Goal: Task Accomplishment & Management: Manage account settings

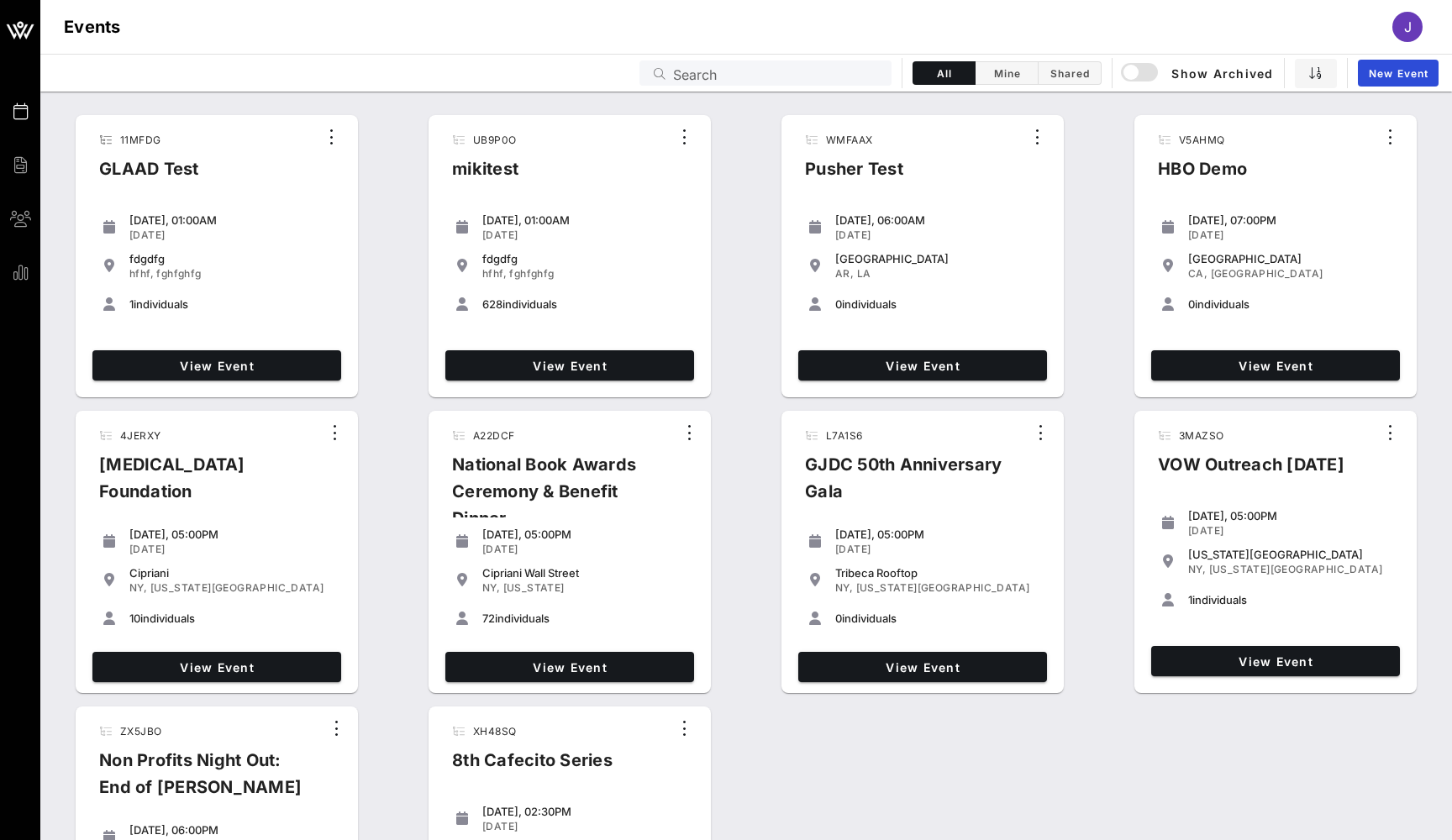
click at [801, 78] on input "Search" at bounding box center [776, 72] width 209 height 22
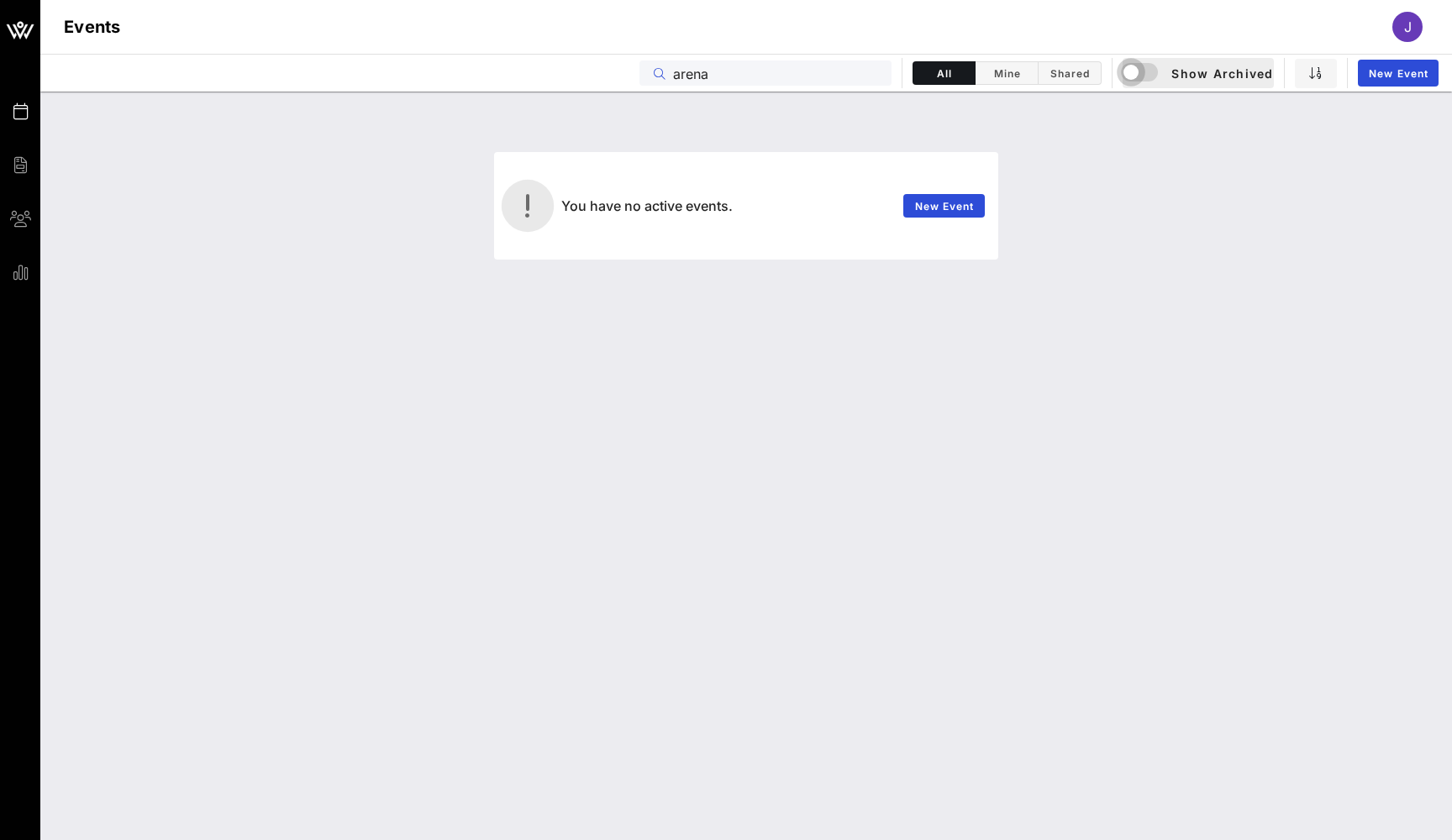
type input "arena"
click at [1137, 69] on div "button" at bounding box center [1131, 72] width 23 height 23
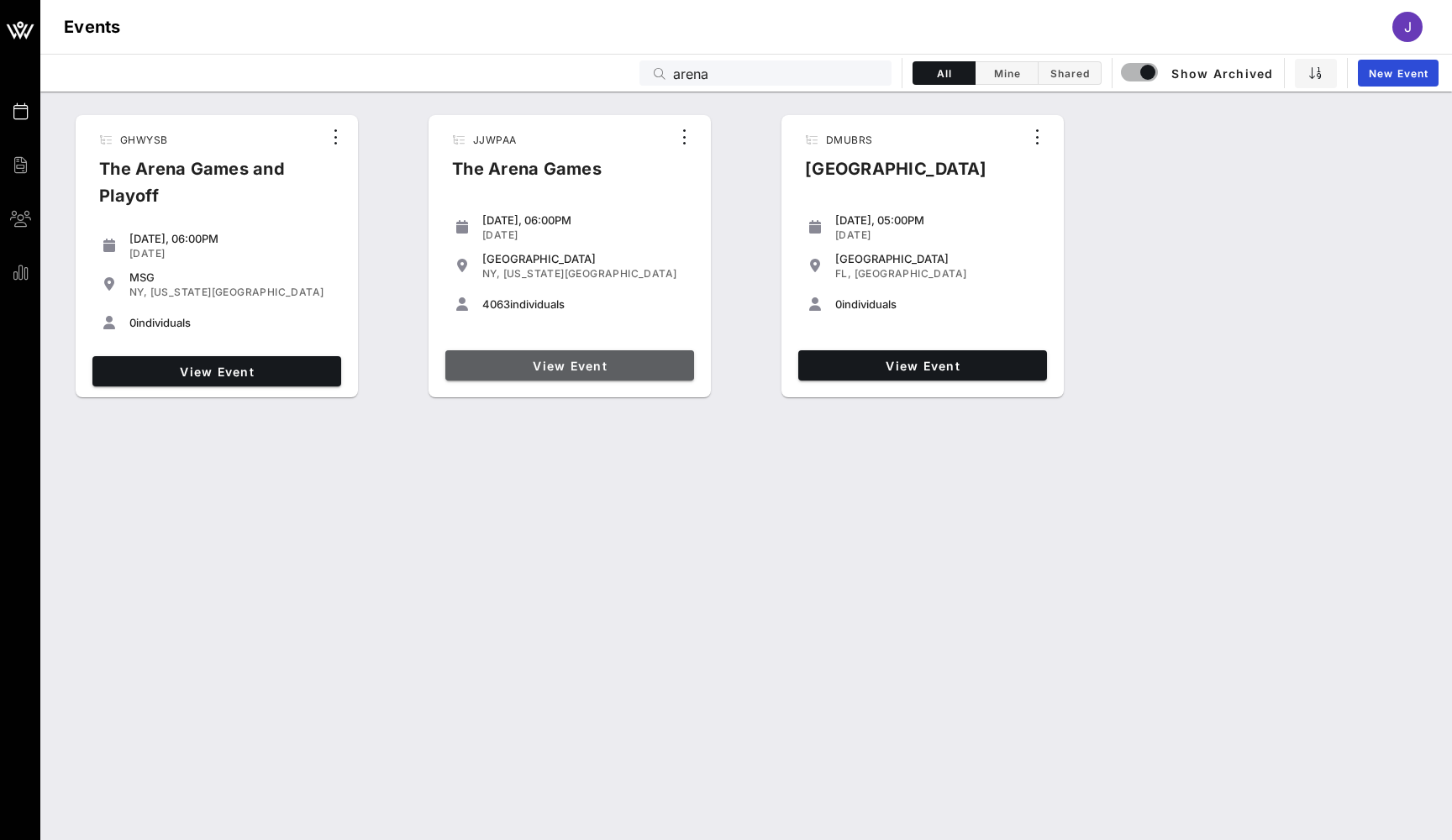
click at [574, 364] on span "View Event" at bounding box center [570, 365] width 235 height 15
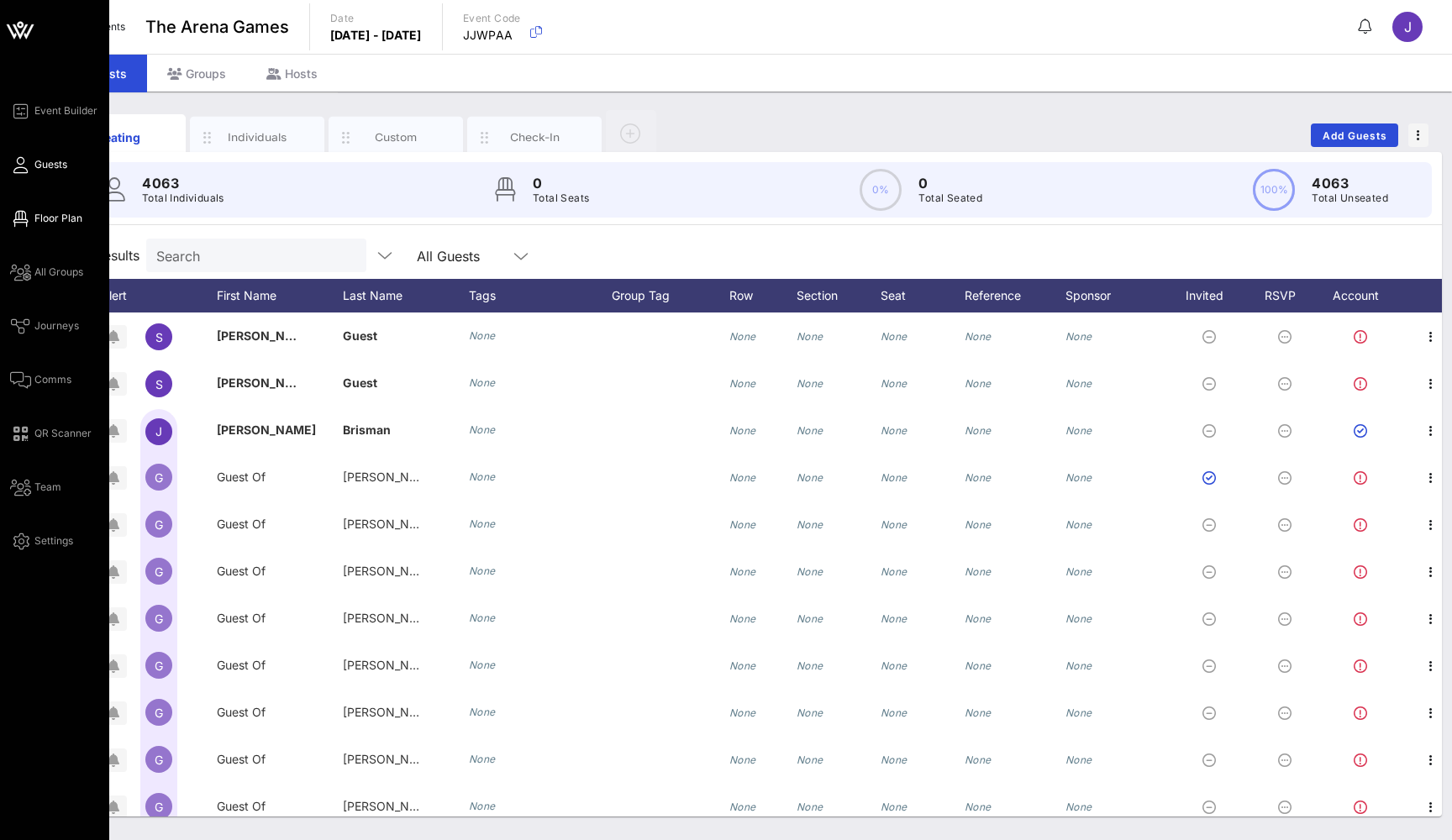
click at [29, 220] on link "Floor Plan" at bounding box center [46, 218] width 72 height 21
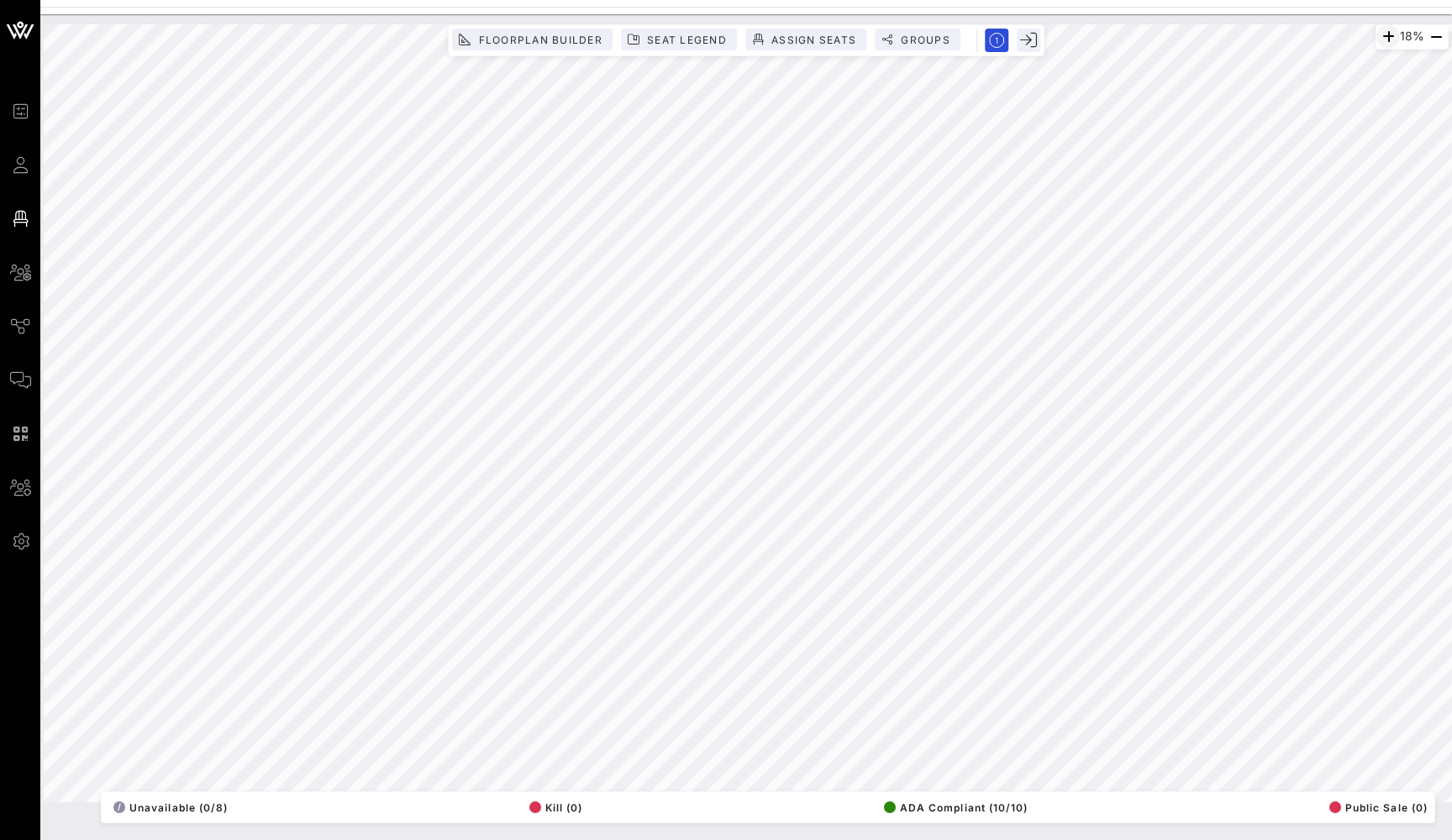
click at [1138, 41] on icon "button" at bounding box center [1387, 36] width 21 height 21
click at [1138, 41] on icon "button" at bounding box center [1385, 36] width 21 height 21
click at [1138, 34] on icon "button" at bounding box center [1385, 36] width 21 height 21
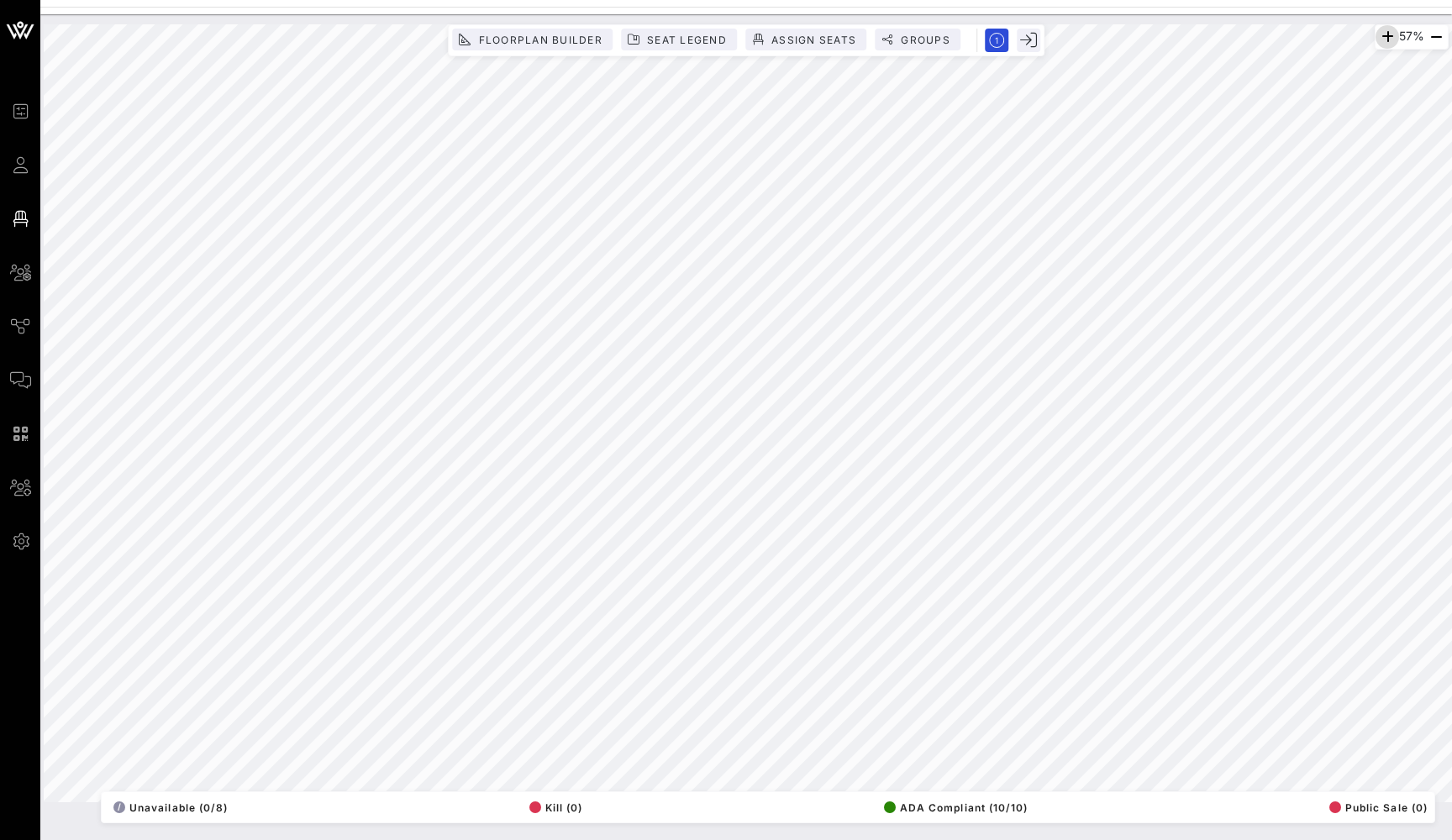
click at [1138, 34] on icon "button" at bounding box center [1386, 36] width 21 height 21
click at [1138, 34] on icon "button" at bounding box center [1385, 36] width 21 height 21
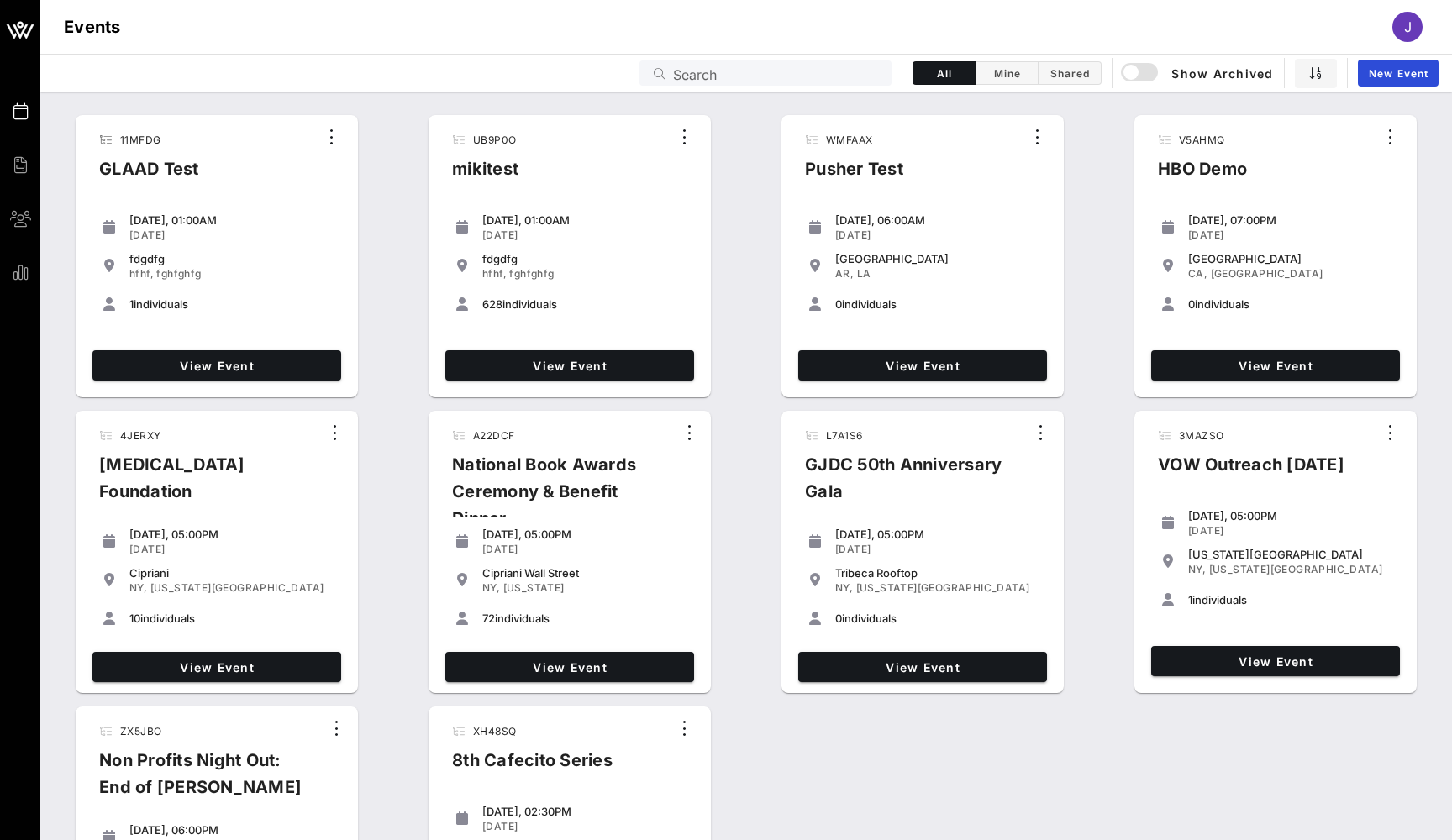
click at [767, 72] on input "Search" at bounding box center [776, 72] width 209 height 22
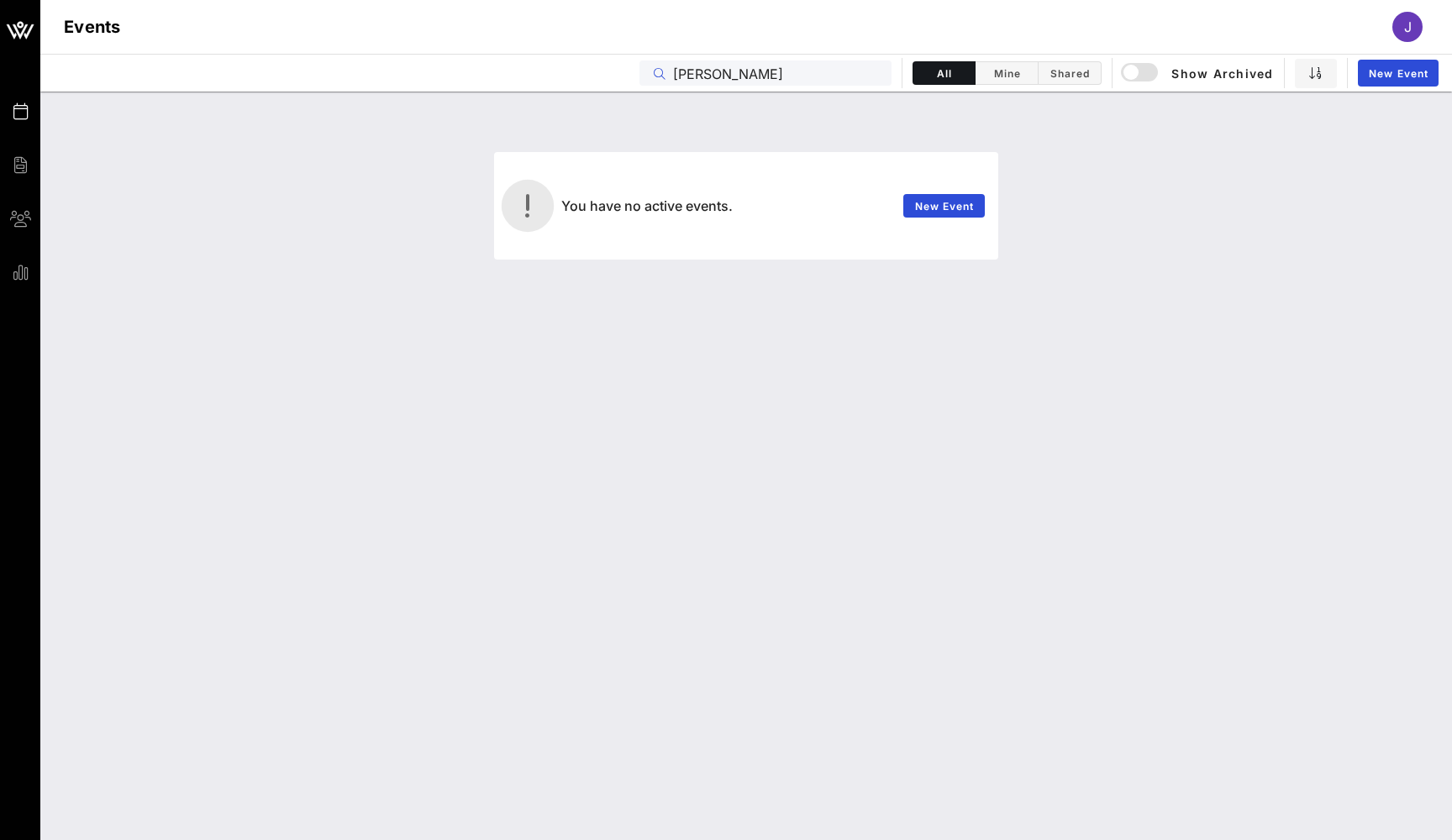
type input "[PERSON_NAME]"
drag, startPoint x: 767, startPoint y: 72, endPoint x: 1134, endPoint y: 72, distance: 367.0
click at [1134, 72] on div "button" at bounding box center [1131, 72] width 23 height 23
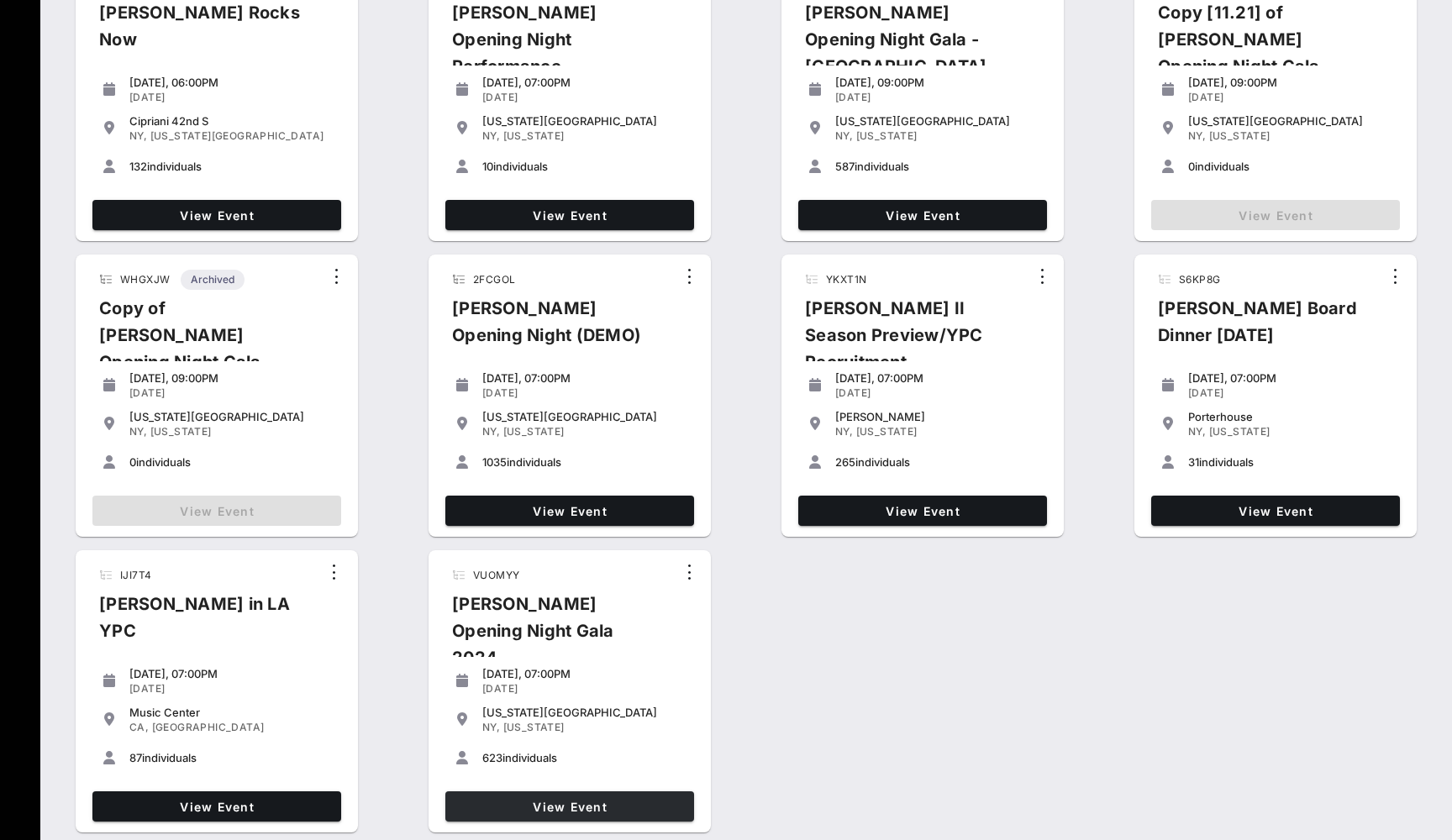
scroll to position [519, 0]
click at [610, 800] on span "View Event" at bounding box center [570, 807] width 235 height 15
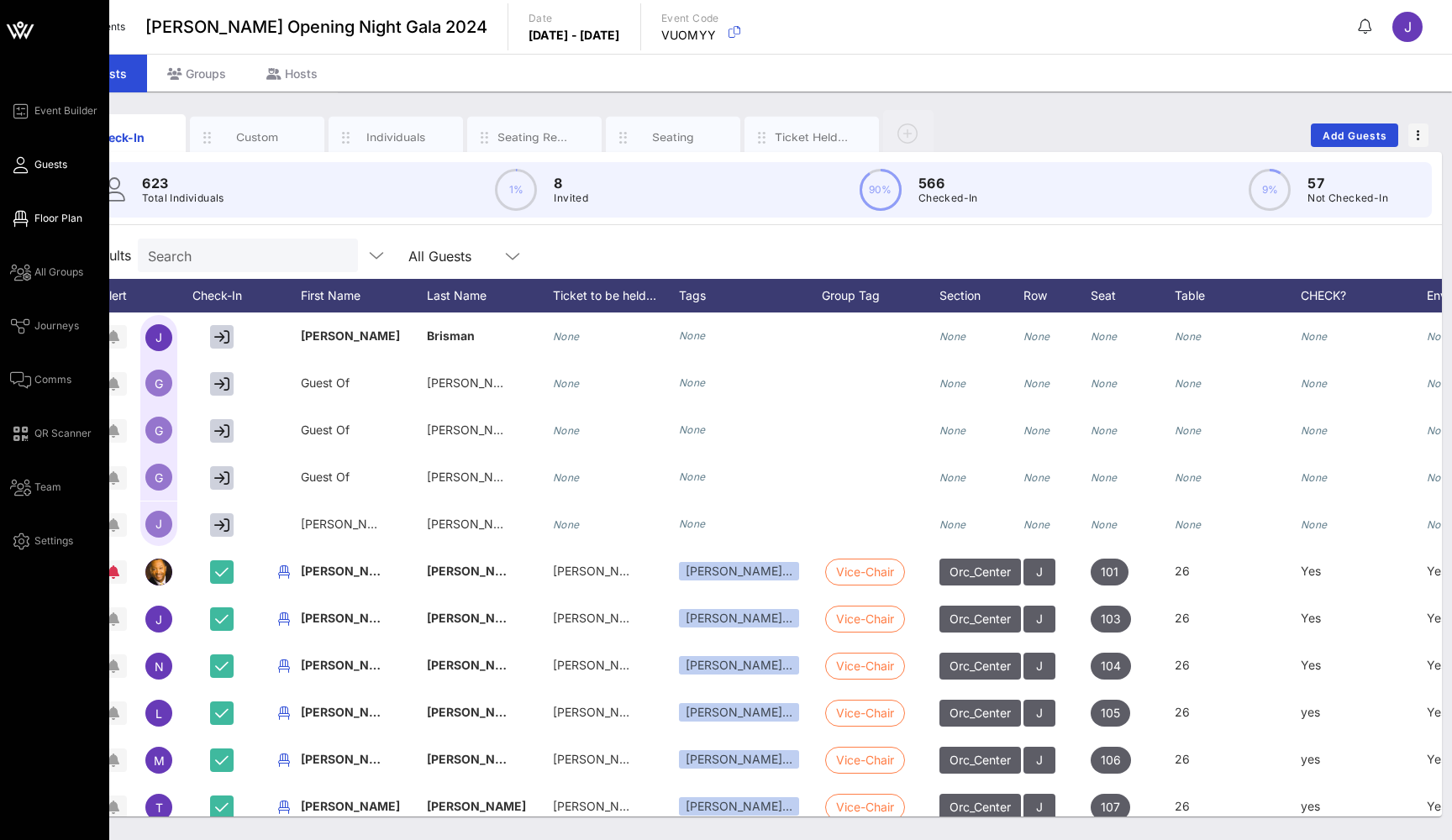
click at [37, 217] on span "Floor Plan" at bounding box center [58, 217] width 48 height 15
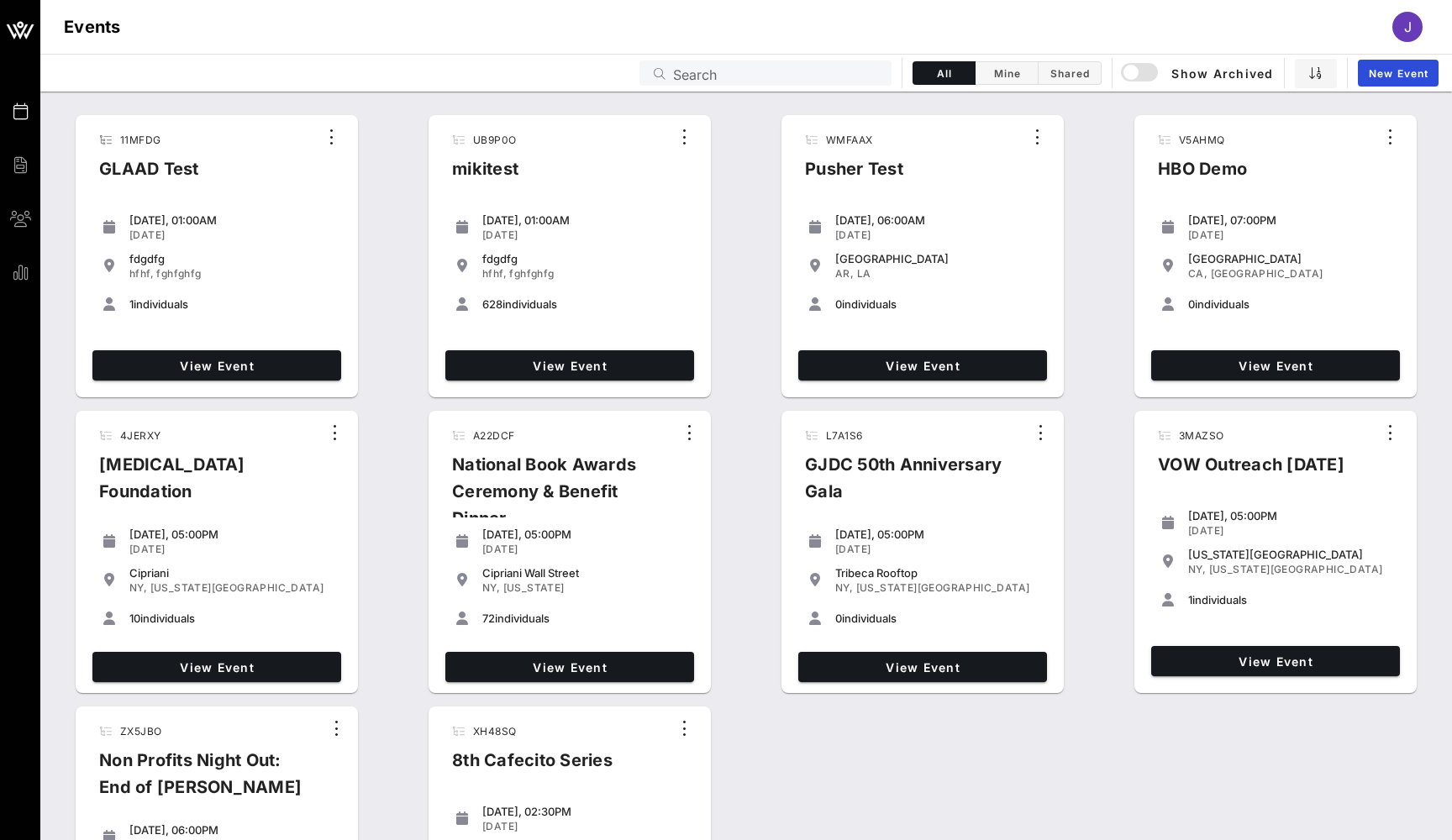
click at [796, 83] on input "Search" at bounding box center [776, 72] width 209 height 22
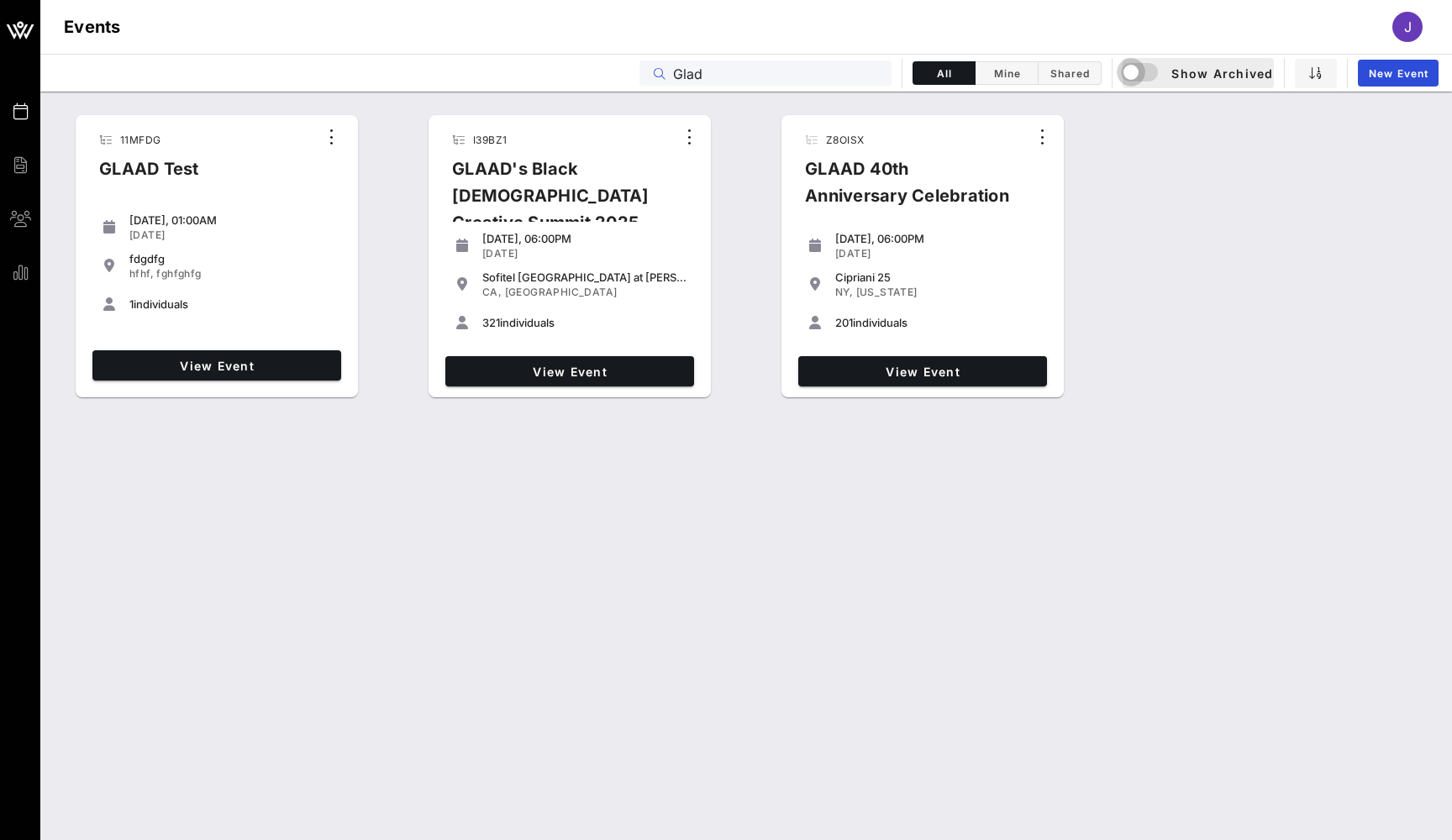
drag, startPoint x: 796, startPoint y: 83, endPoint x: 1124, endPoint y: 73, distance: 328.2
click at [1124, 73] on div "button" at bounding box center [1131, 72] width 23 height 23
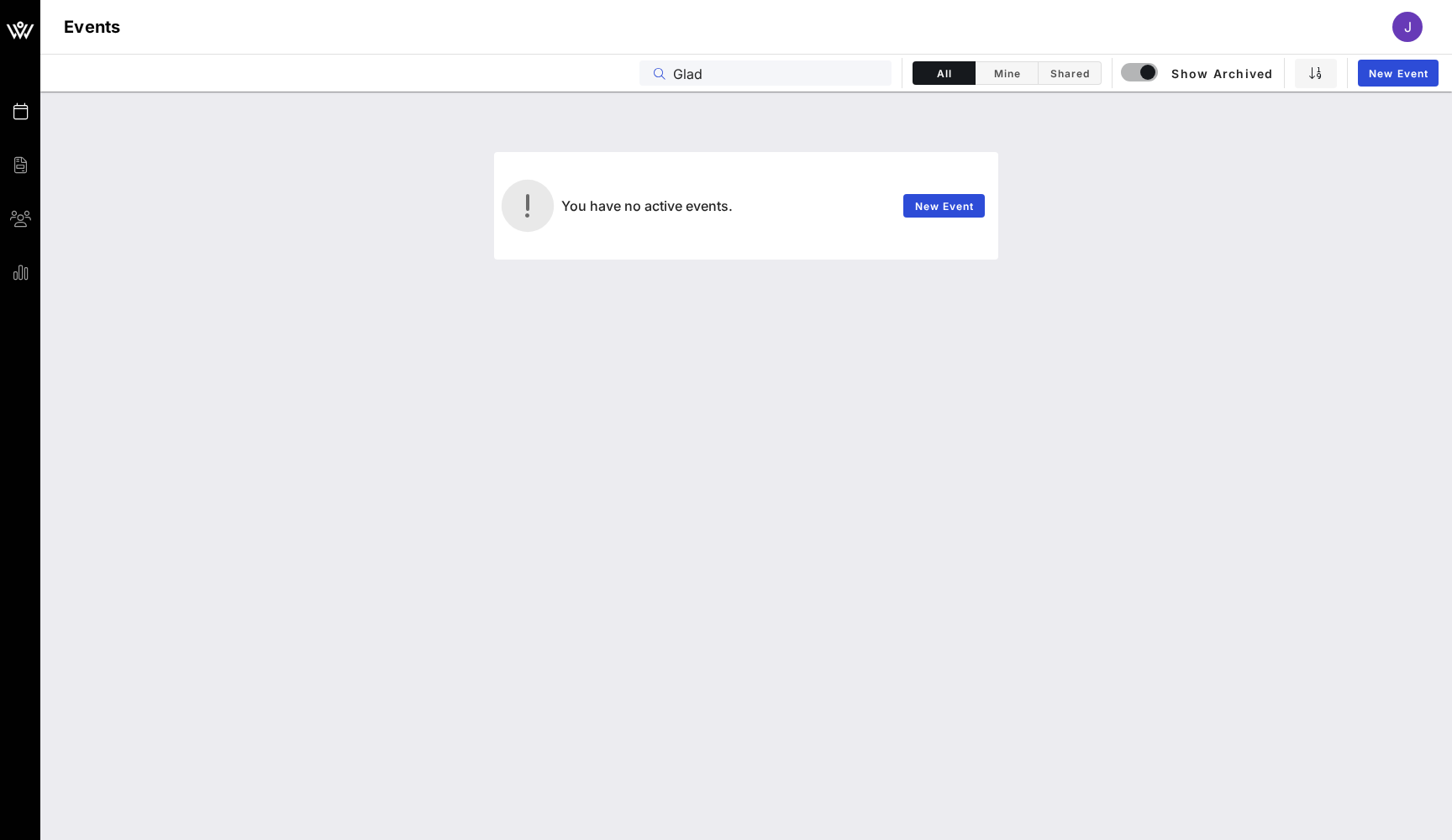
click at [694, 75] on input "Glad" at bounding box center [776, 72] width 209 height 22
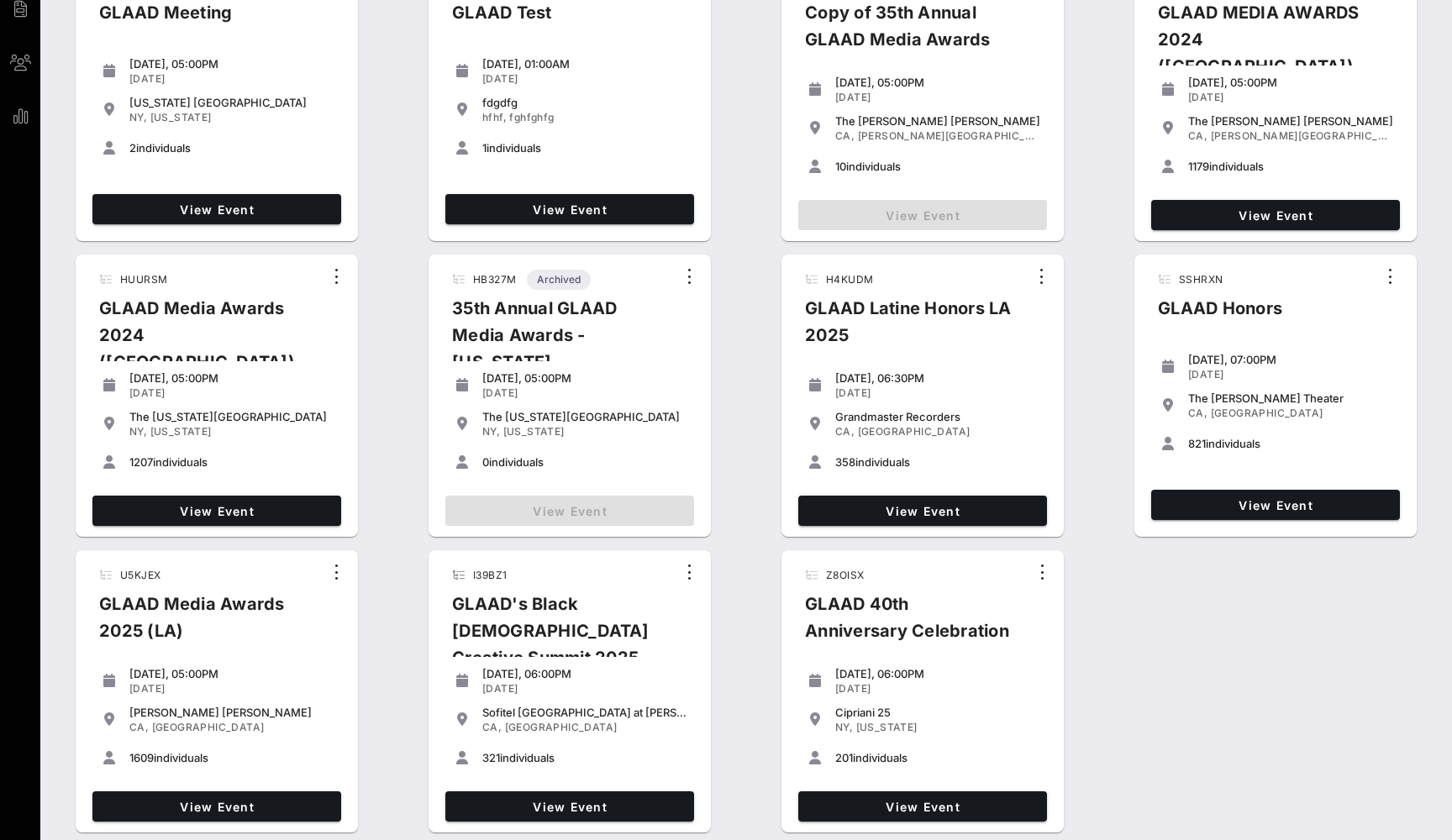
scroll to position [157, 0]
type input "Glaad"
click at [1270, 216] on span "View Event" at bounding box center [1275, 215] width 235 height 15
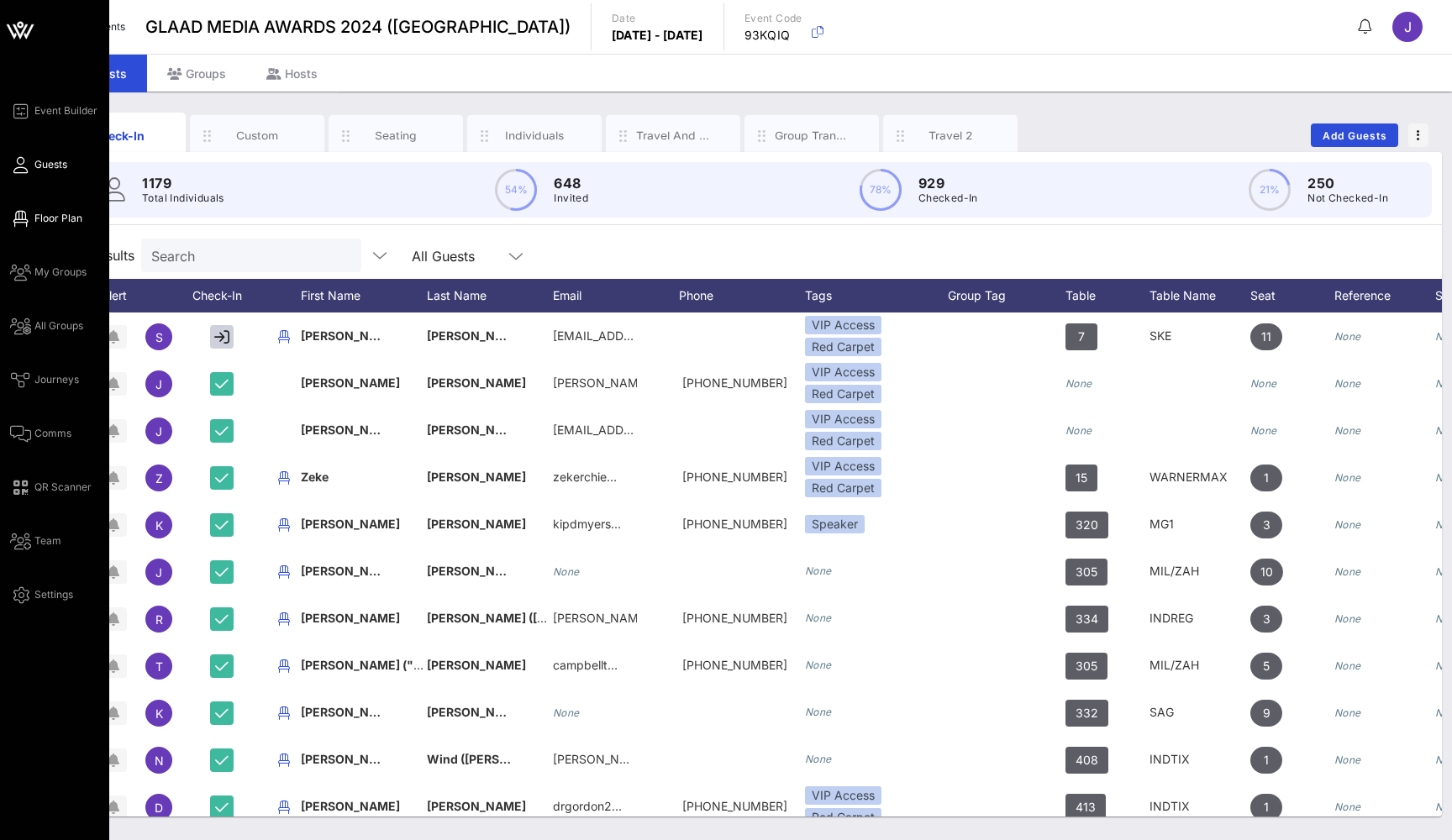
click at [36, 215] on span "Floor Plan" at bounding box center [58, 217] width 48 height 15
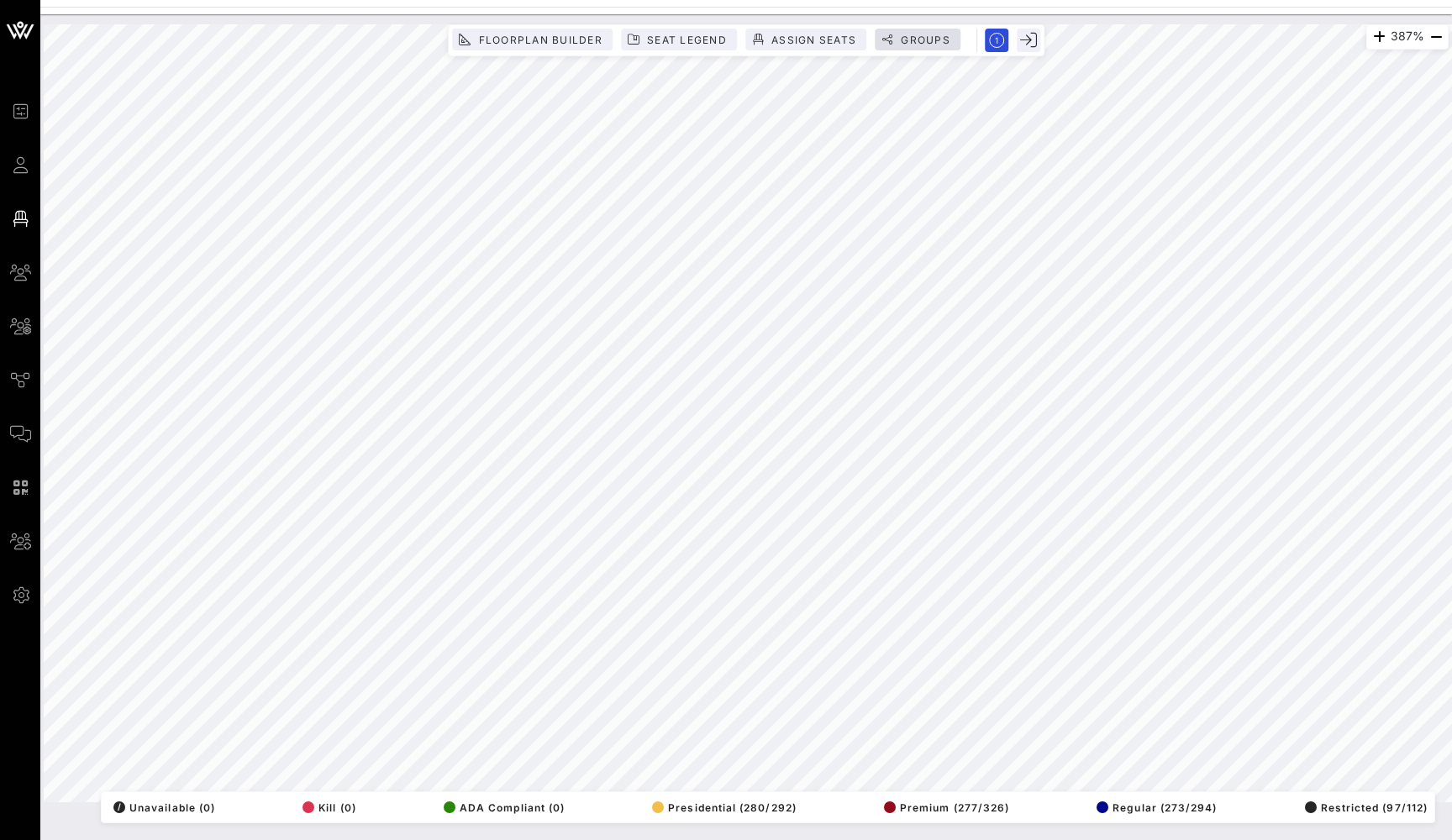
click at [945, 33] on span "Groups" at bounding box center [924, 39] width 50 height 13
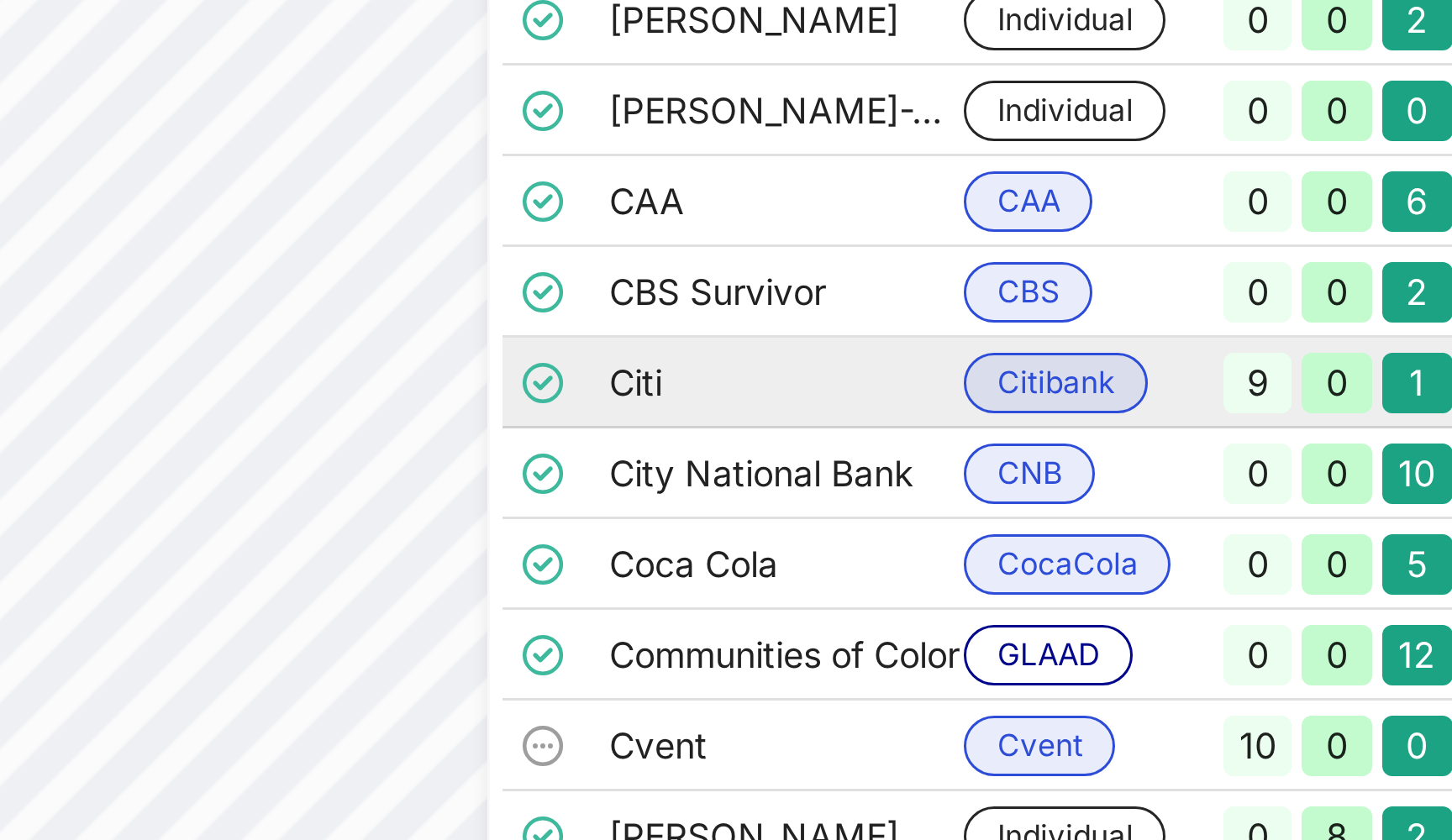
scroll to position [0, 17]
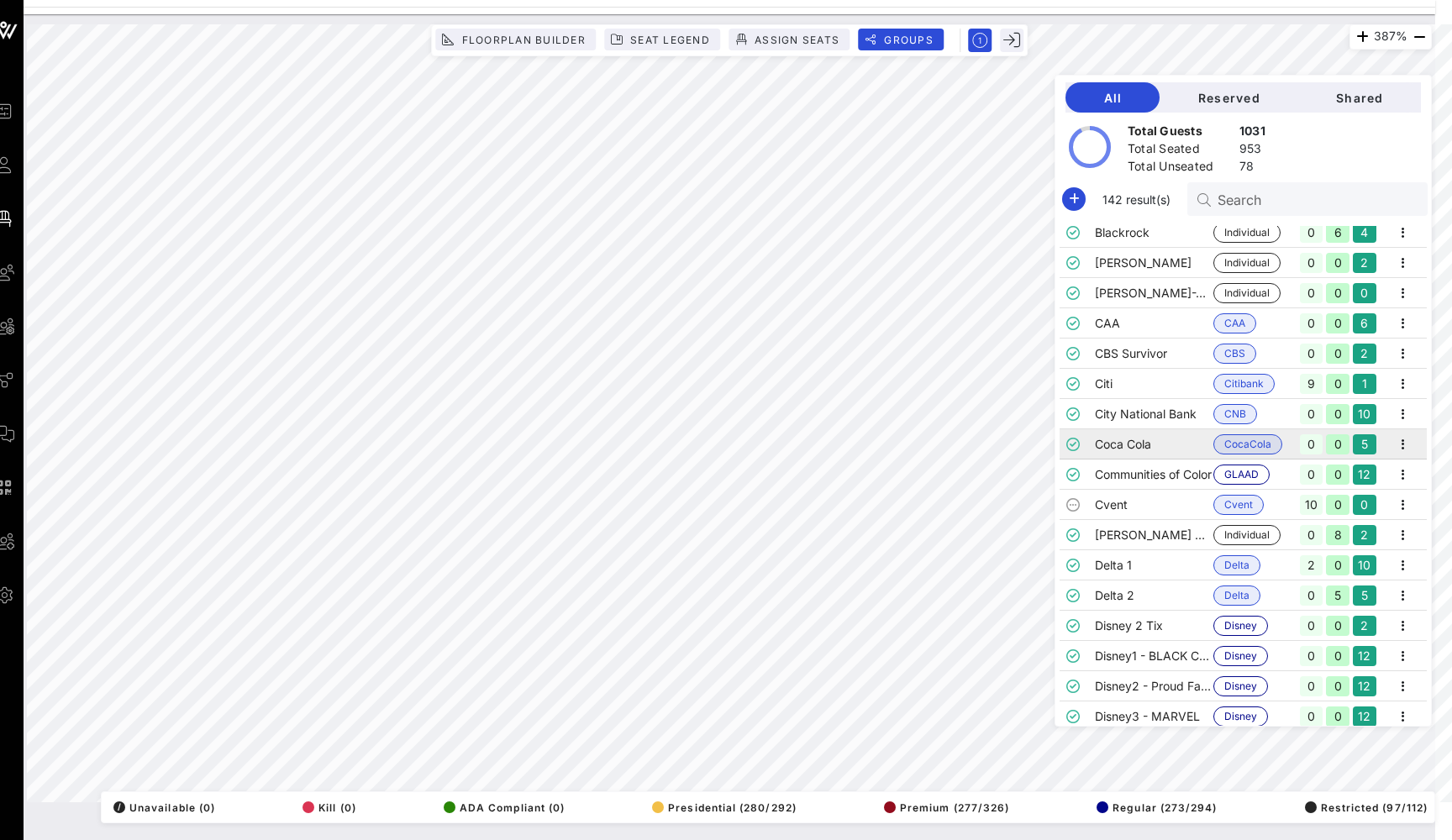
drag, startPoint x: 202, startPoint y: 117, endPoint x: 1062, endPoint y: 435, distance: 916.9
click at [1062, 435] on td at bounding box center [1077, 443] width 35 height 30
click at [1429, 32] on span "button" at bounding box center [1419, 36] width 23 height 21
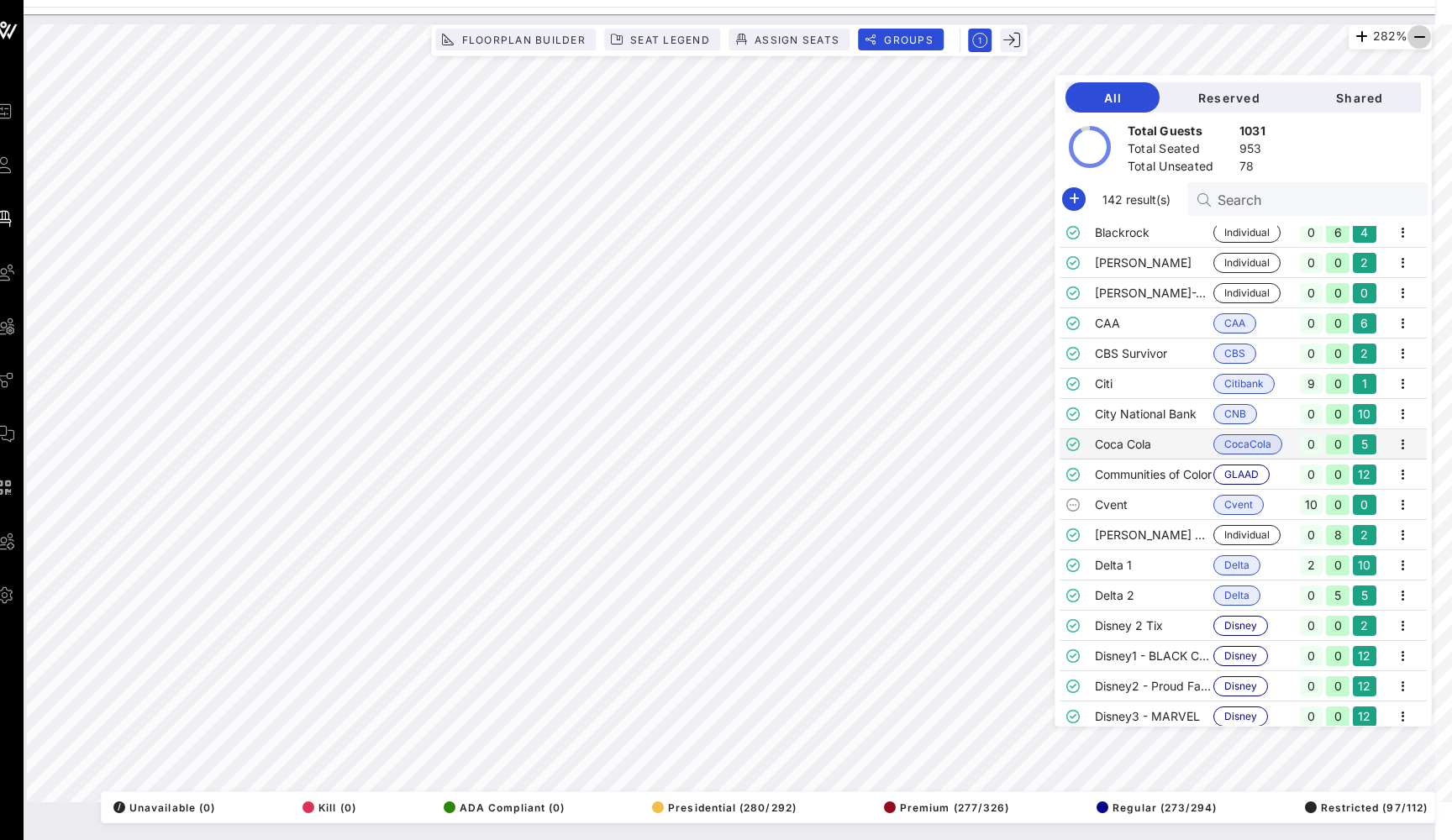
click at [1429, 32] on span "button" at bounding box center [1419, 36] width 23 height 21
click at [1263, 424] on div "228% Floorplan Builder Seat Legend Assign Seats Groups Exit All Reserved Shared…" at bounding box center [728, 413] width 1405 height 778
click at [1364, 458] on td "0 0 5" at bounding box center [1337, 443] width 83 height 30
click at [1195, 455] on td "Coca Cola" at bounding box center [1153, 443] width 118 height 30
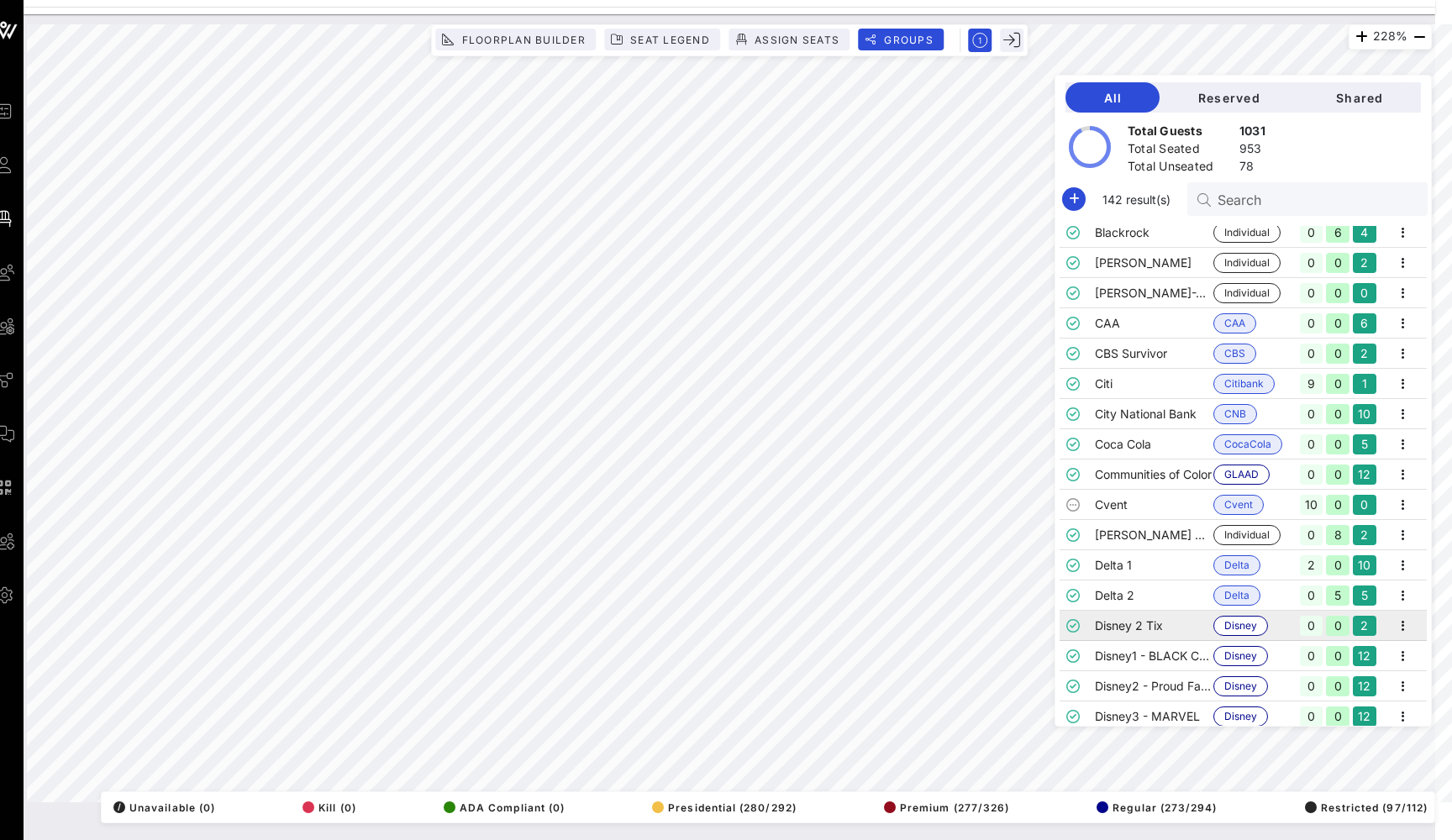
click at [1153, 628] on td "Disney 2 Tix" at bounding box center [1153, 626] width 118 height 30
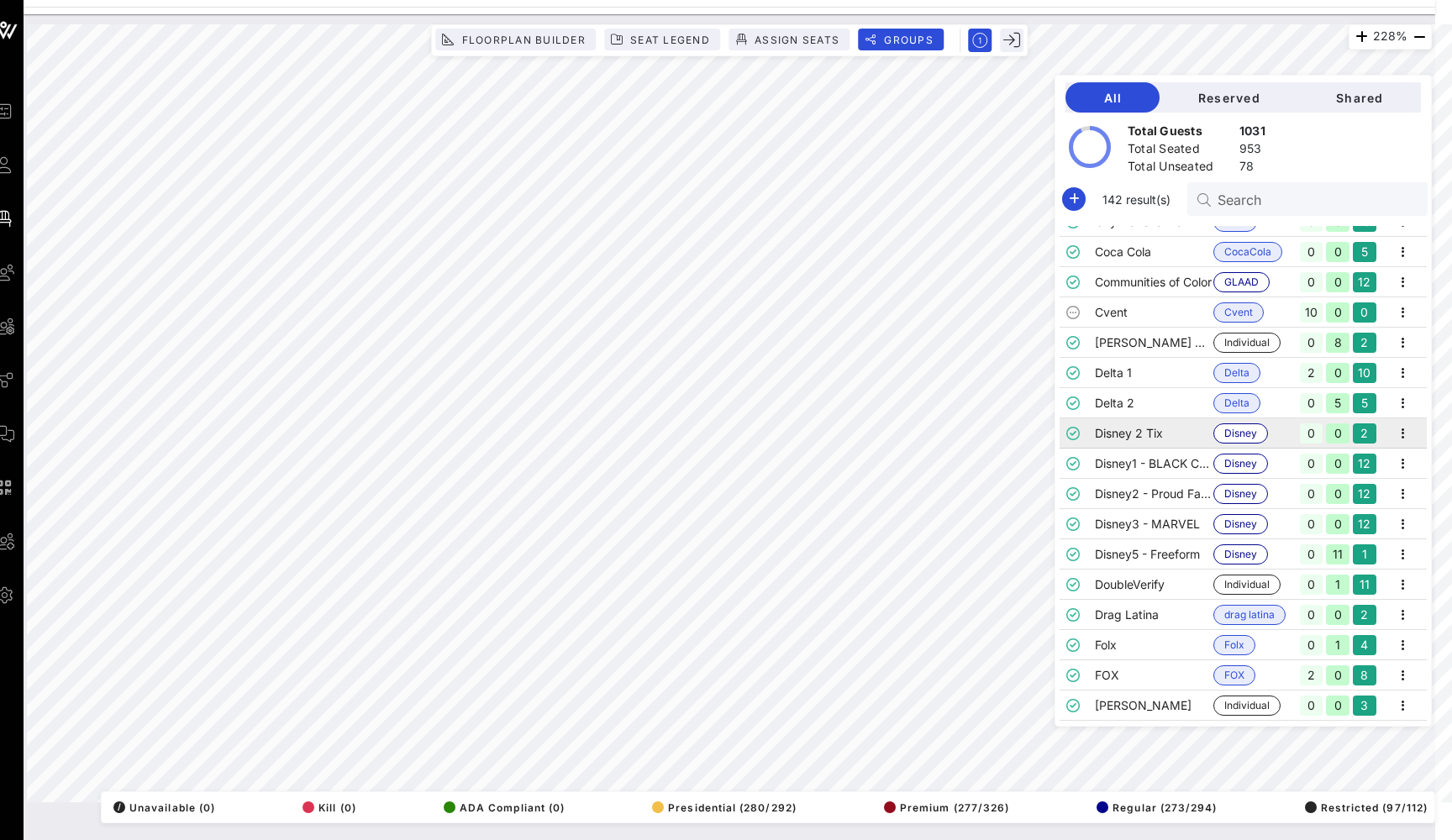
scroll to position [570, 0]
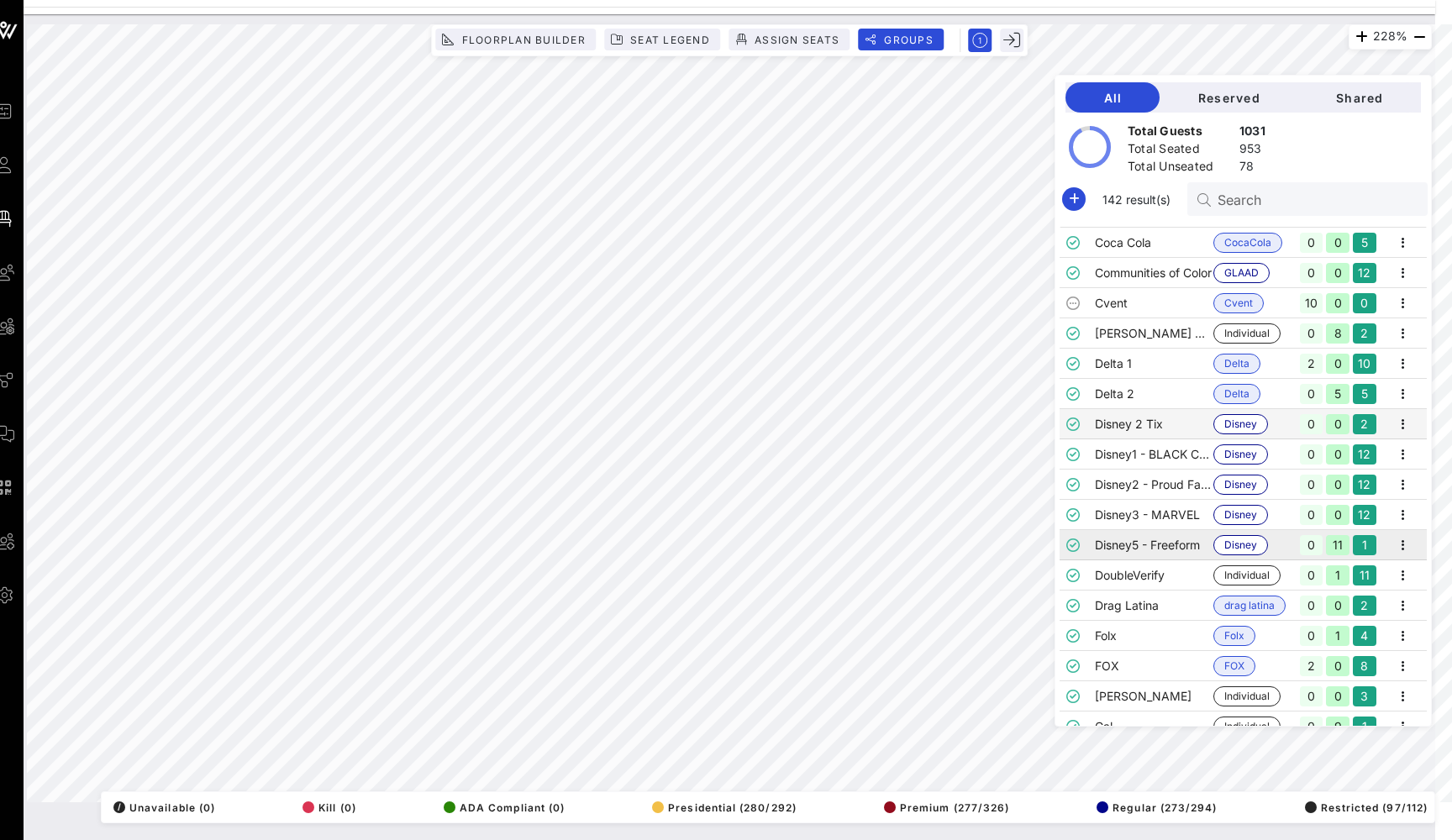
click at [1169, 559] on td "Disney5 - Freeform" at bounding box center [1153, 544] width 118 height 30
click at [1166, 569] on td "DoubleVerify" at bounding box center [1153, 575] width 118 height 30
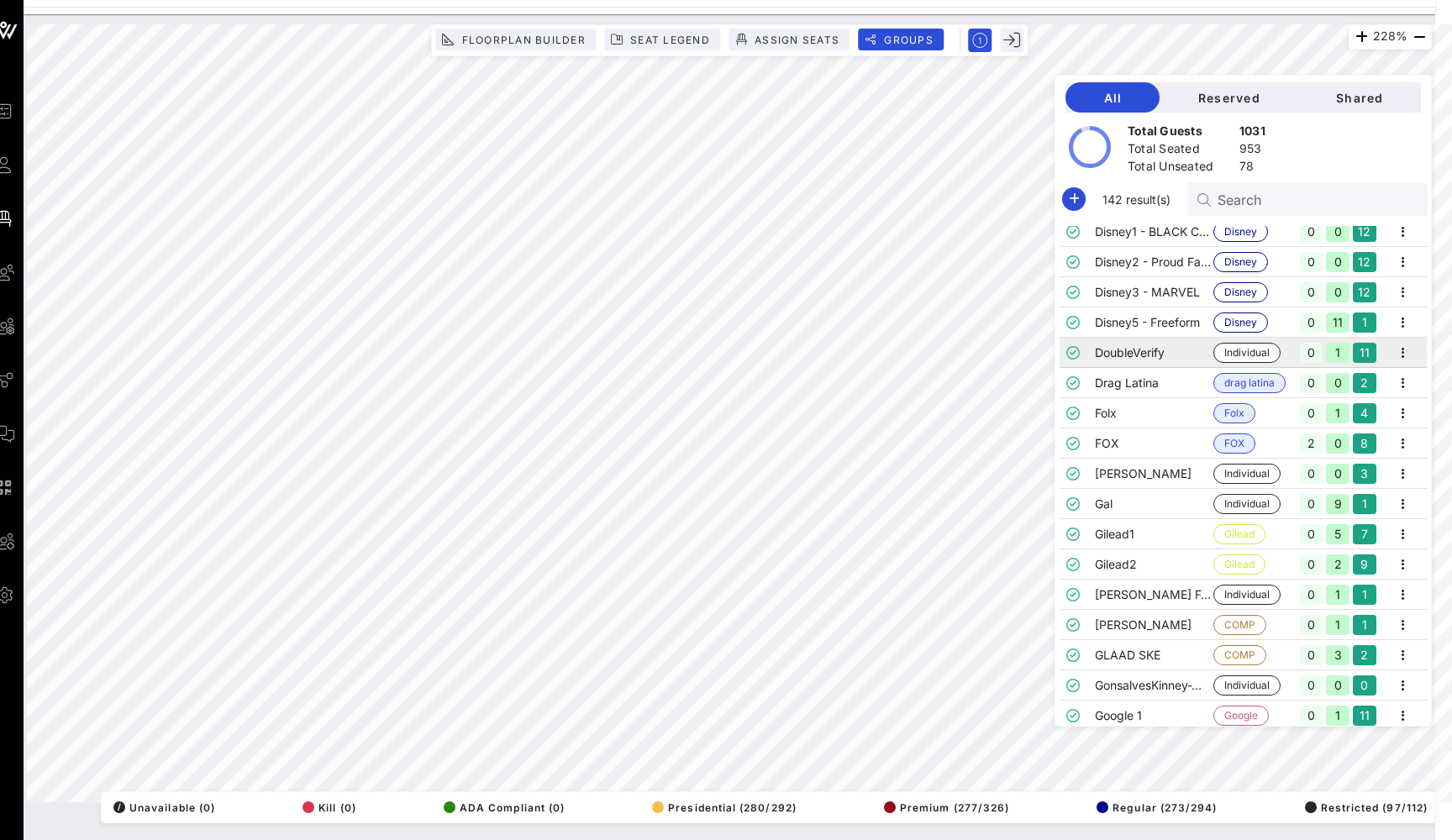
scroll to position [798, 0]
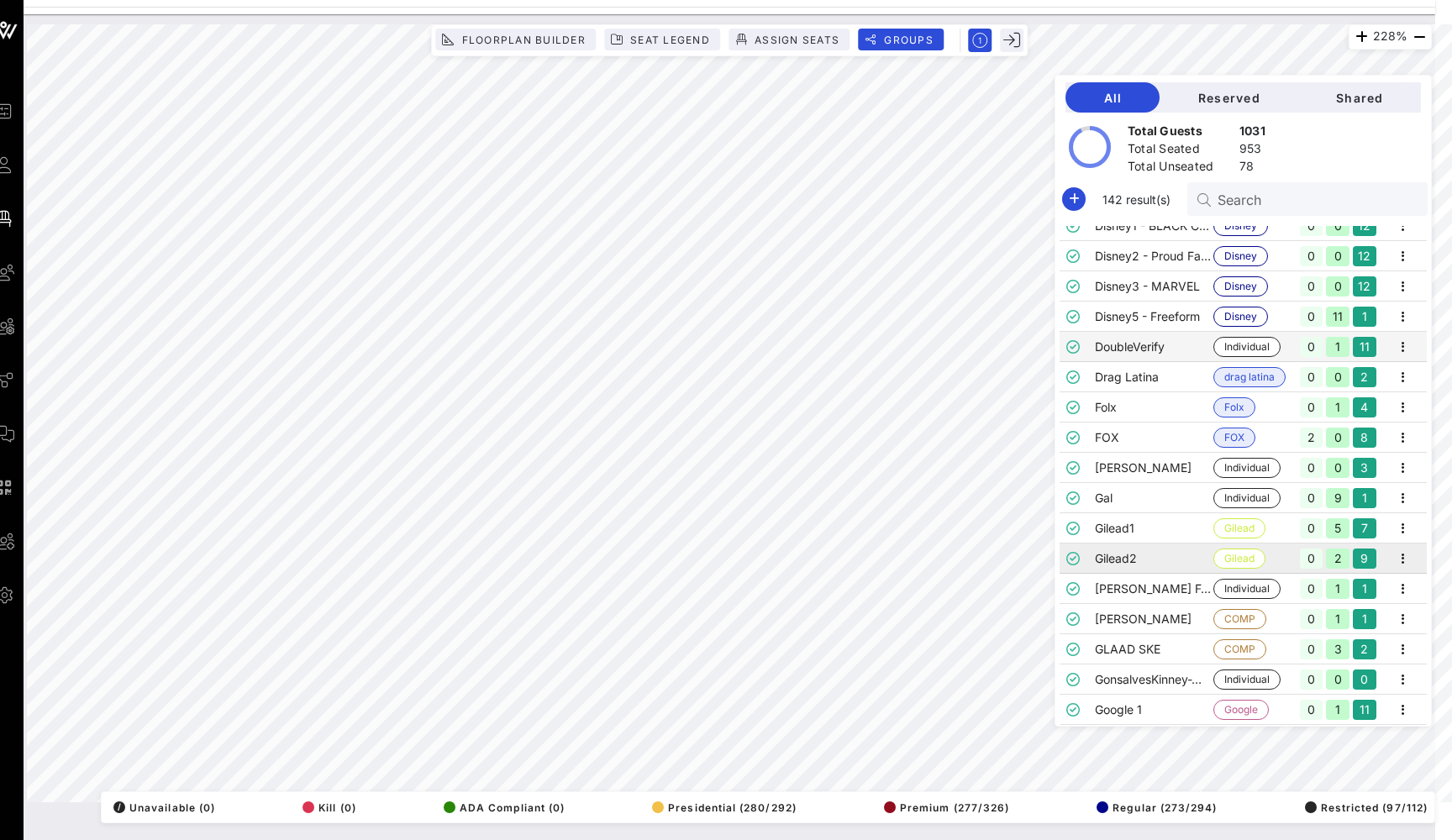
click at [1122, 555] on td "Gilead2" at bounding box center [1153, 558] width 118 height 30
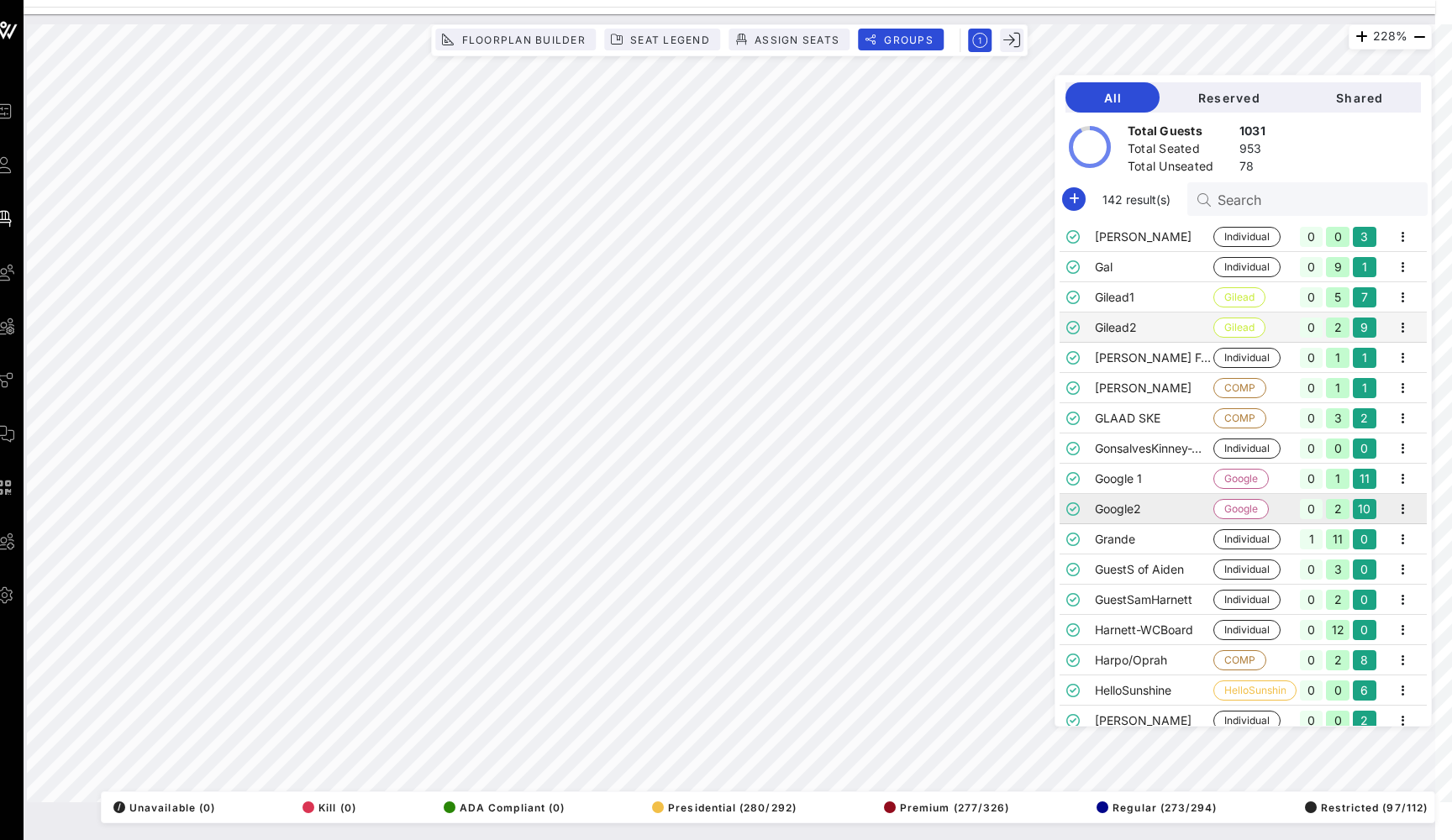
scroll to position [1049, 0]
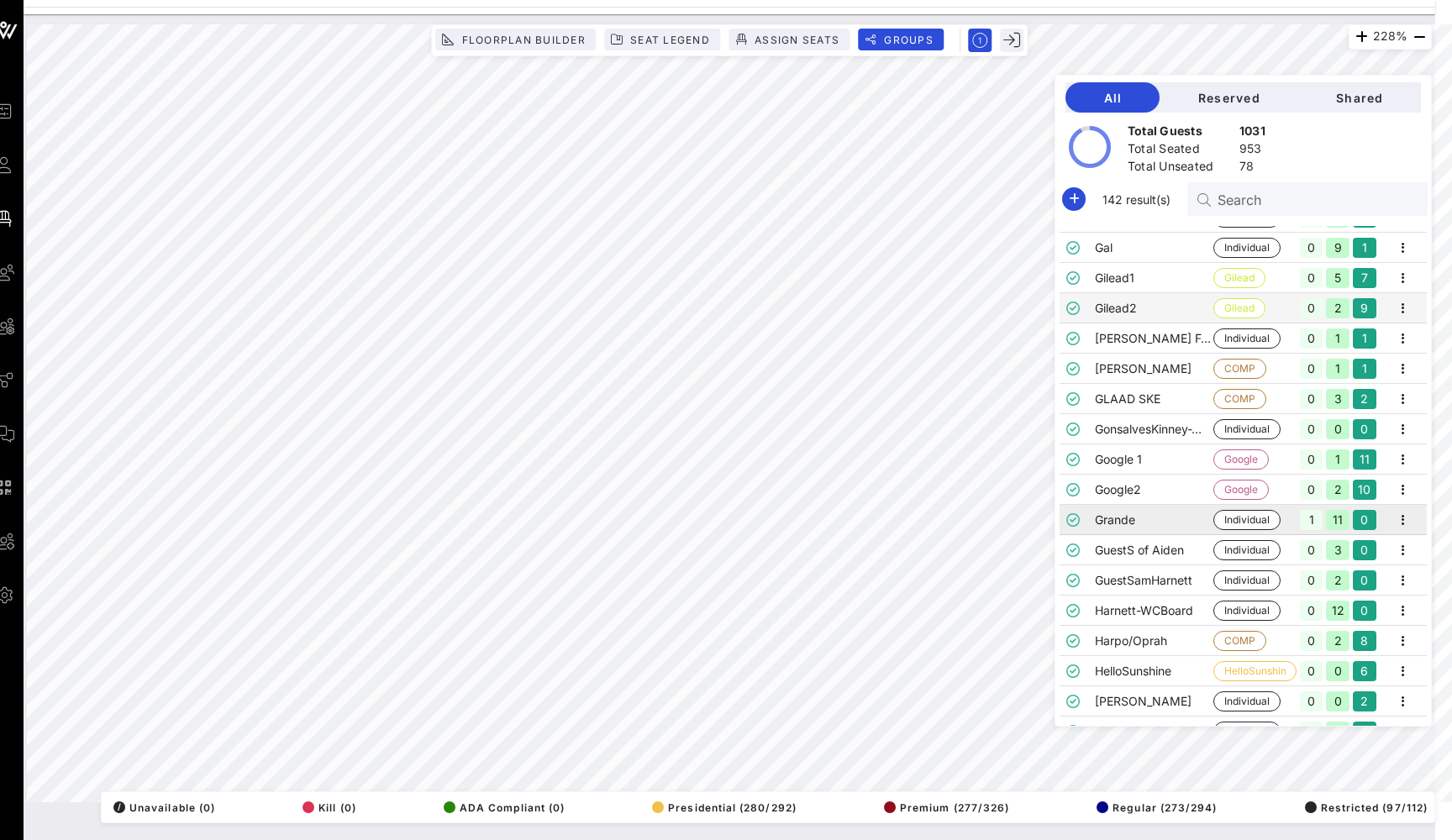
click at [1117, 521] on td "Grande" at bounding box center [1153, 520] width 118 height 30
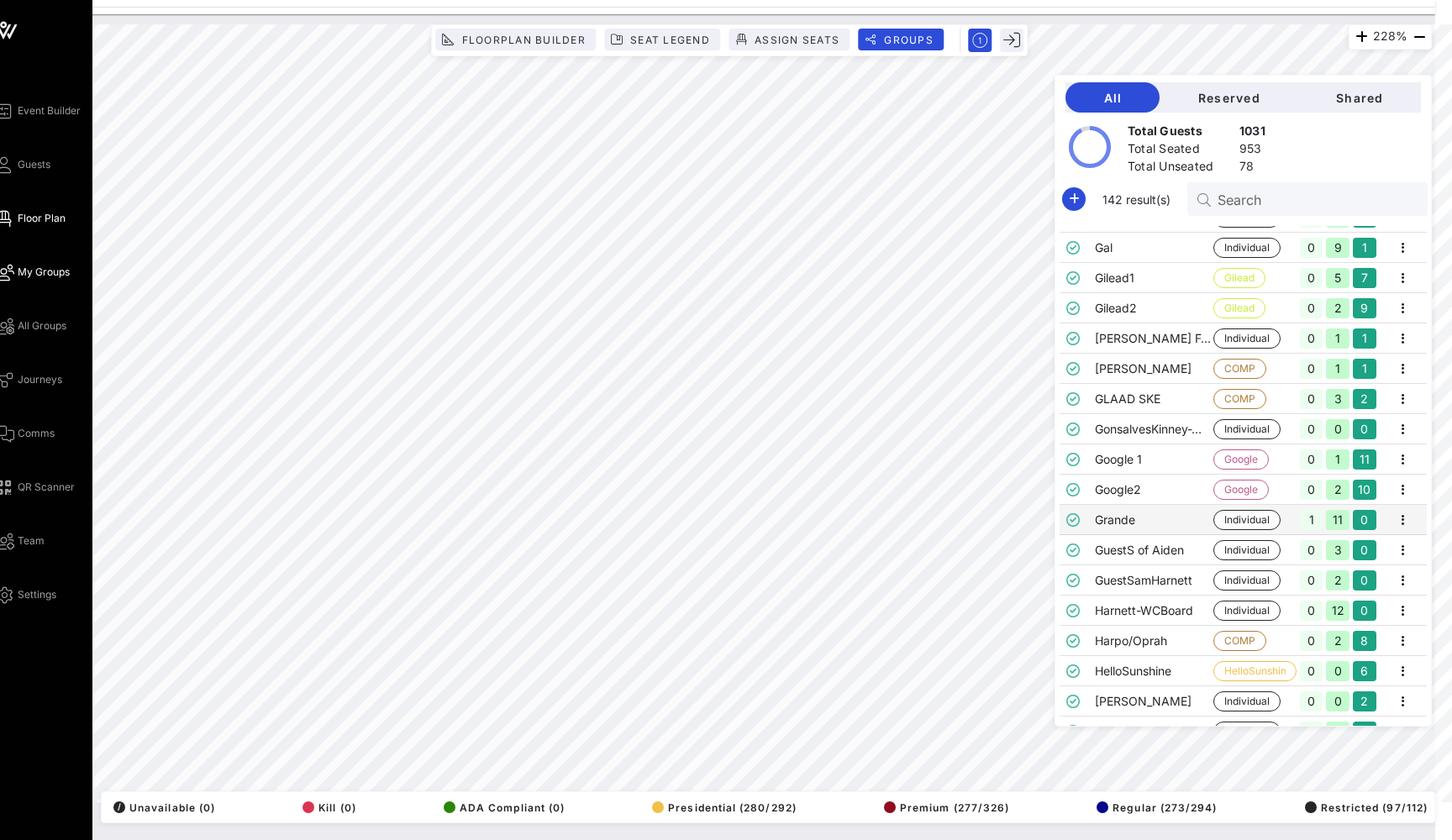
click at [17, 271] on link "My Groups" at bounding box center [31, 272] width 76 height 21
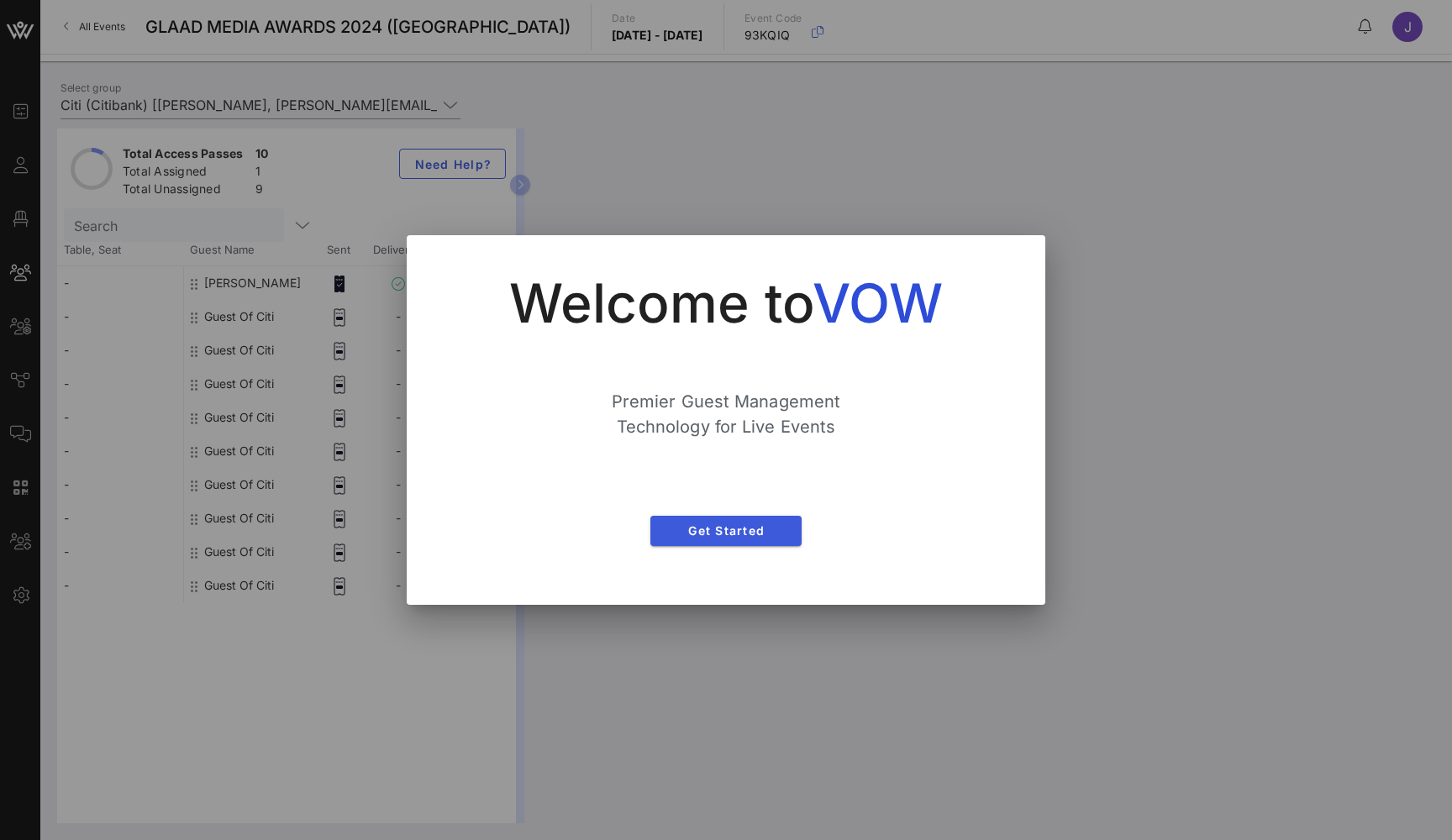
click at [713, 528] on span "Get Started" at bounding box center [726, 531] width 124 height 15
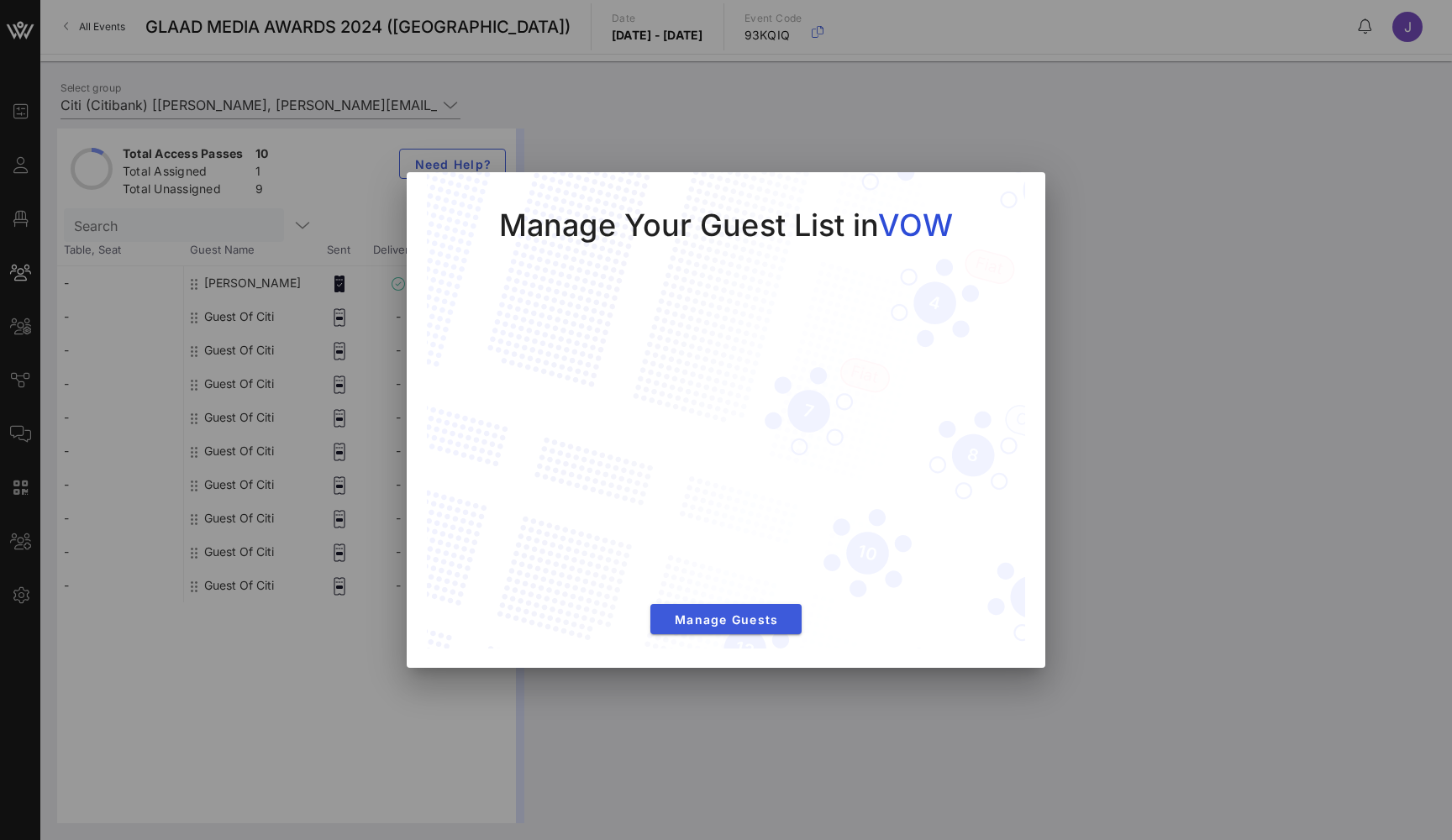
click at [713, 609] on button "Manage Guests" at bounding box center [726, 619] width 151 height 30
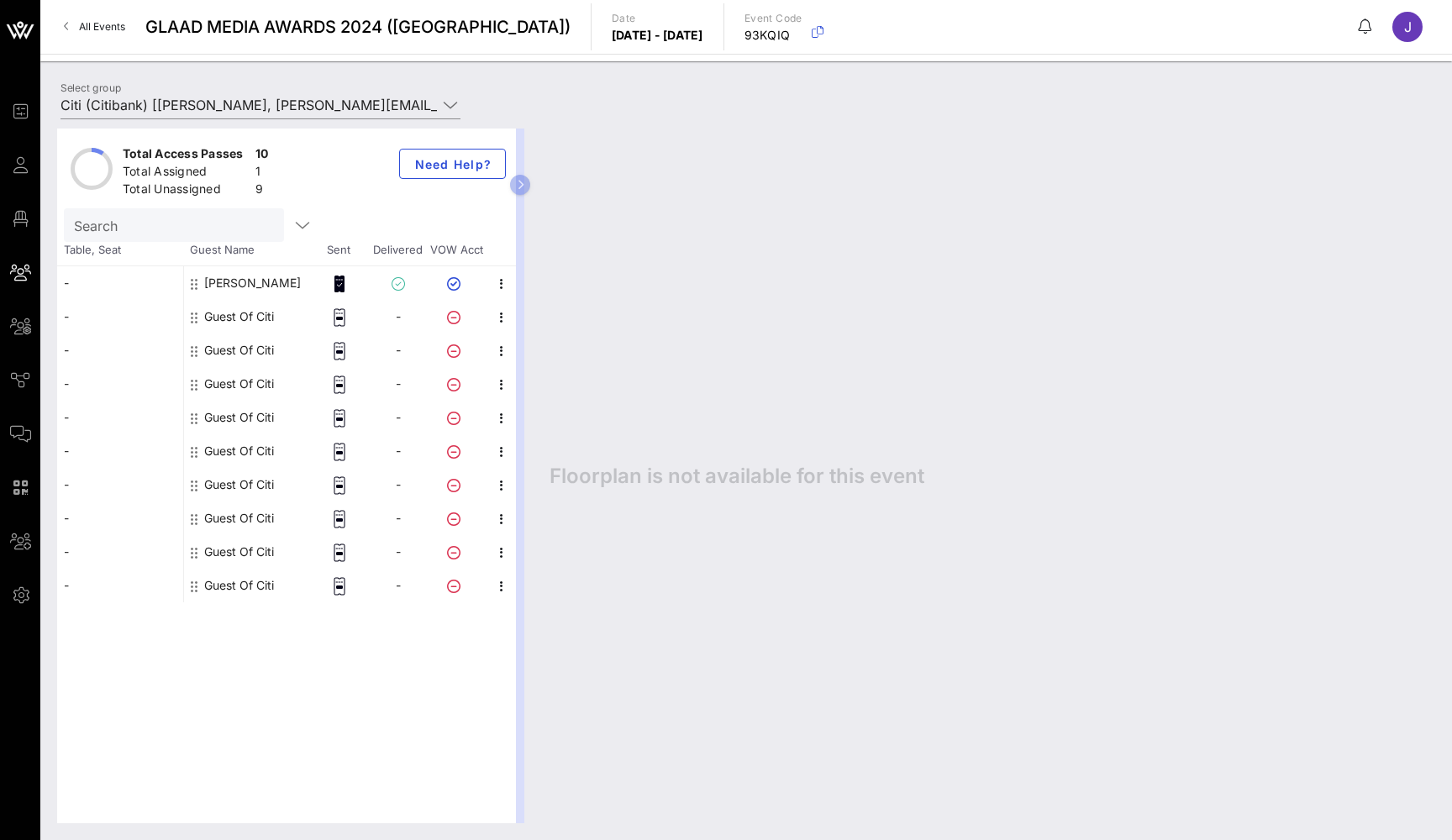
click at [226, 310] on div "Guest Of Citi" at bounding box center [239, 316] width 70 height 33
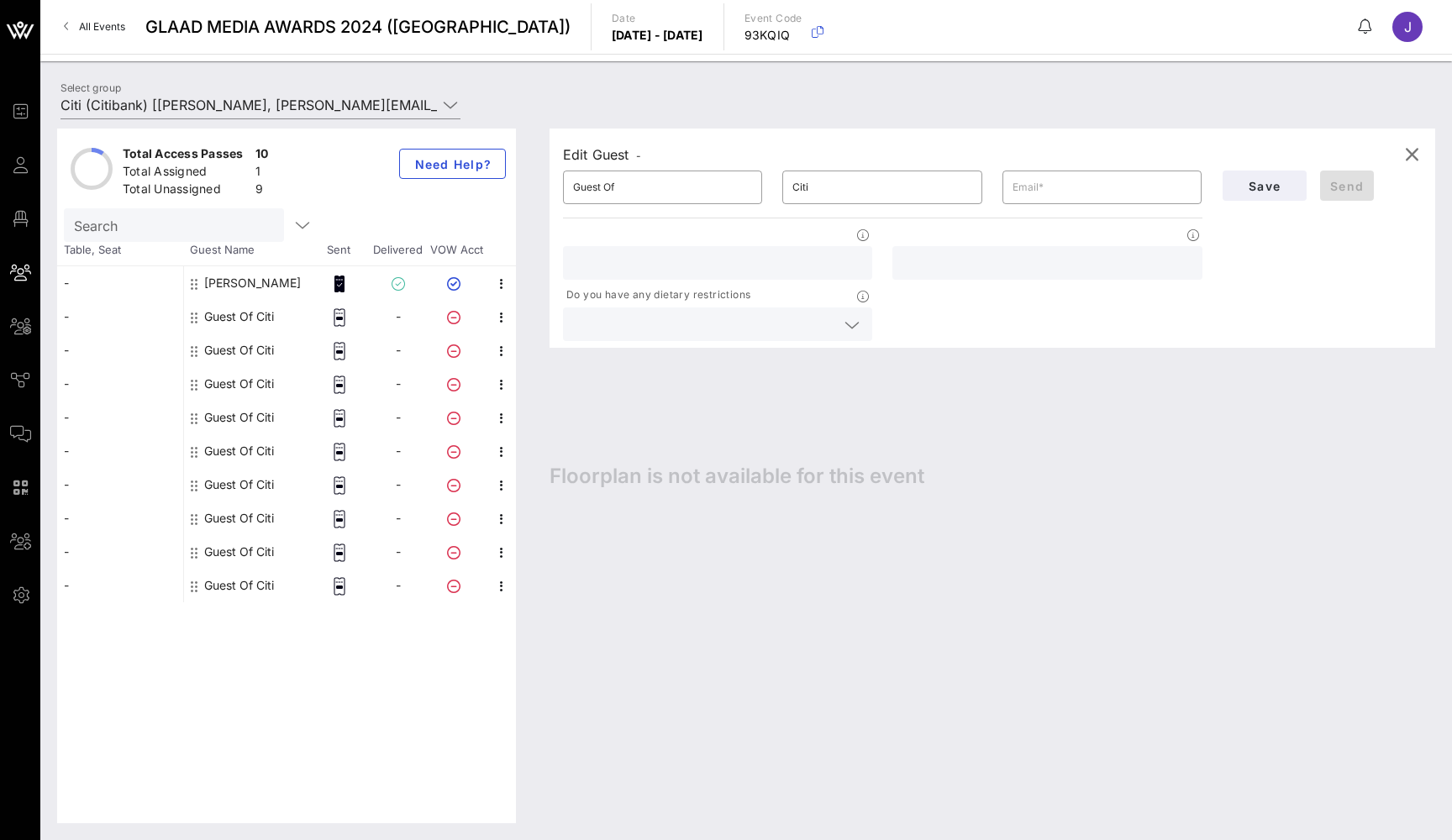
click at [225, 349] on div "Guest Of Citi" at bounding box center [239, 350] width 70 height 33
click at [232, 348] on div "Guest Of Citi" at bounding box center [239, 350] width 70 height 33
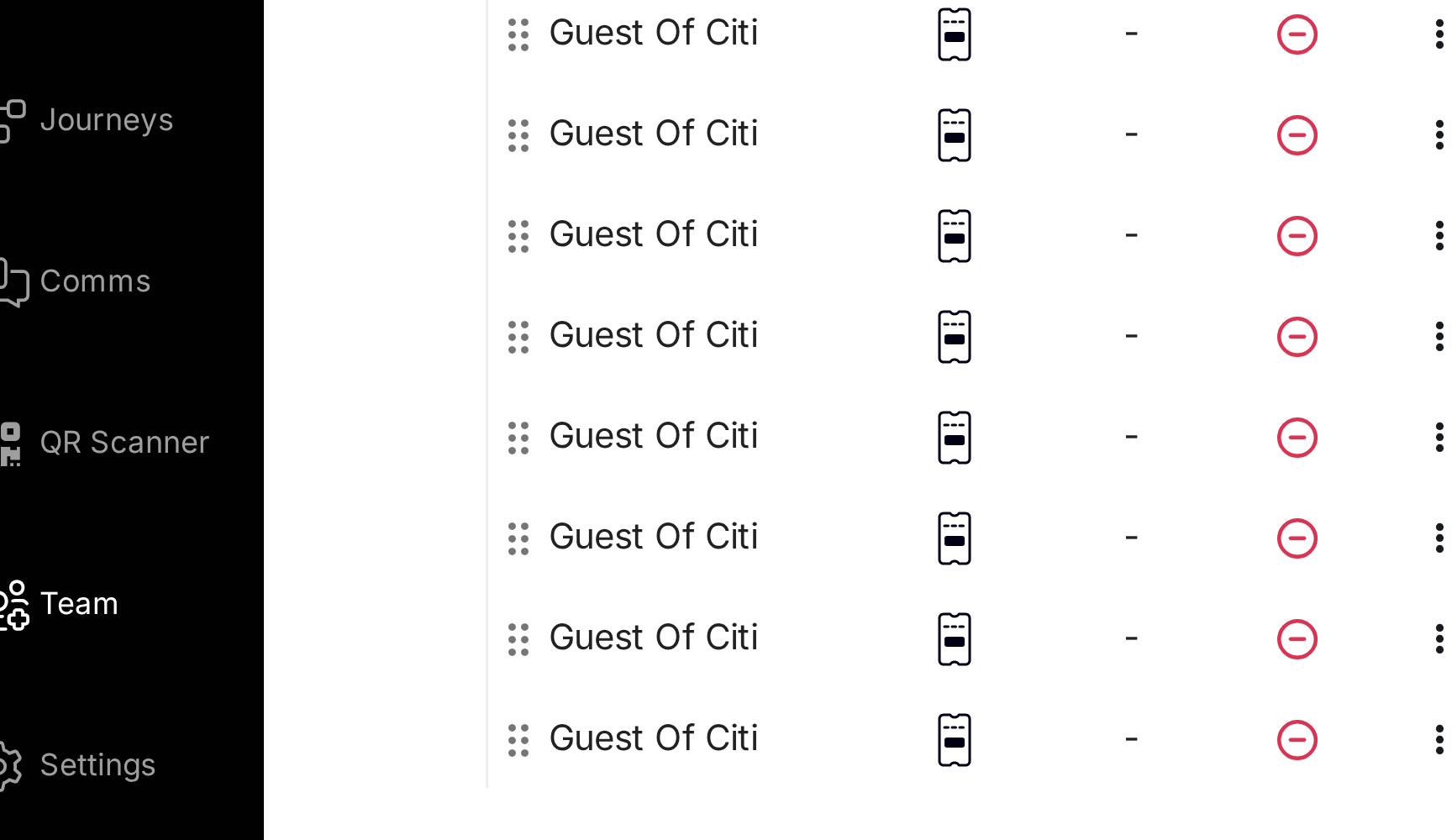
click at [34, 534] on span "Team" at bounding box center [47, 540] width 26 height 15
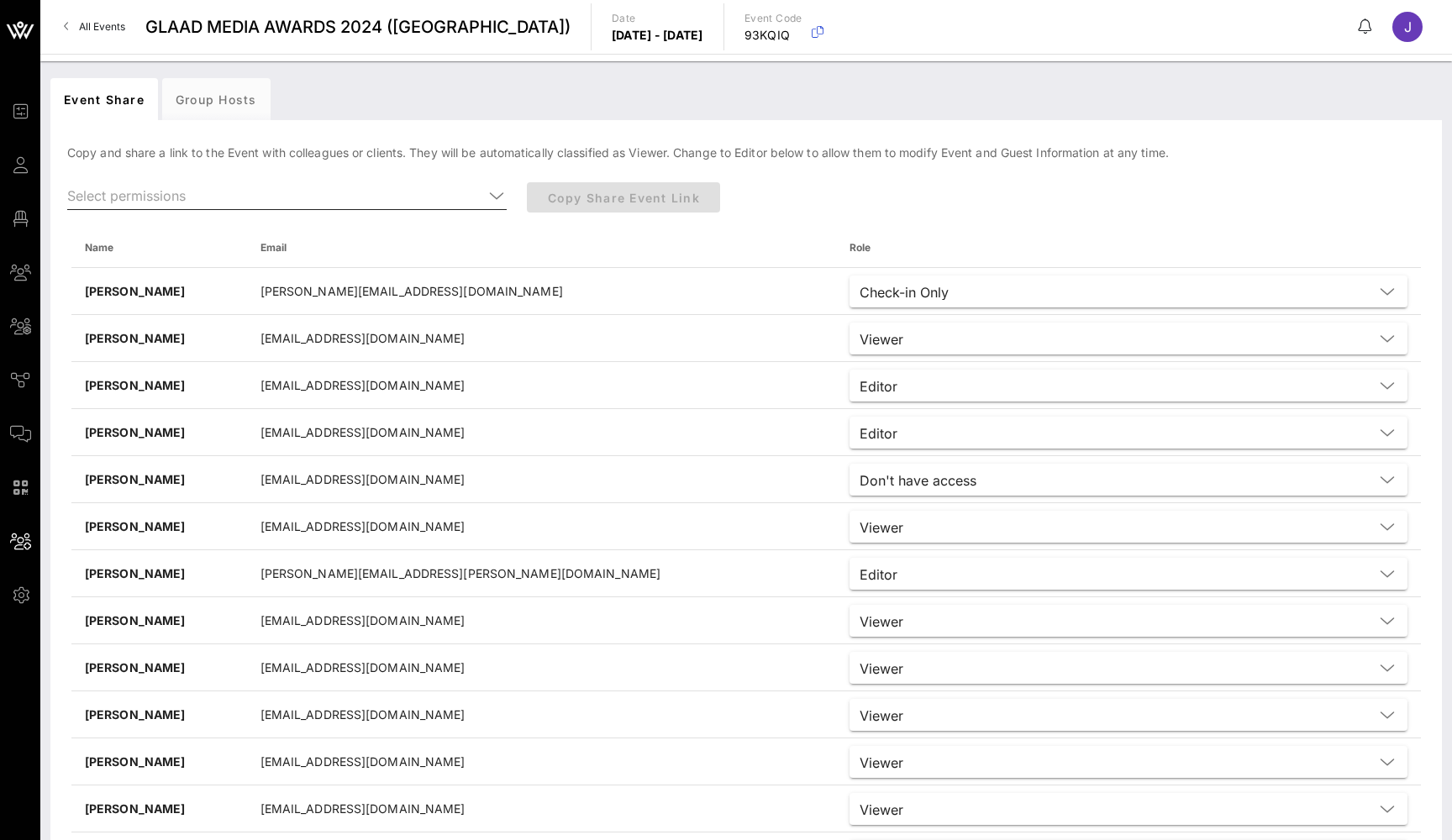
scroll to position [-1, 0]
click at [161, 184] on input "text" at bounding box center [275, 195] width 416 height 26
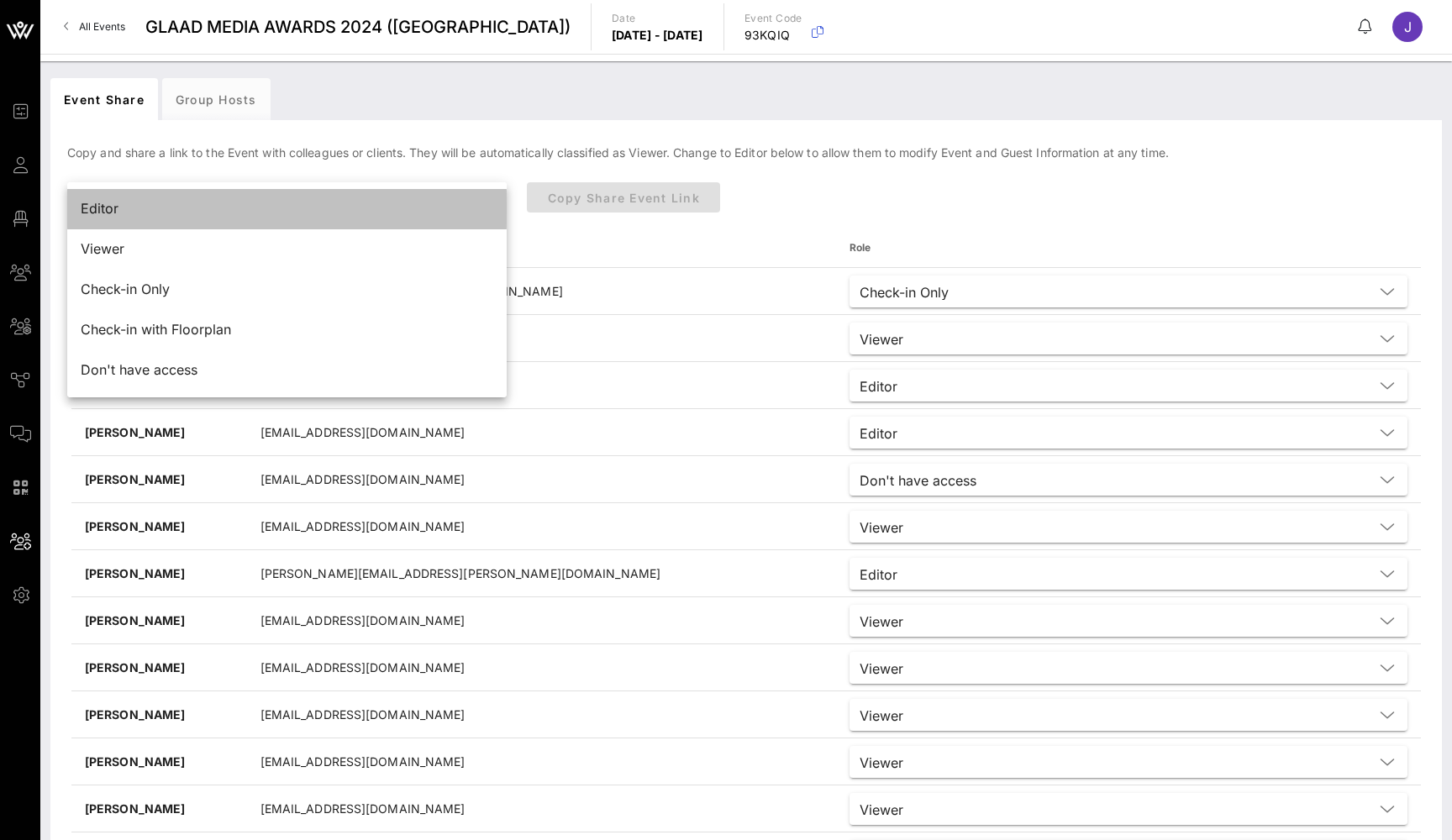
click at [121, 205] on div "Editor" at bounding box center [286, 209] width 412 height 16
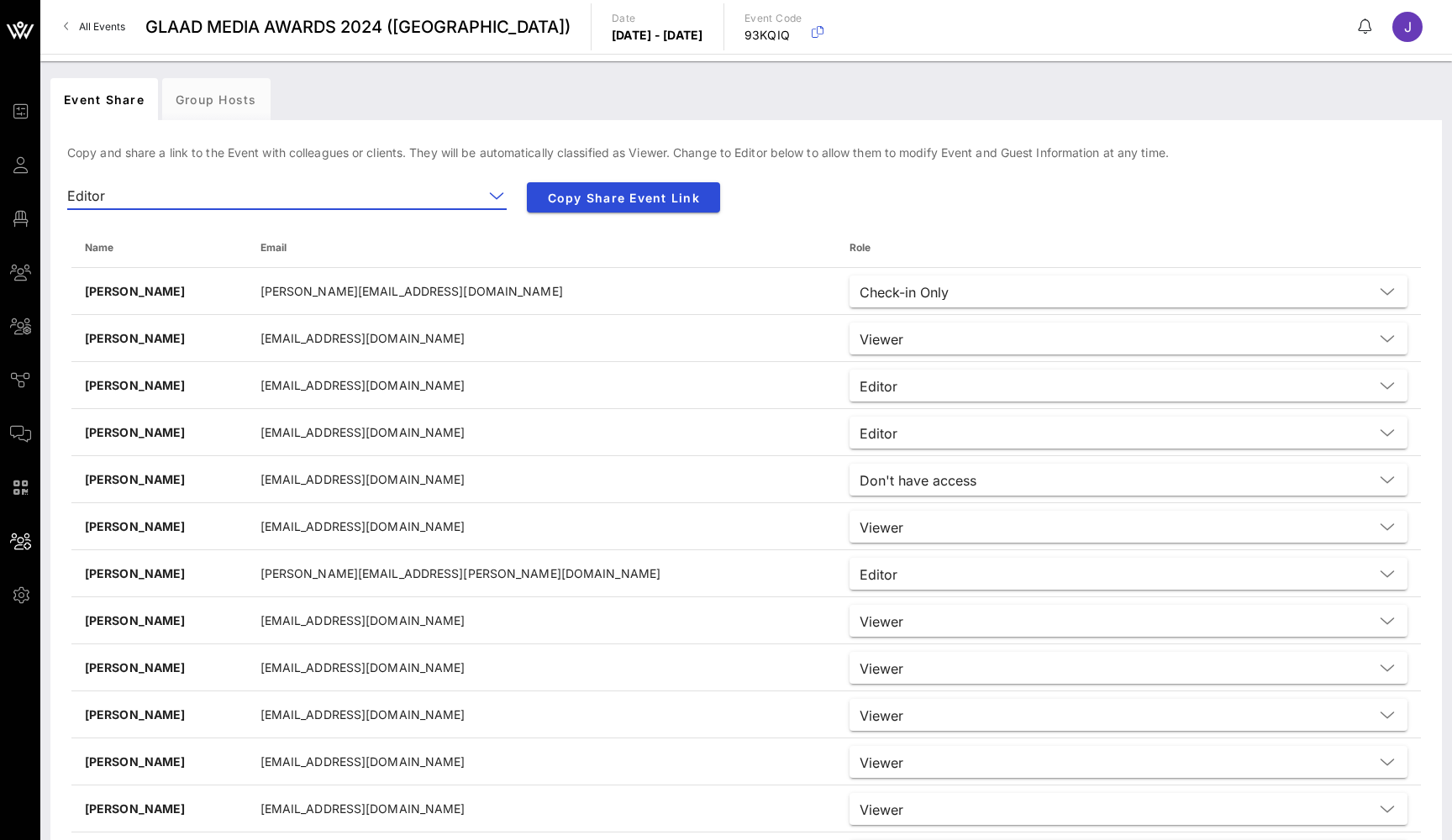
click at [177, 198] on input "text" at bounding box center [297, 195] width 371 height 26
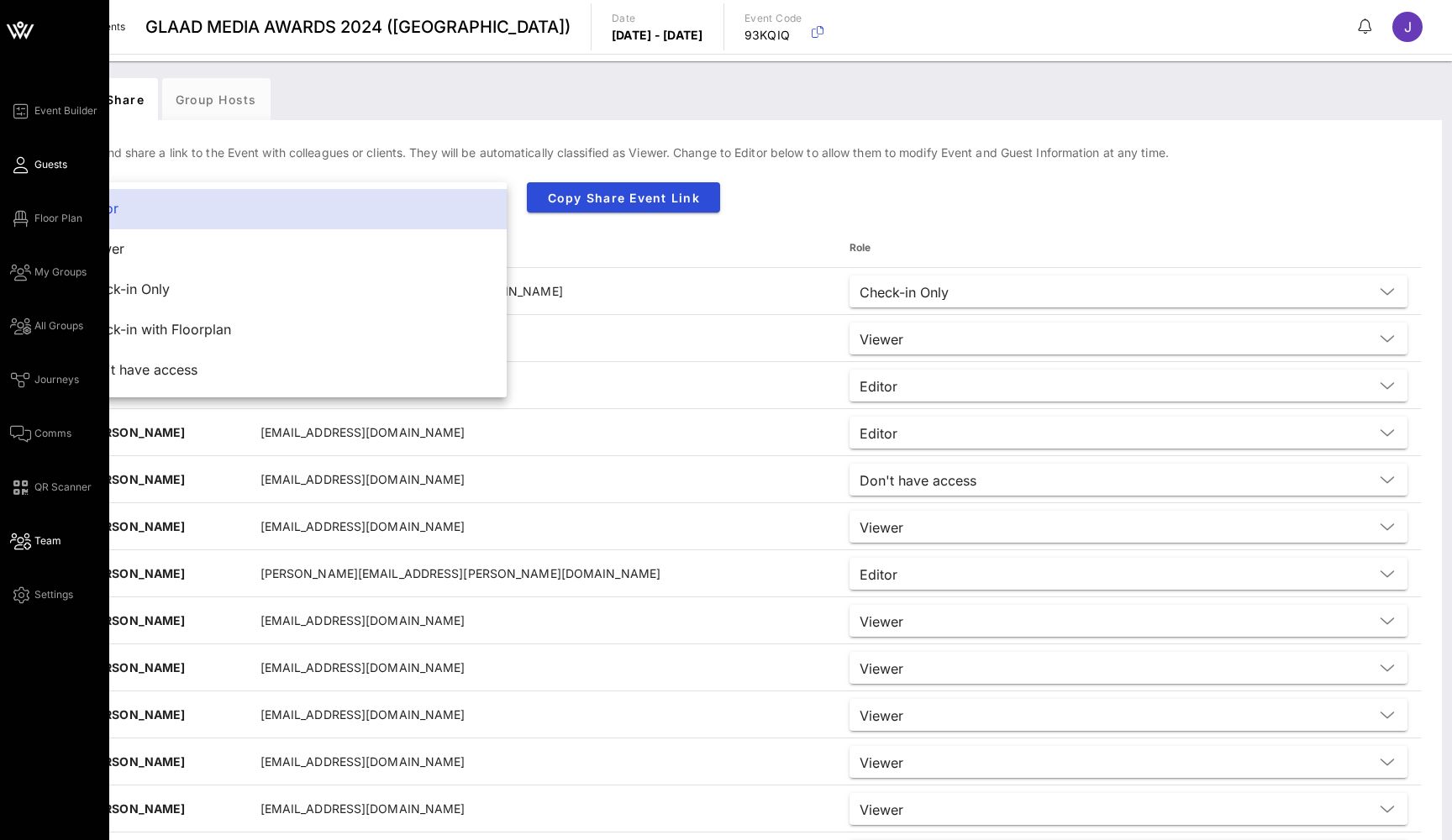
click at [26, 163] on icon at bounding box center [20, 164] width 21 height 3
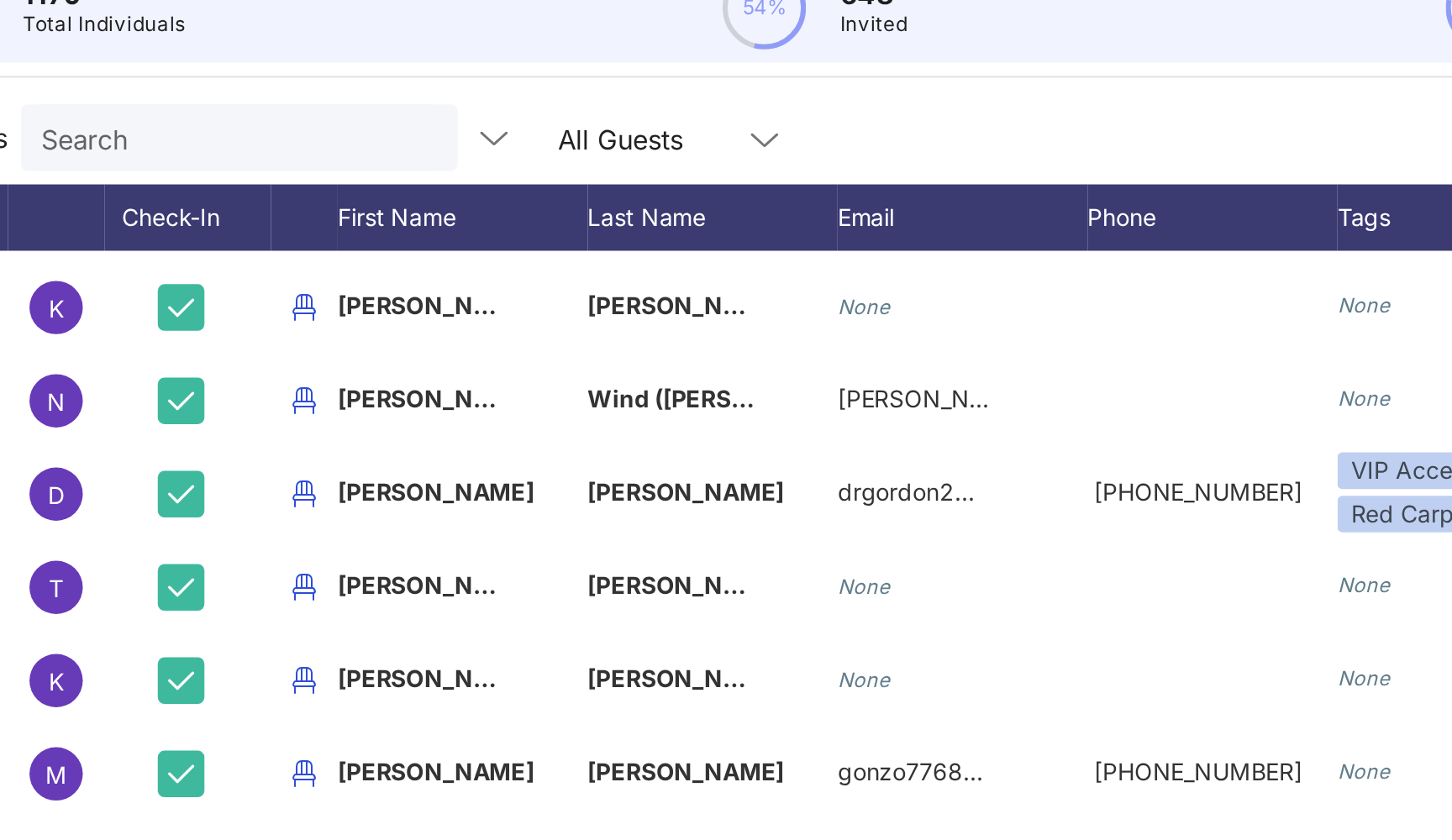
scroll to position [591, 0]
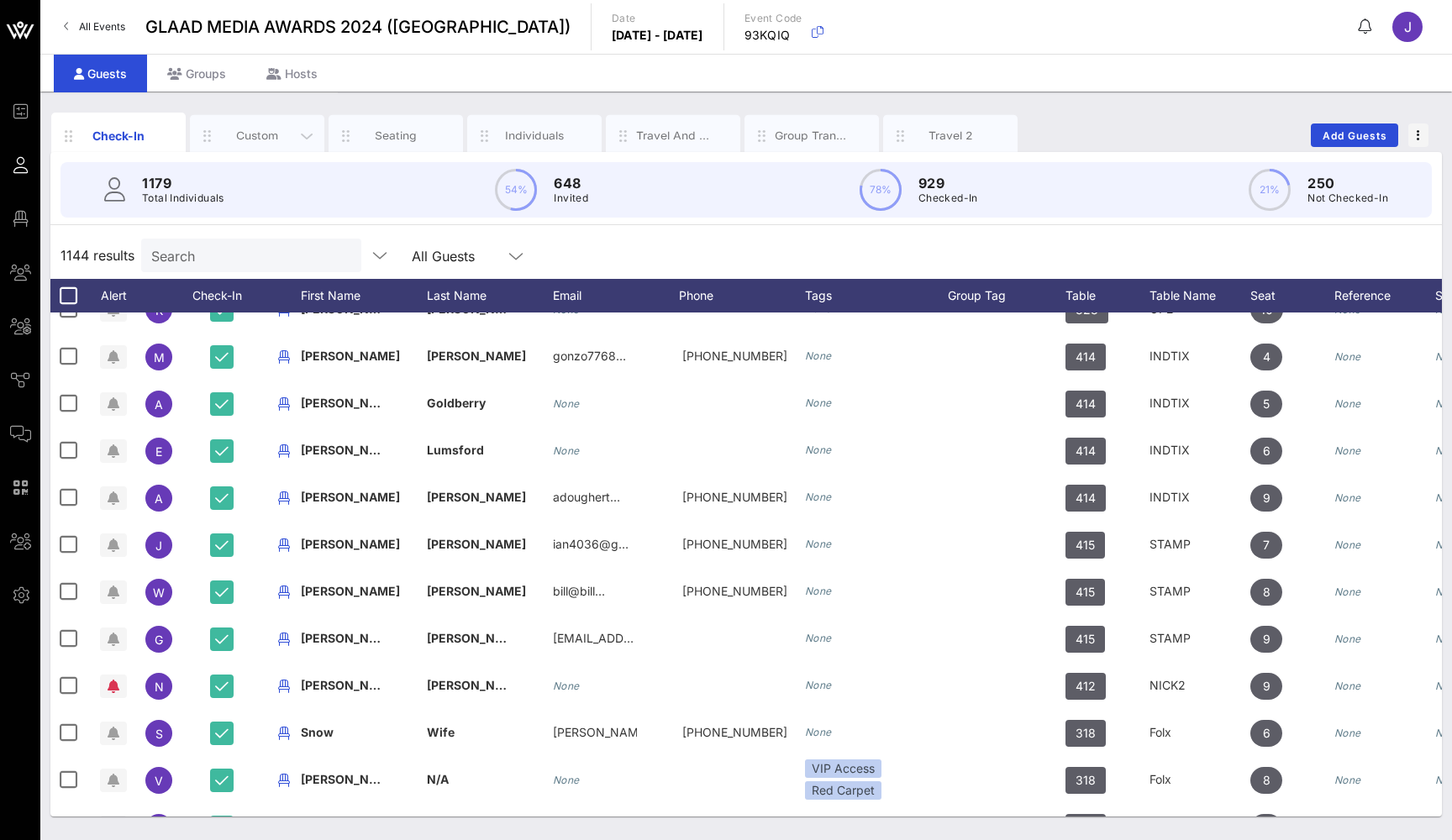
click at [256, 131] on div "Custom" at bounding box center [258, 135] width 74 height 16
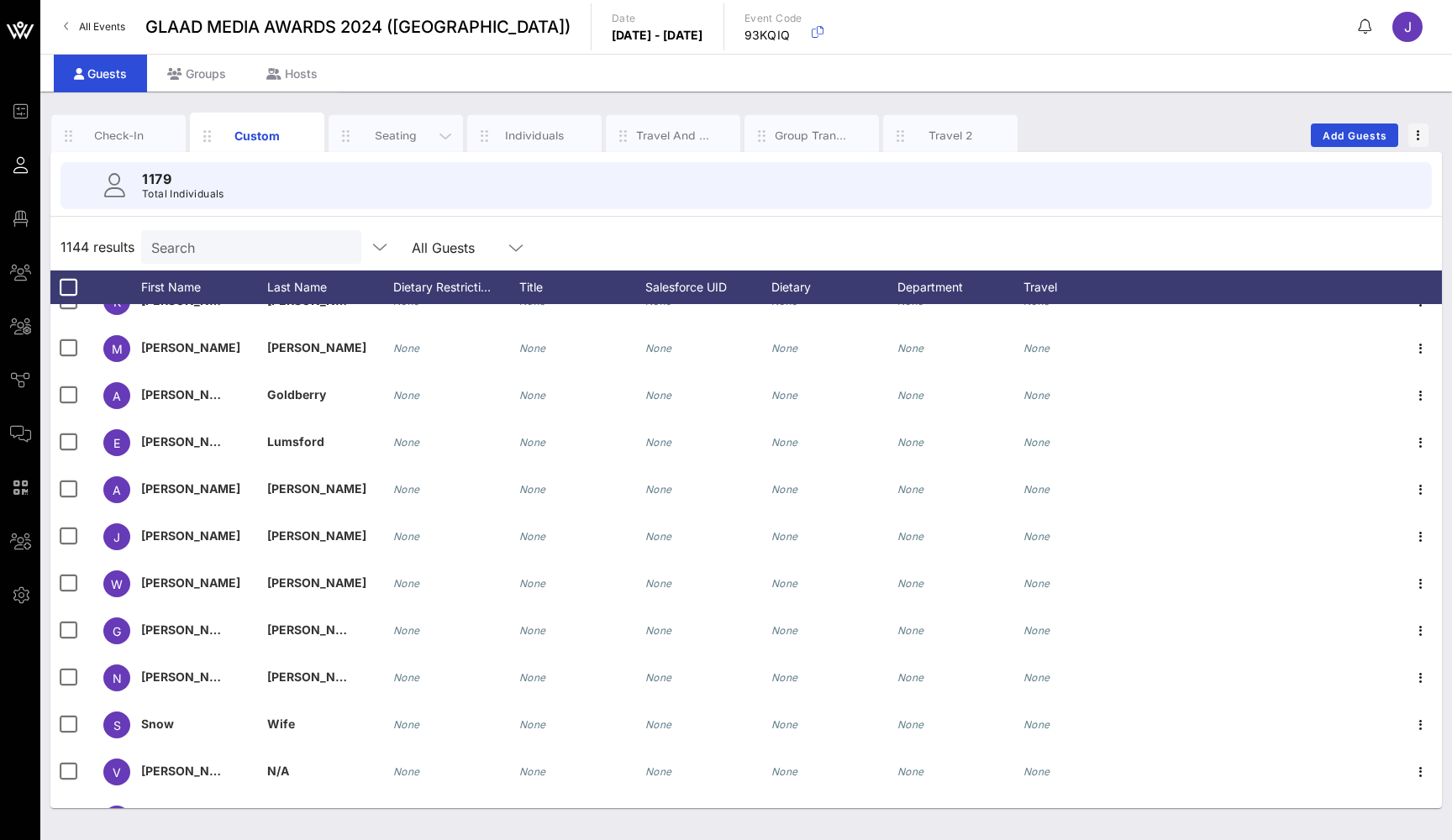
click at [380, 145] on div "Seating" at bounding box center [395, 135] width 134 height 42
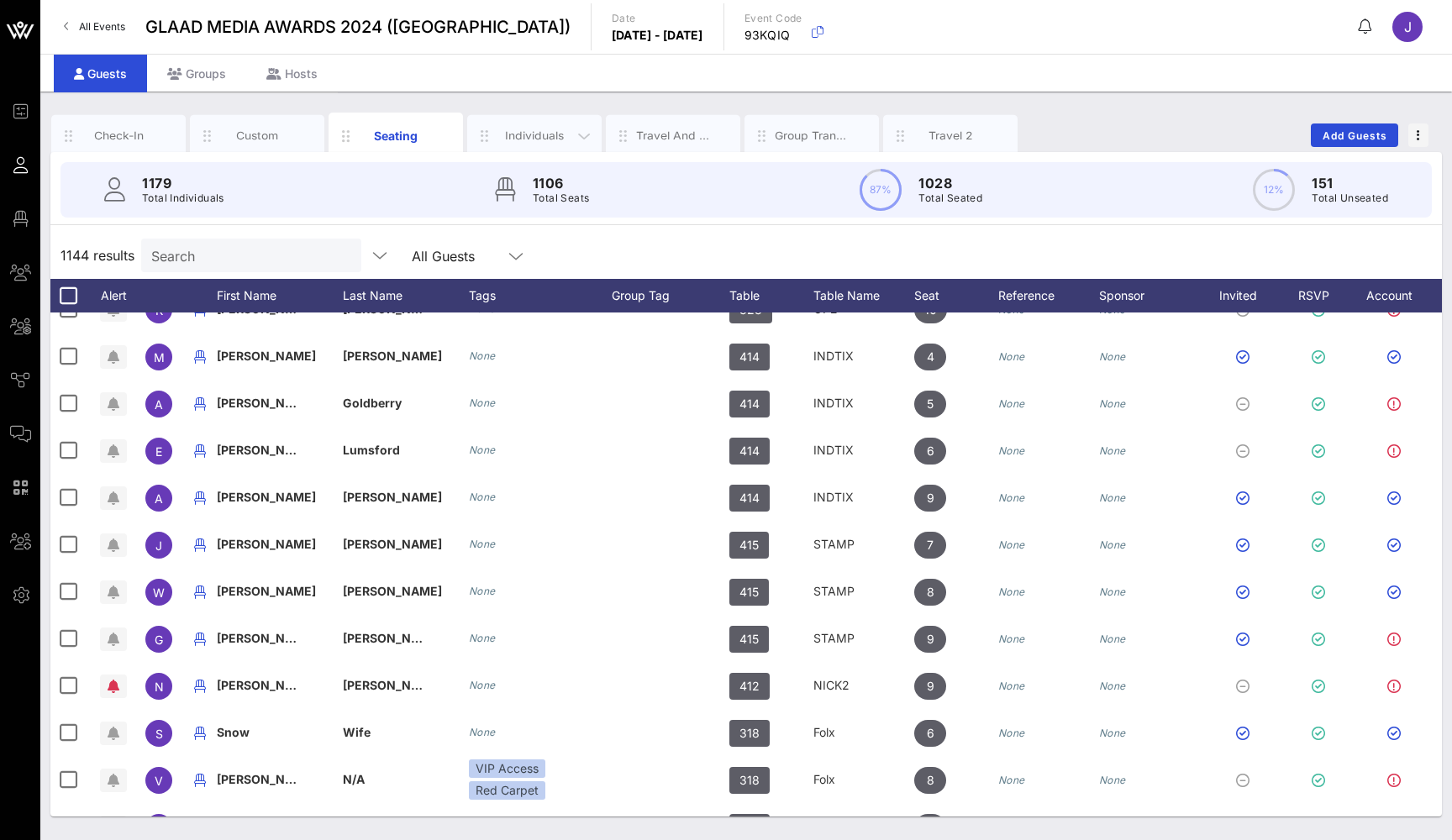
click at [532, 137] on div "Individuals" at bounding box center [535, 135] width 74 height 16
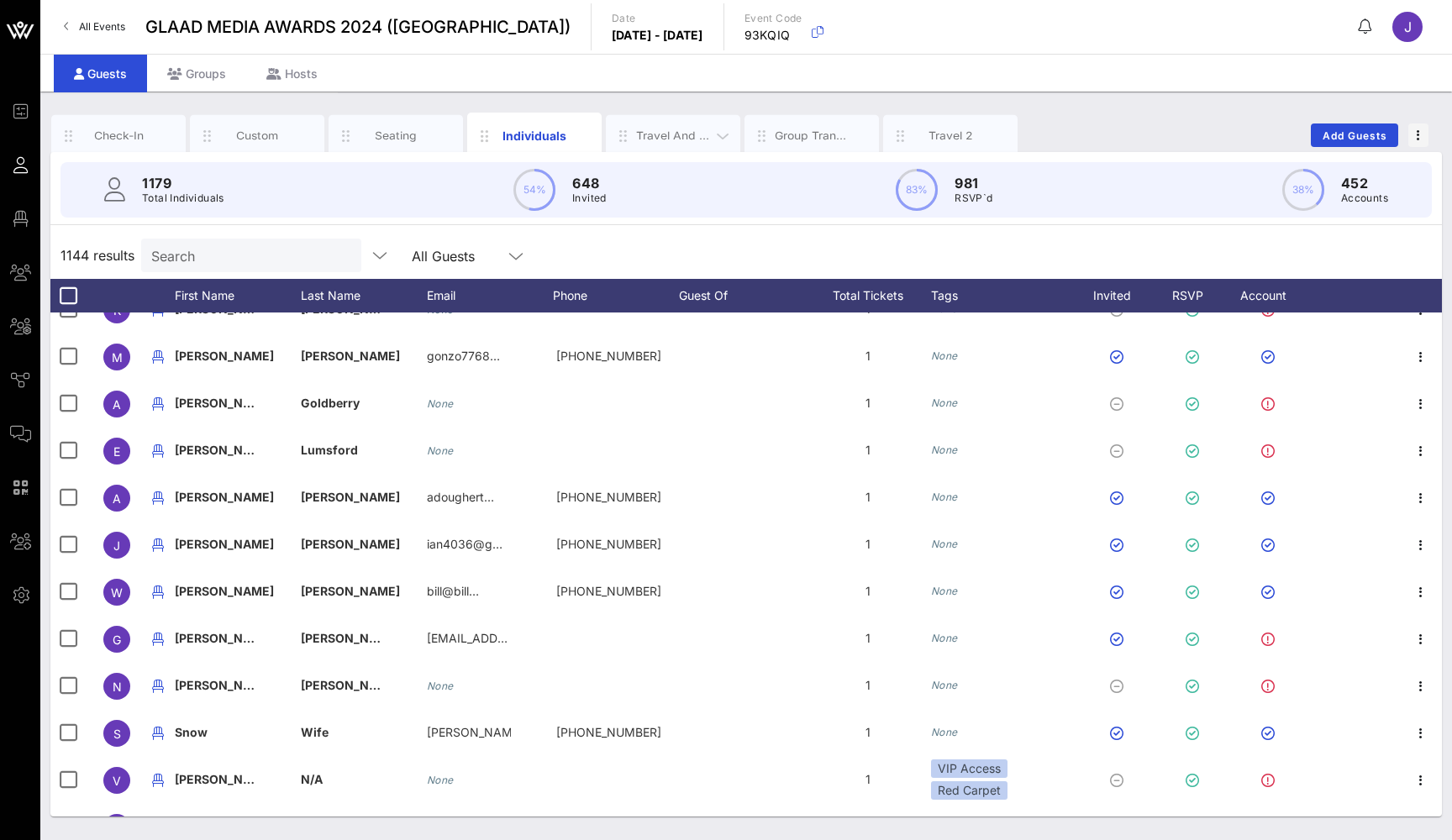
click at [678, 133] on div "Travel and Hosp" at bounding box center [674, 135] width 74 height 16
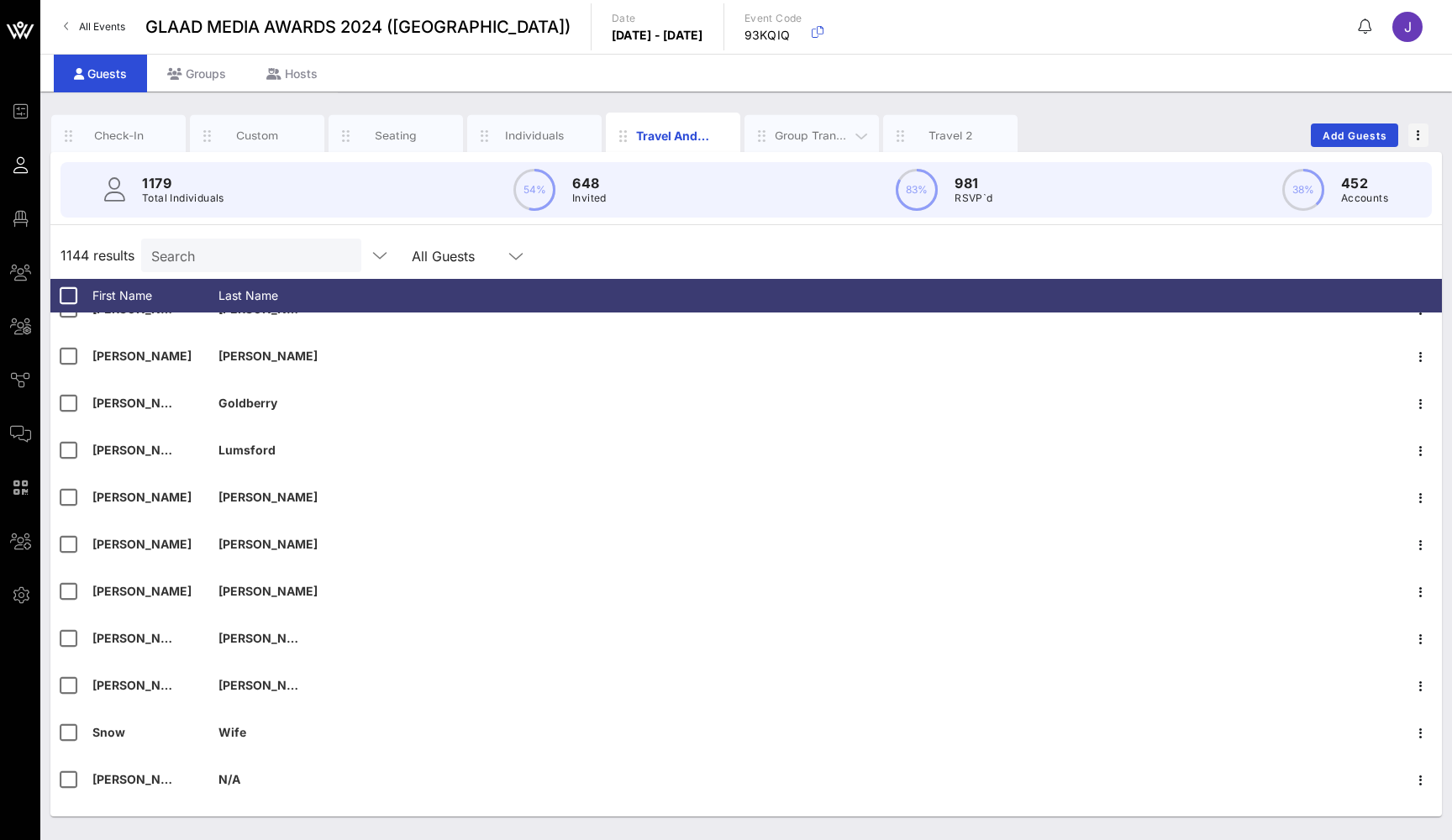
drag, startPoint x: 749, startPoint y: 135, endPoint x: 822, endPoint y: 135, distance: 73.0
click at [822, 135] on div "Group Transportation" at bounding box center [812, 135] width 74 height 16
click at [957, 133] on div "Travel 2" at bounding box center [951, 135] width 74 height 16
click at [122, 133] on div "Check-In" at bounding box center [118, 135] width 74 height 16
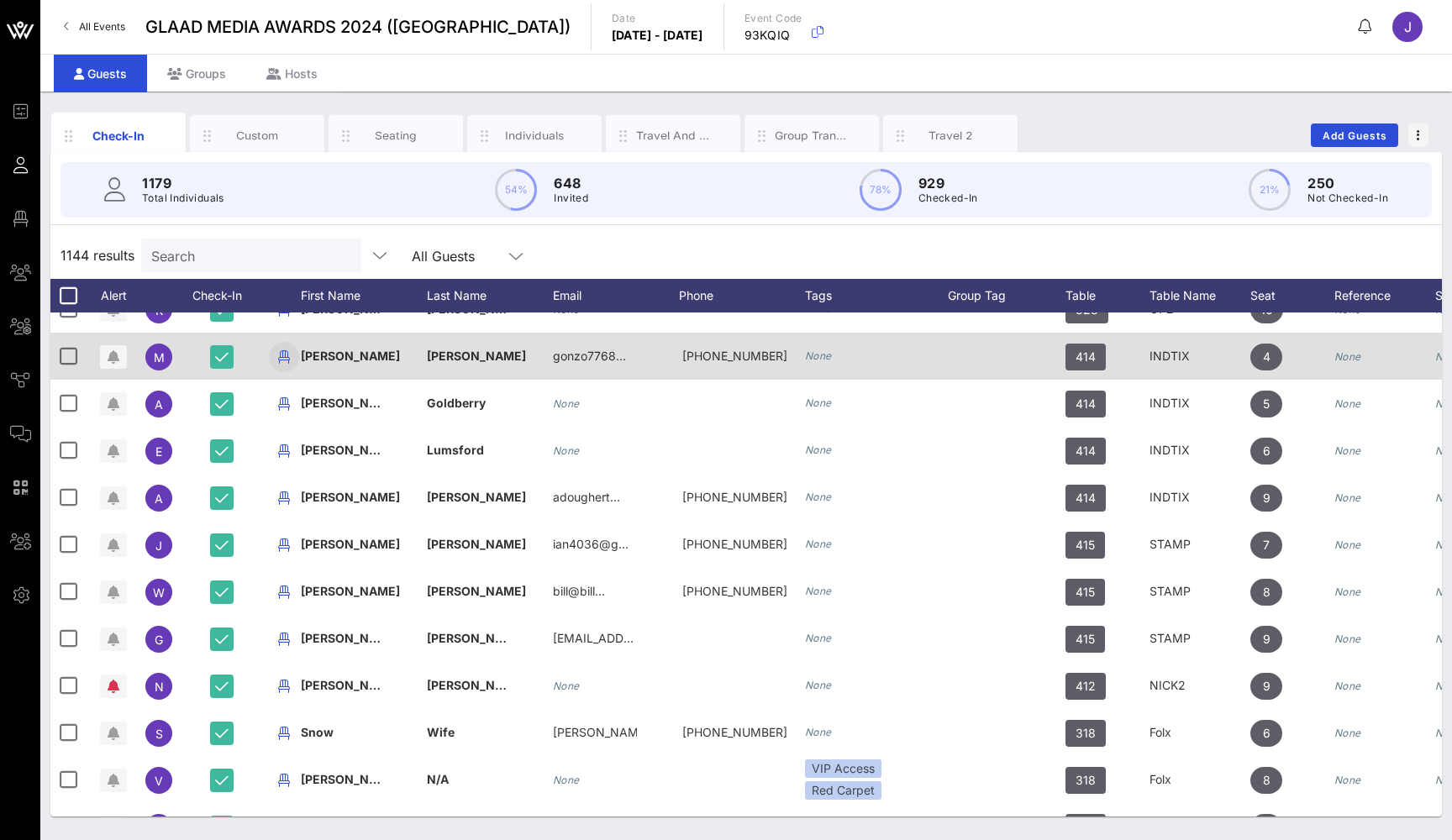
click at [282, 353] on icon "button" at bounding box center [284, 356] width 21 height 21
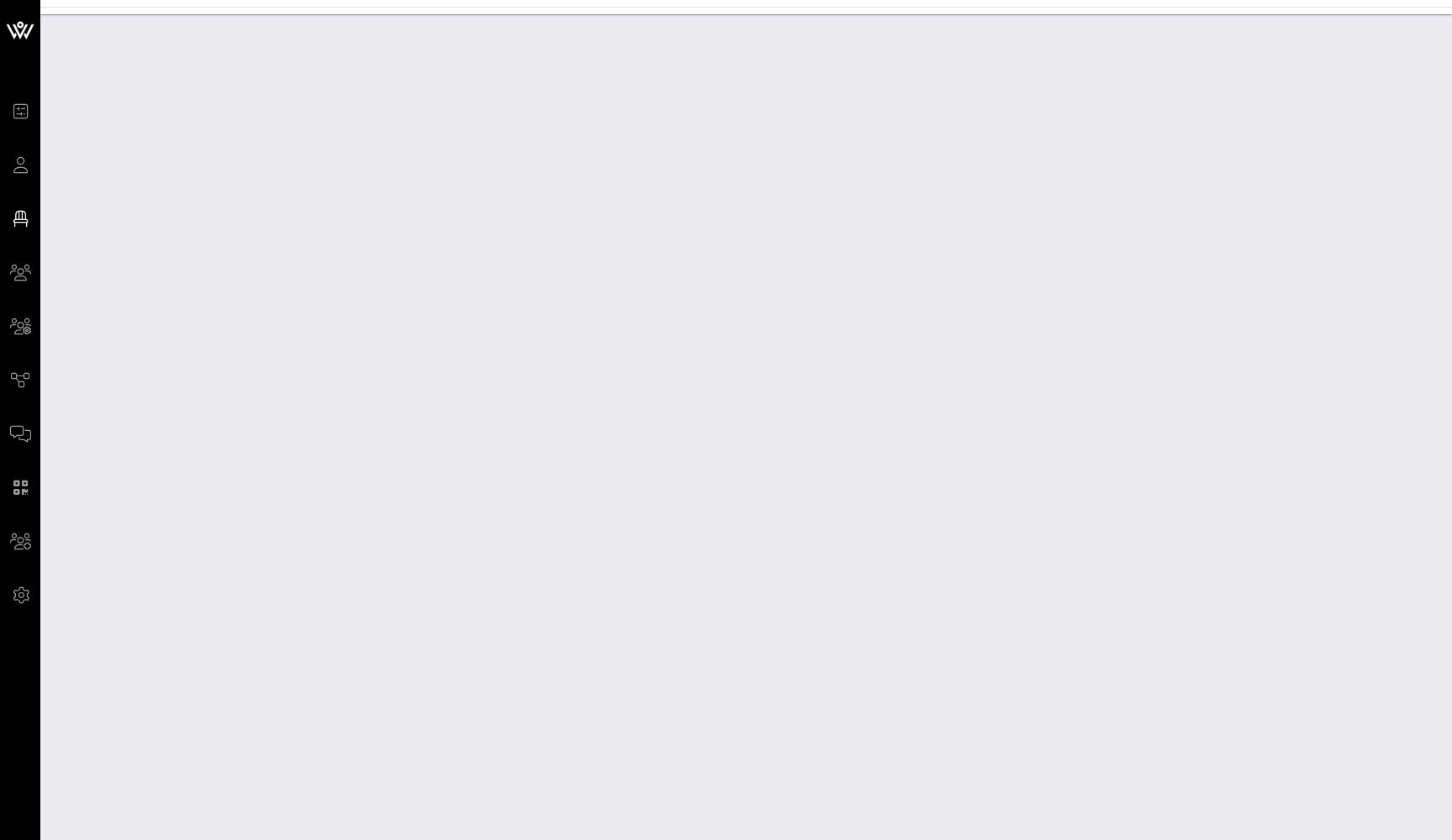
scroll to position [765, 0]
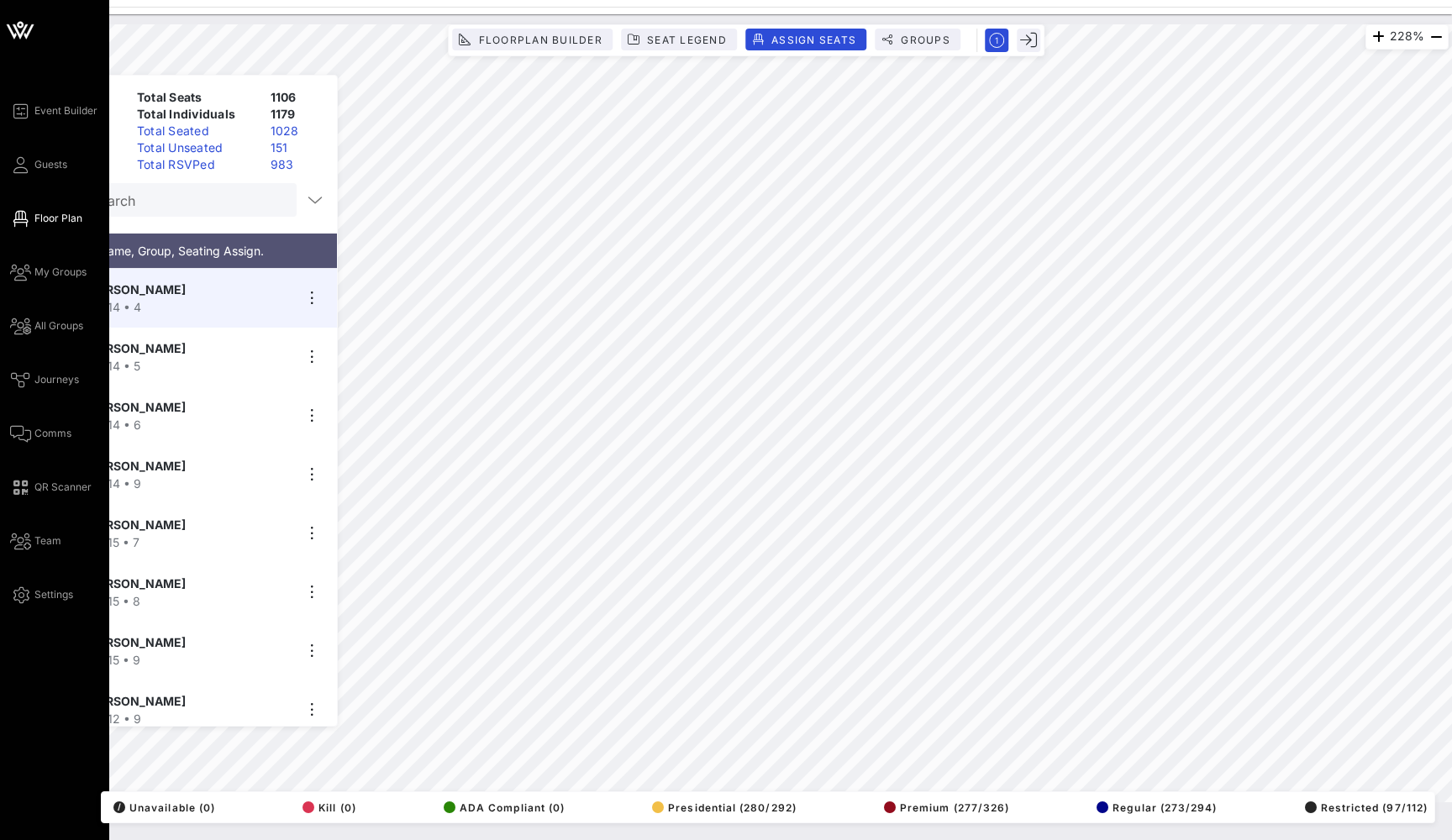
click at [48, 153] on div "Event Builder Guests Floor Plan My Groups All Groups Journeys Comms QR Scanner …" at bounding box center [59, 352] width 99 height 504
click at [45, 166] on span "Guests" at bounding box center [50, 163] width 32 height 15
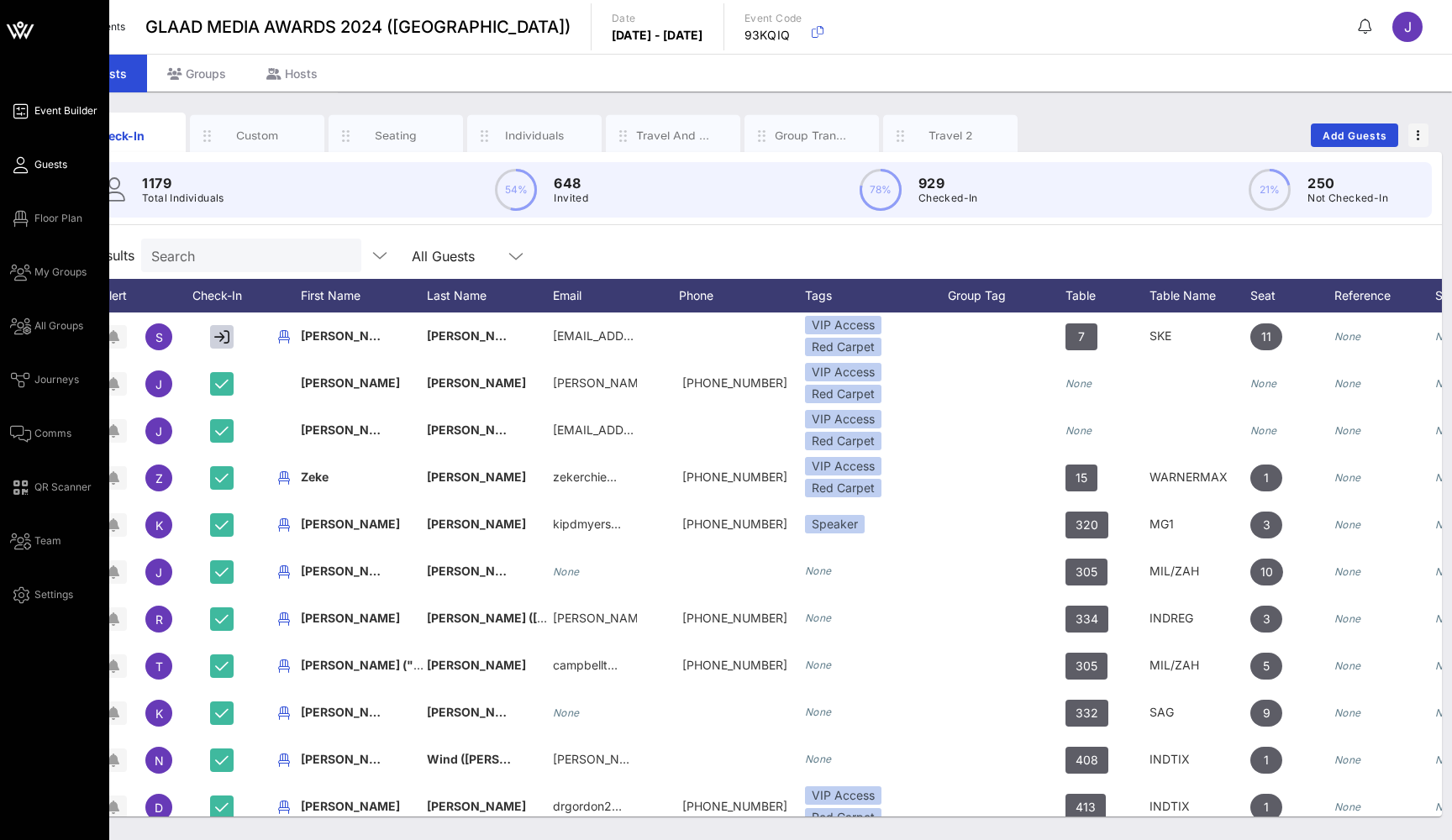
click at [83, 112] on span "Event Builder" at bounding box center [66, 111] width 63 height 15
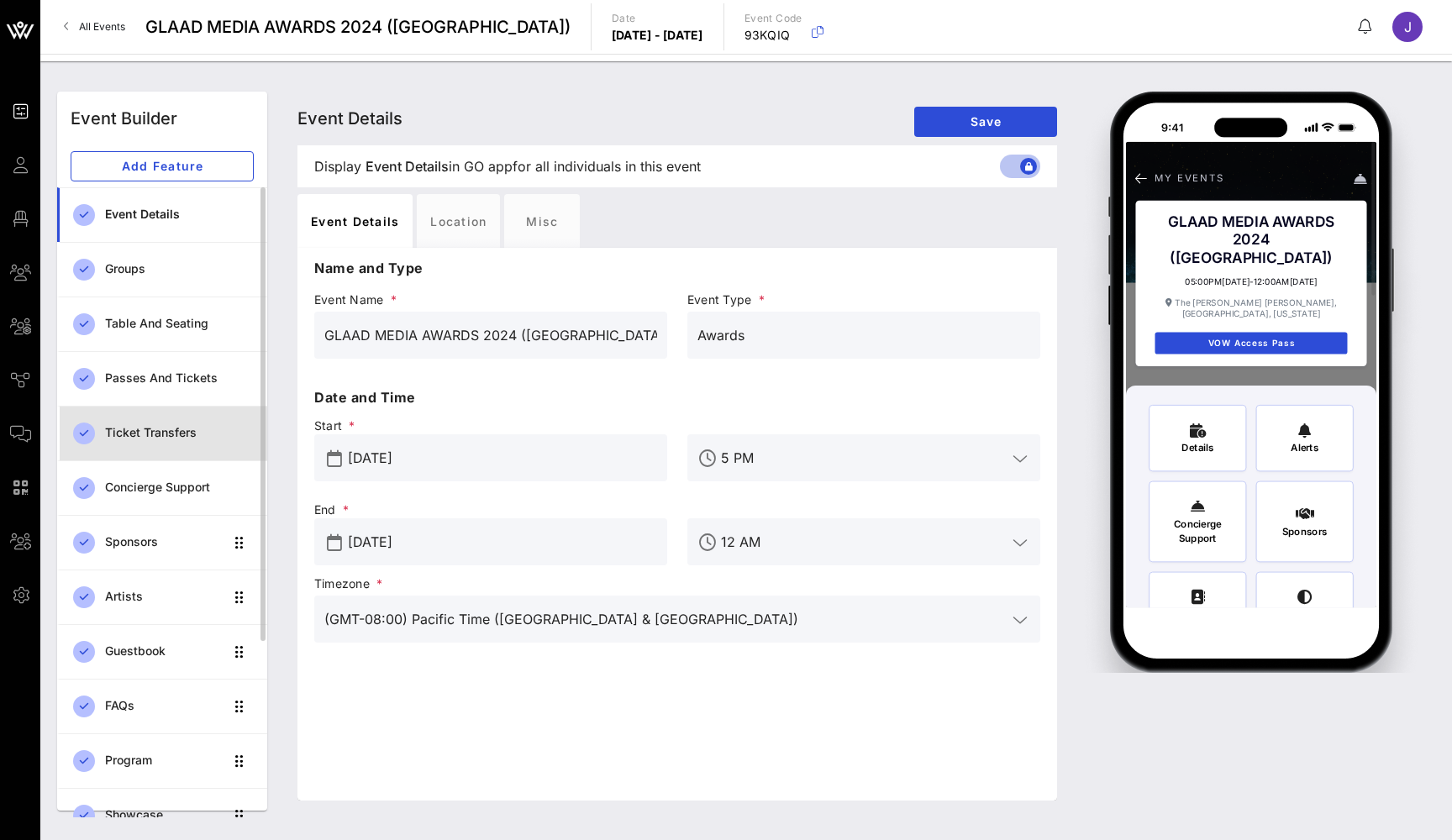
click at [196, 432] on div "Ticket Transfers" at bounding box center [179, 433] width 149 height 15
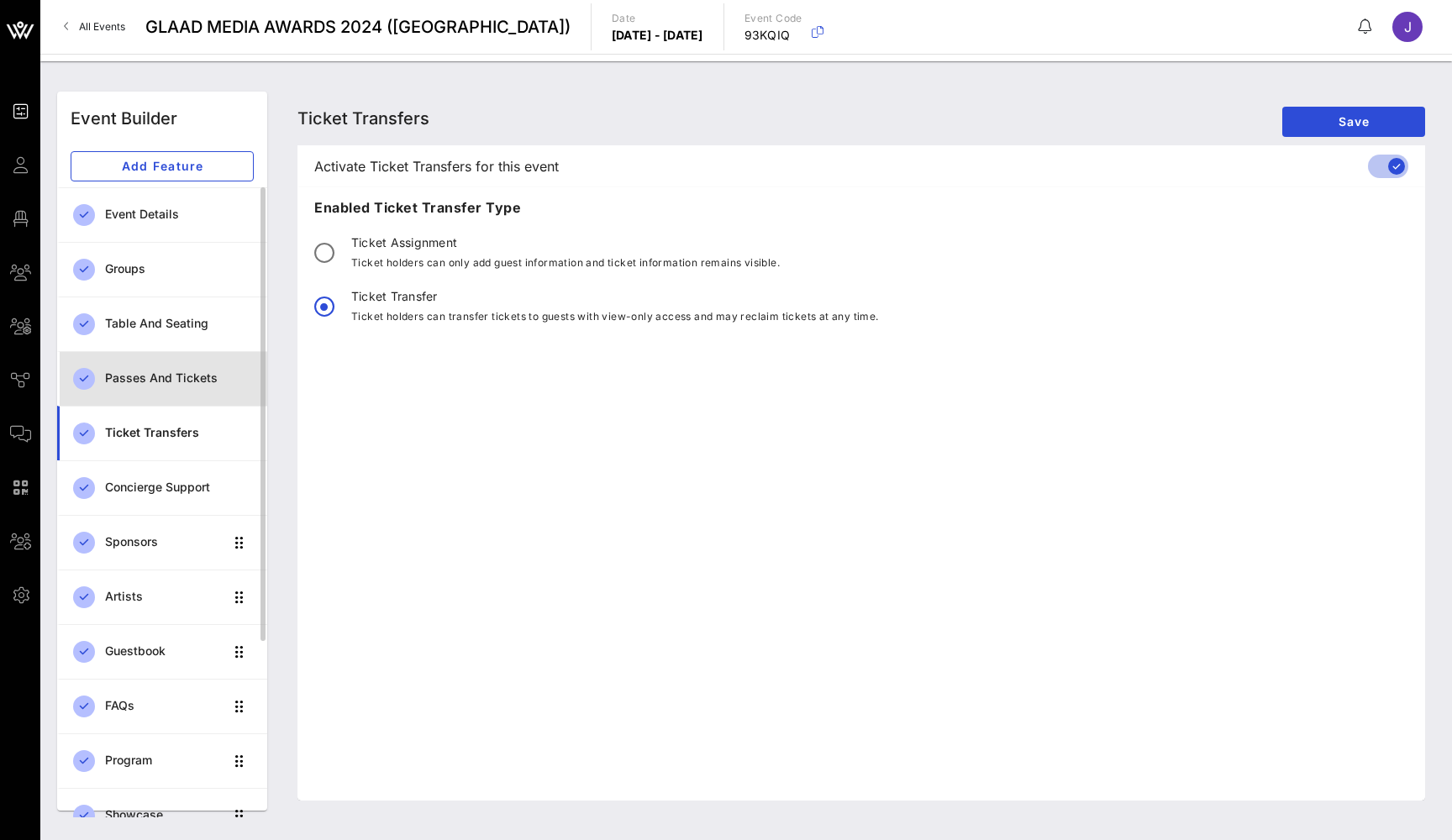
click at [168, 379] on div "Passes and Tickets" at bounding box center [179, 378] width 149 height 15
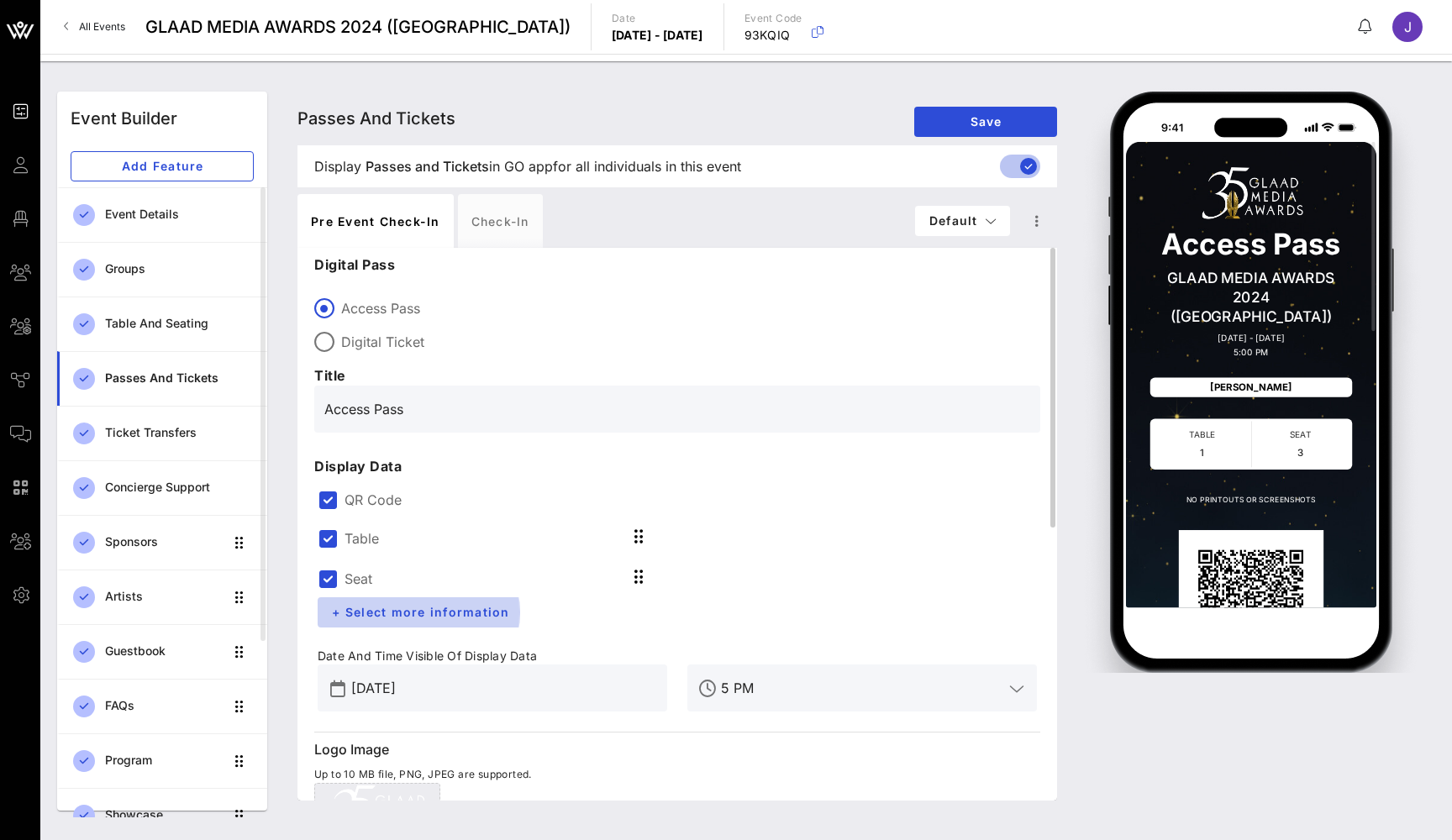
click at [377, 613] on span "+ Select more information" at bounding box center [420, 612] width 179 height 15
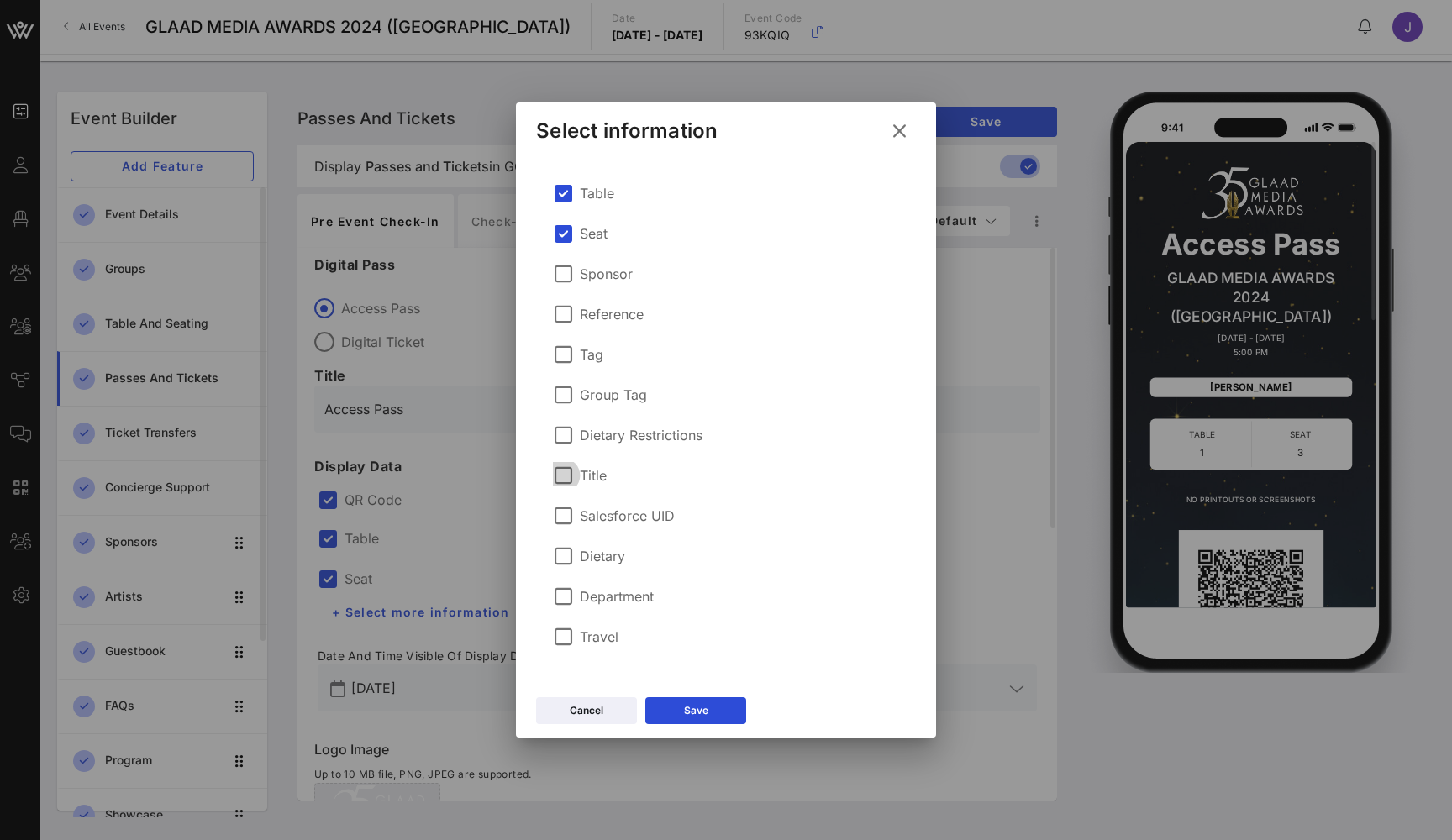
click at [564, 477] on div at bounding box center [562, 475] width 28 height 28
click at [563, 555] on div at bounding box center [562, 555] width 28 height 28
click at [696, 712] on icon at bounding box center [695, 711] width 13 height 11
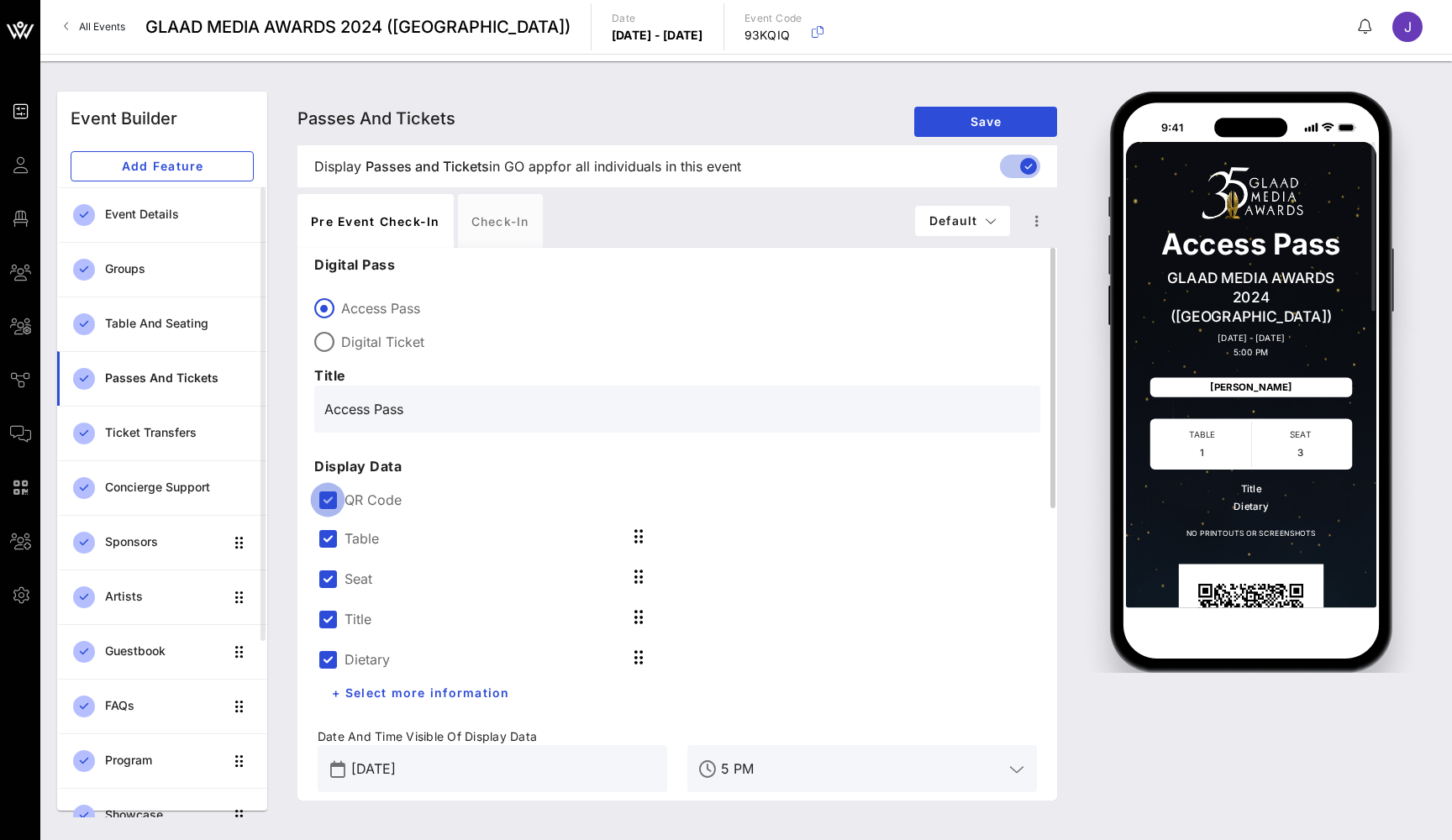
click at [329, 503] on div at bounding box center [327, 499] width 28 height 28
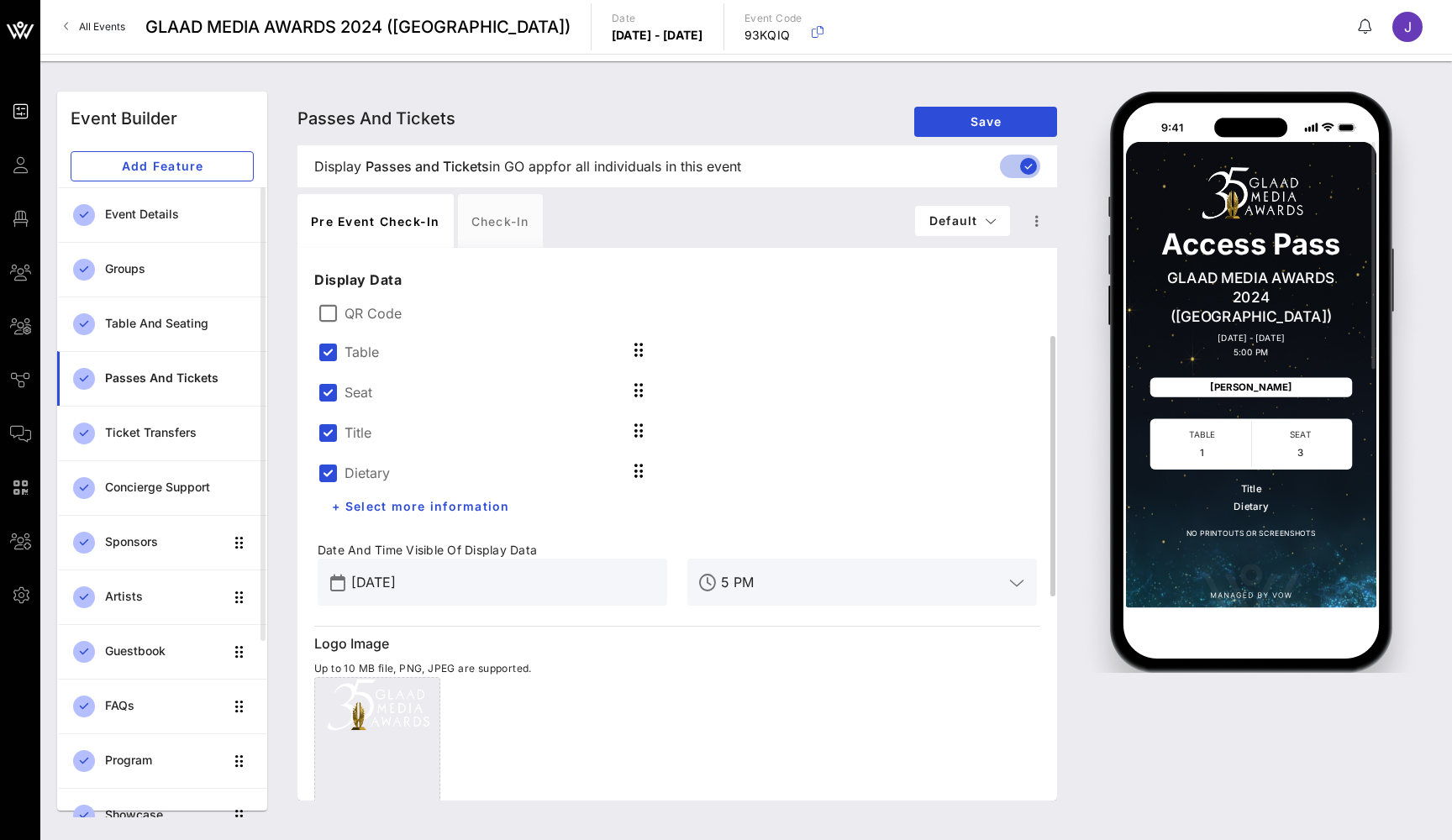
click at [509, 572] on input "Mar 14, 2024" at bounding box center [504, 582] width 305 height 26
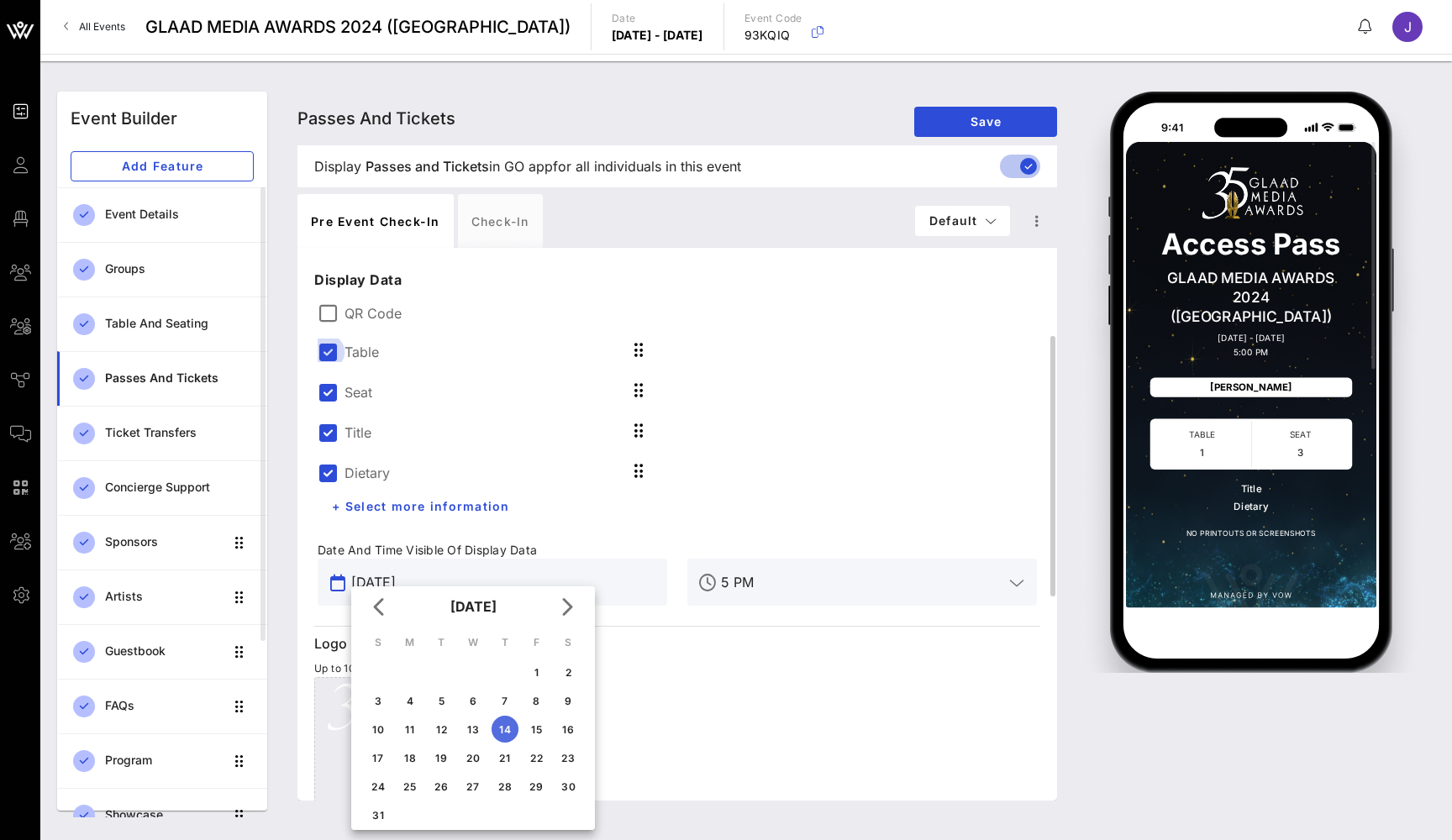
click at [331, 356] on div at bounding box center [327, 351] width 28 height 28
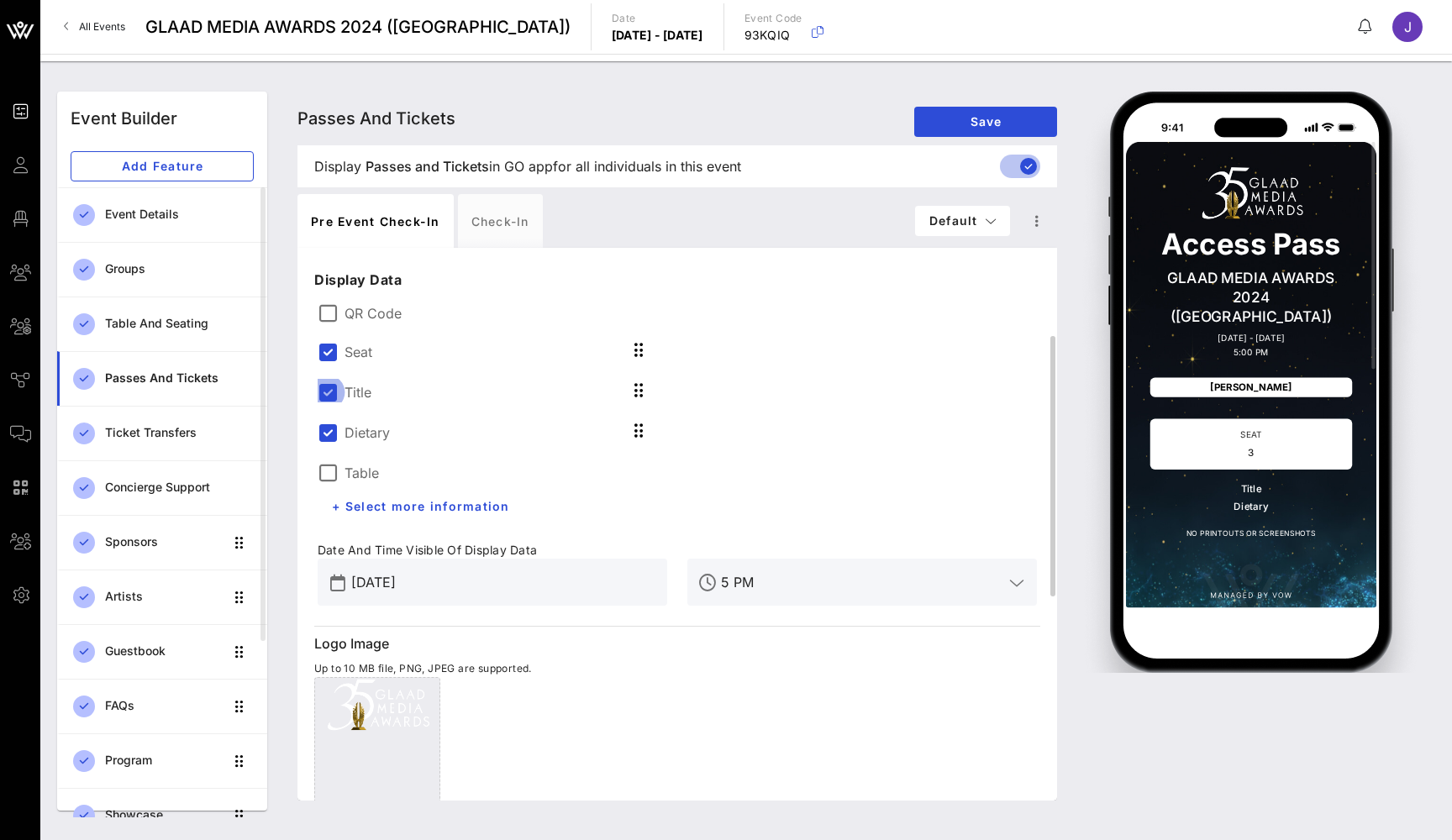
click at [331, 388] on div at bounding box center [327, 392] width 28 height 28
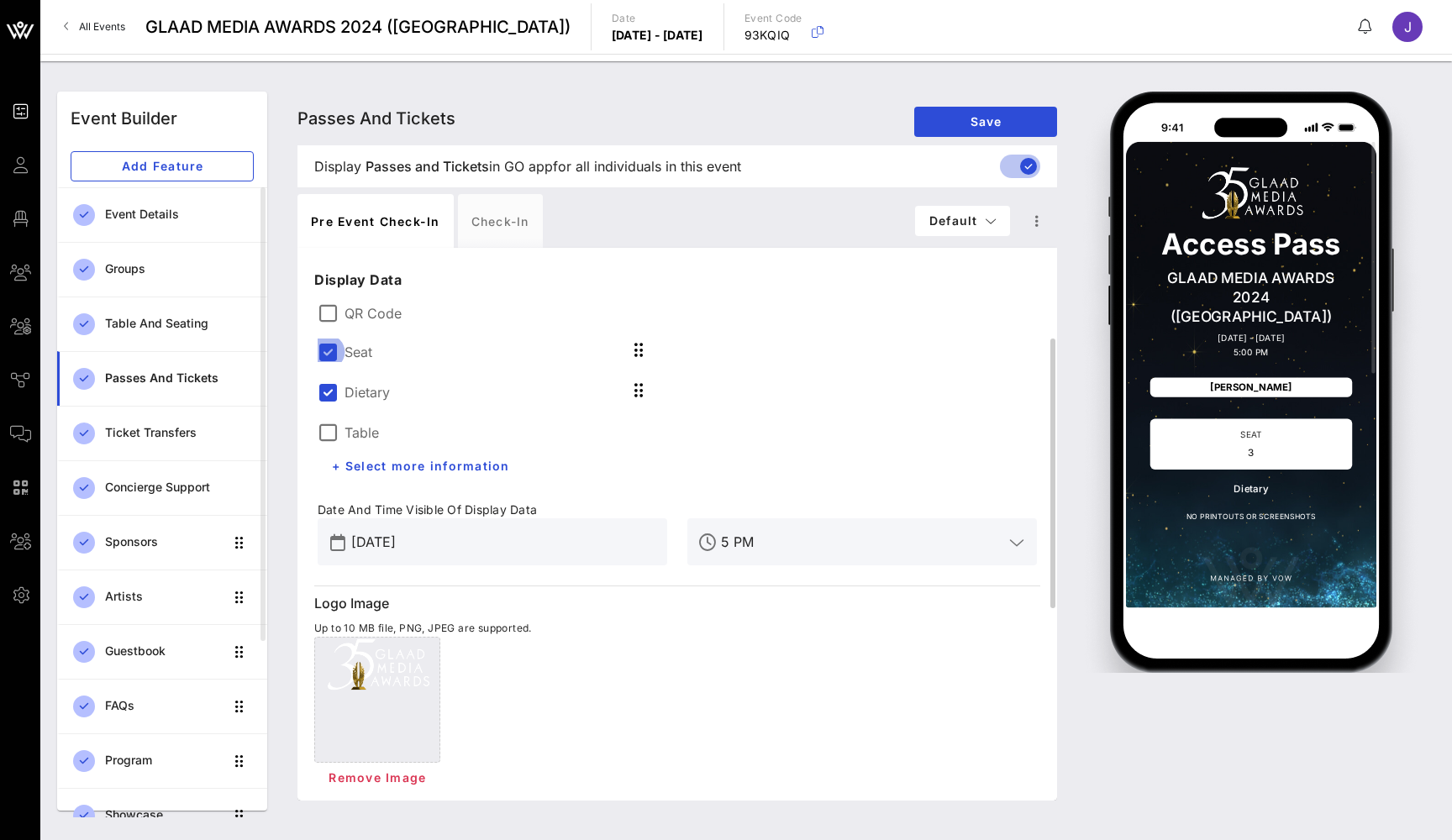
click at [322, 353] on div at bounding box center [327, 351] width 28 height 28
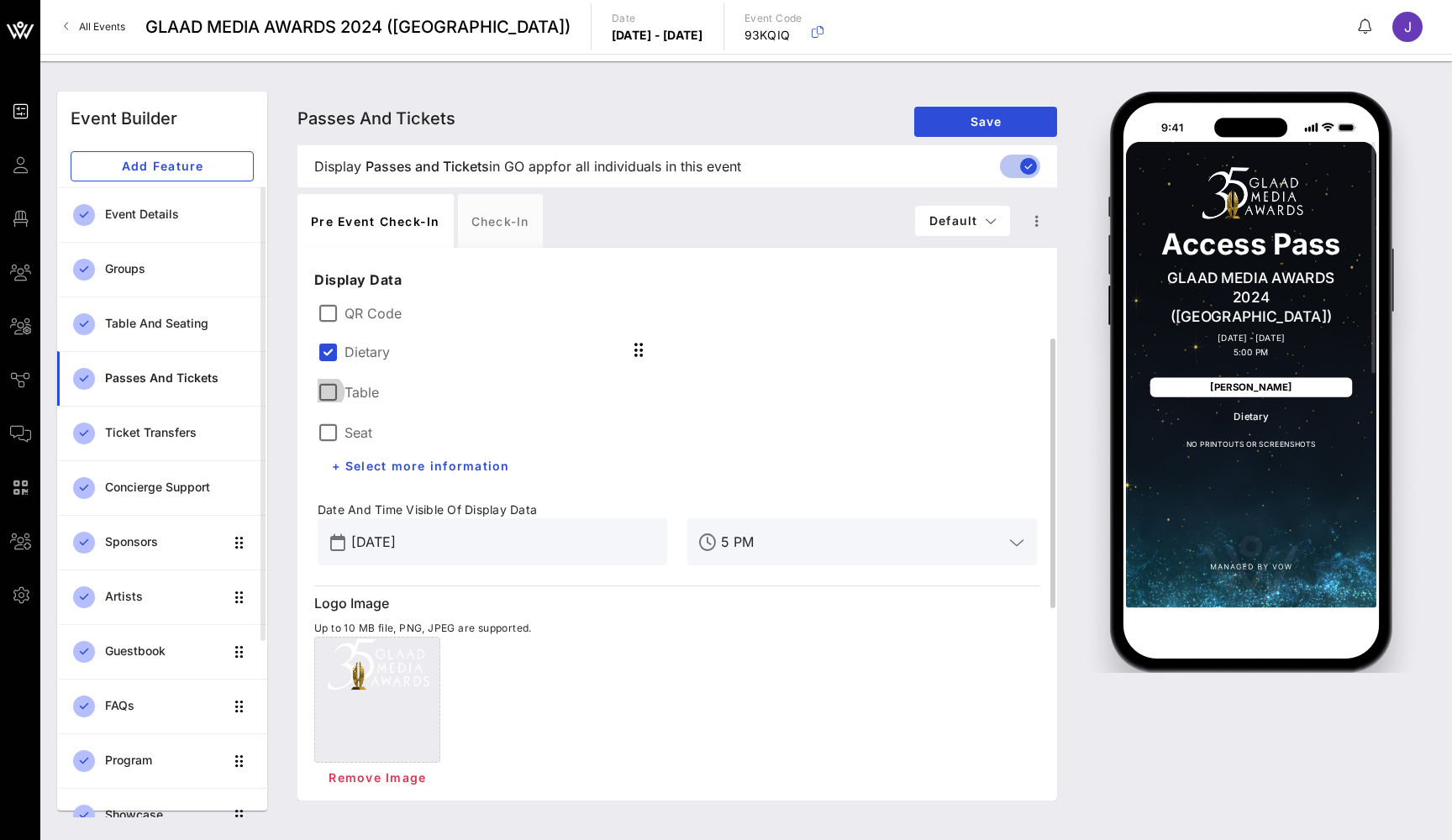
click at [322, 392] on div at bounding box center [327, 392] width 28 height 28
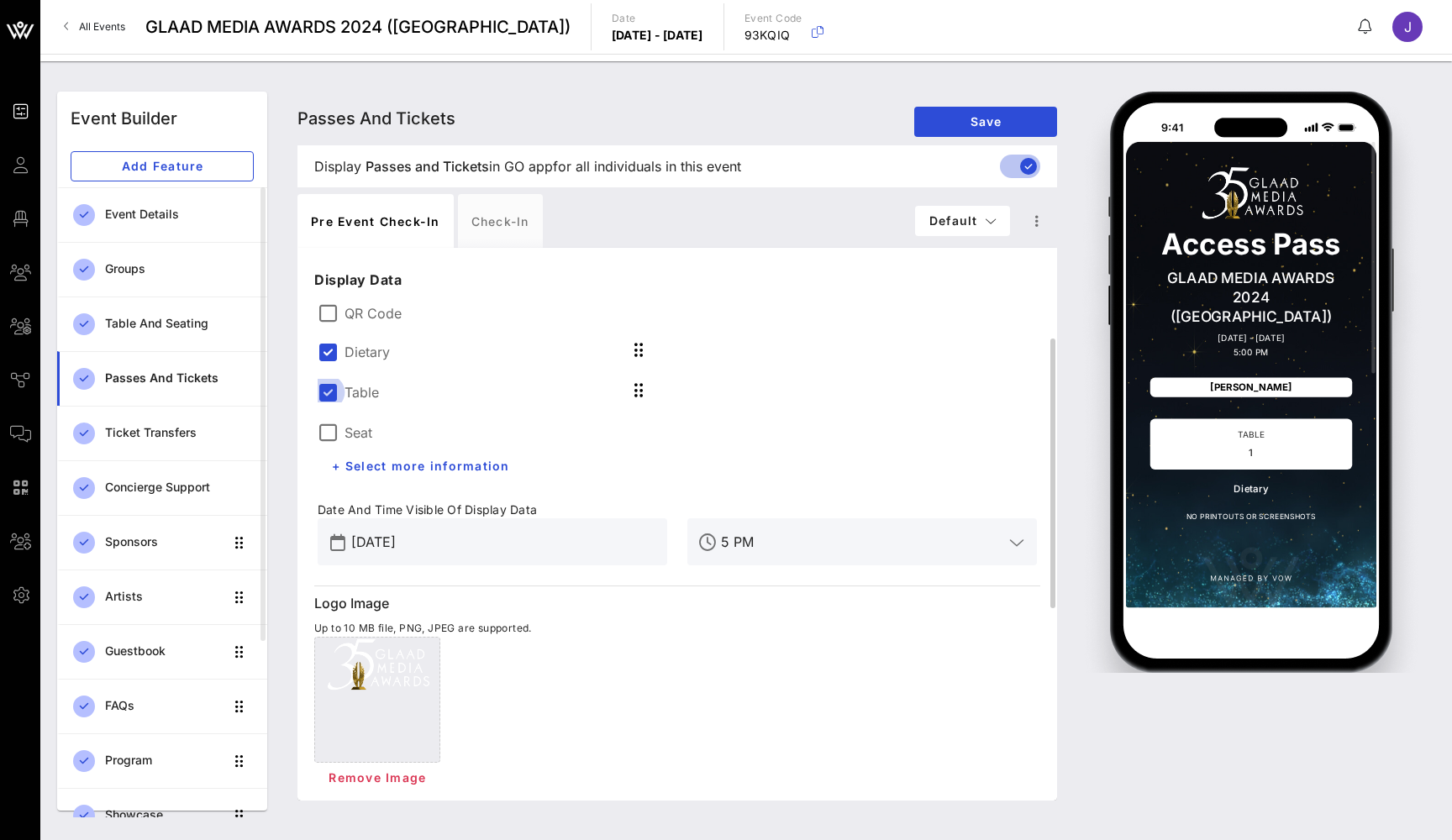
click at [322, 392] on div at bounding box center [327, 392] width 28 height 28
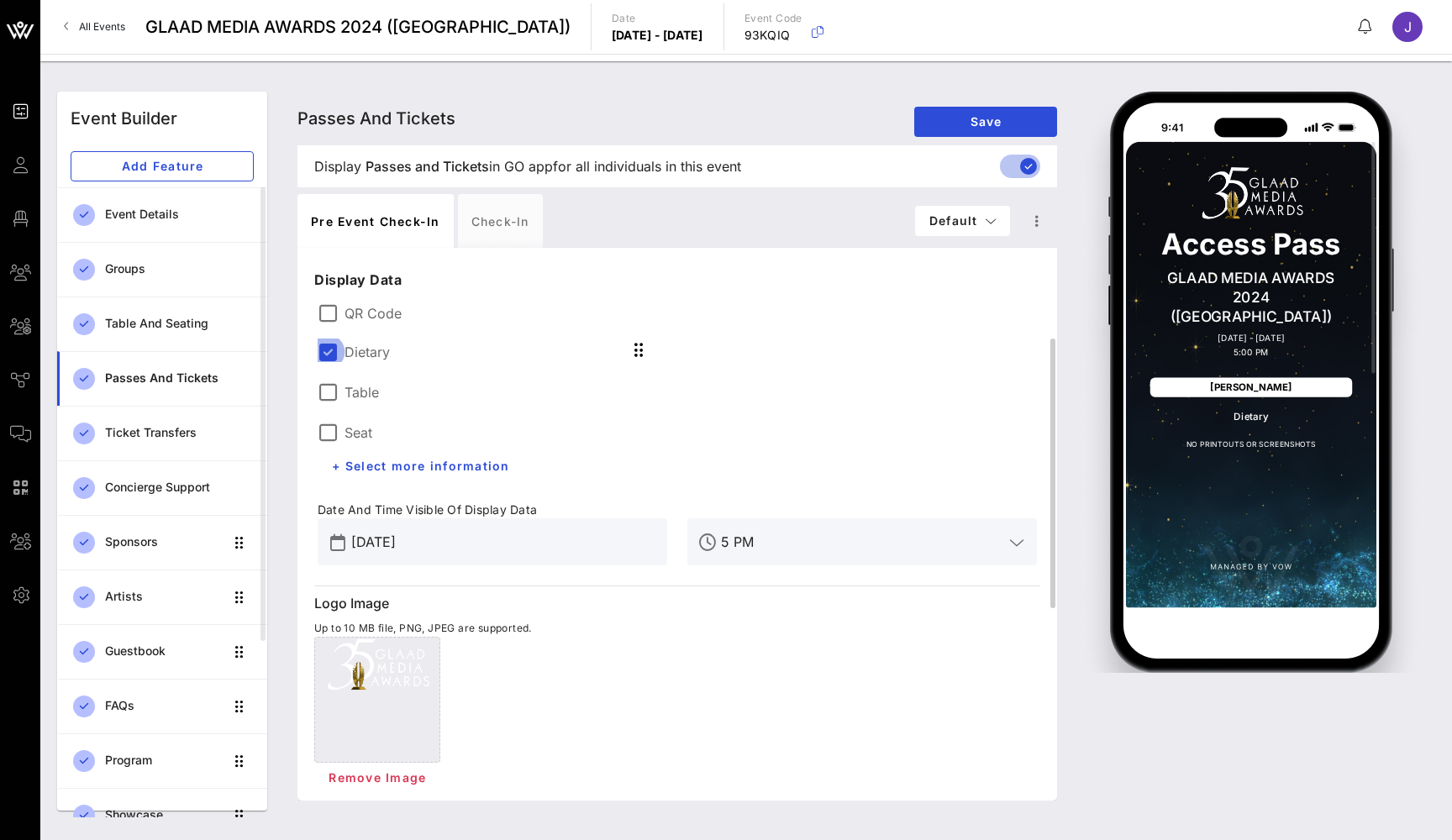
click at [322, 342] on div at bounding box center [327, 351] width 28 height 28
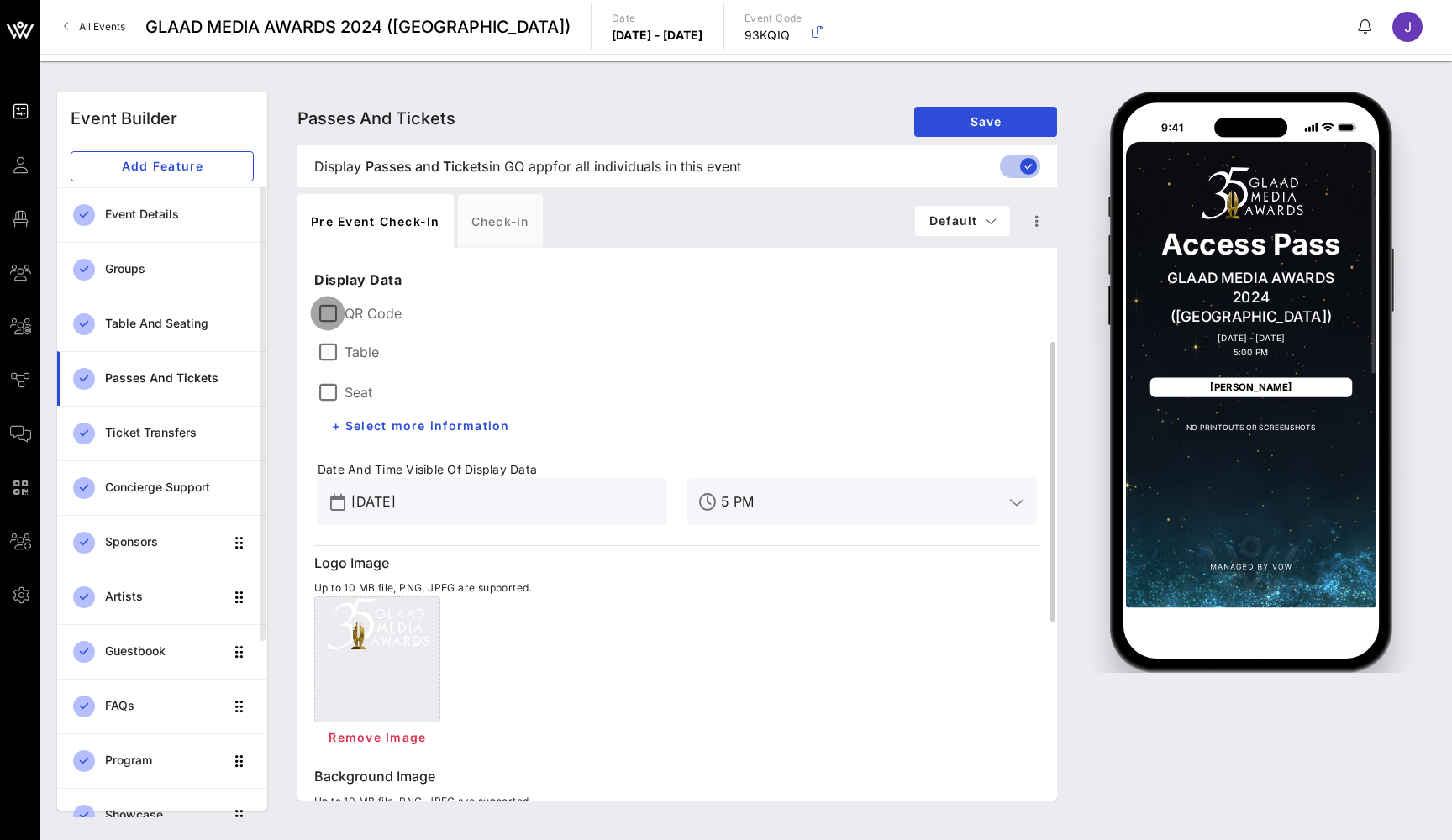
click at [332, 310] on div at bounding box center [327, 312] width 28 height 28
